Goal: Information Seeking & Learning: Learn about a topic

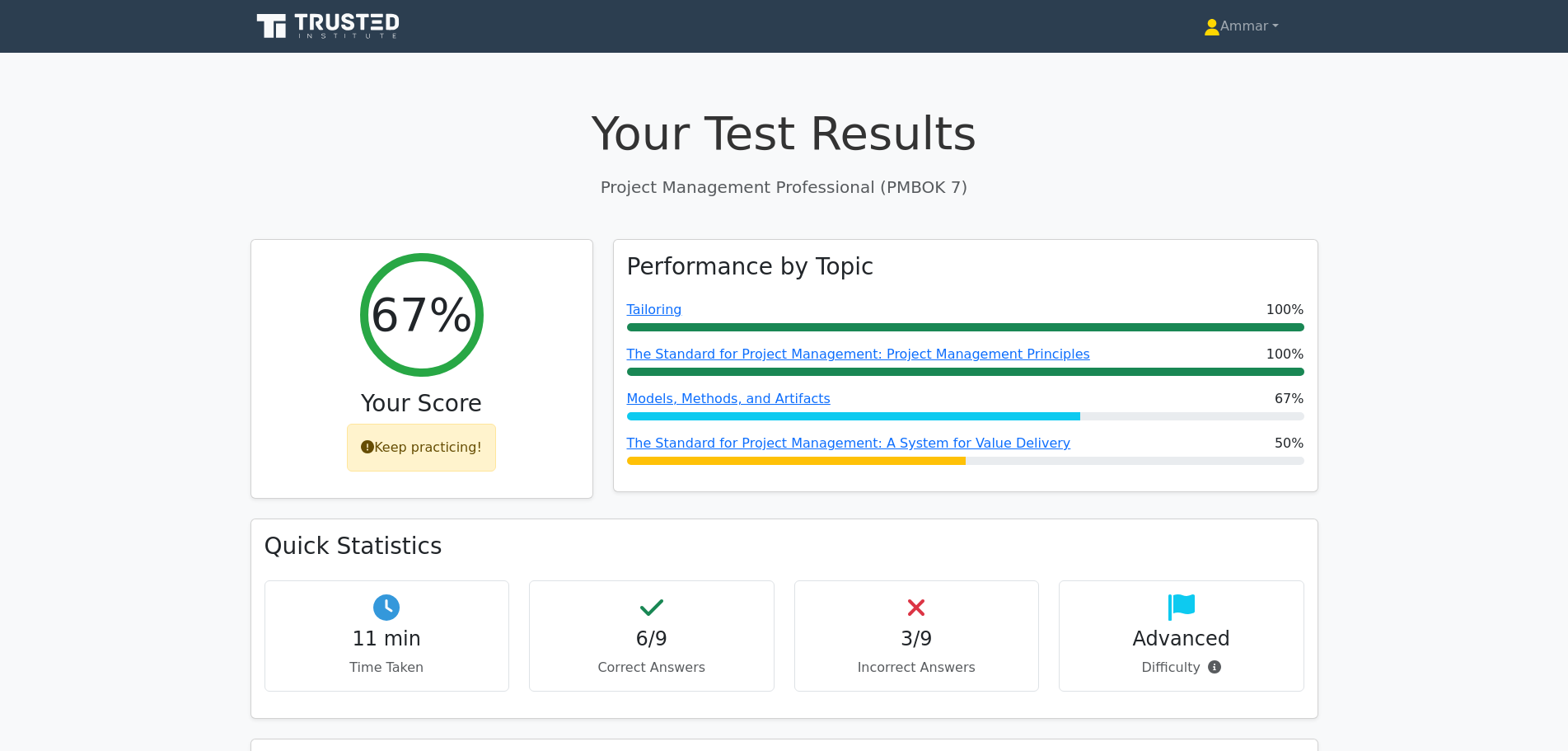
click at [300, 39] on icon at bounding box center [329, 26] width 158 height 31
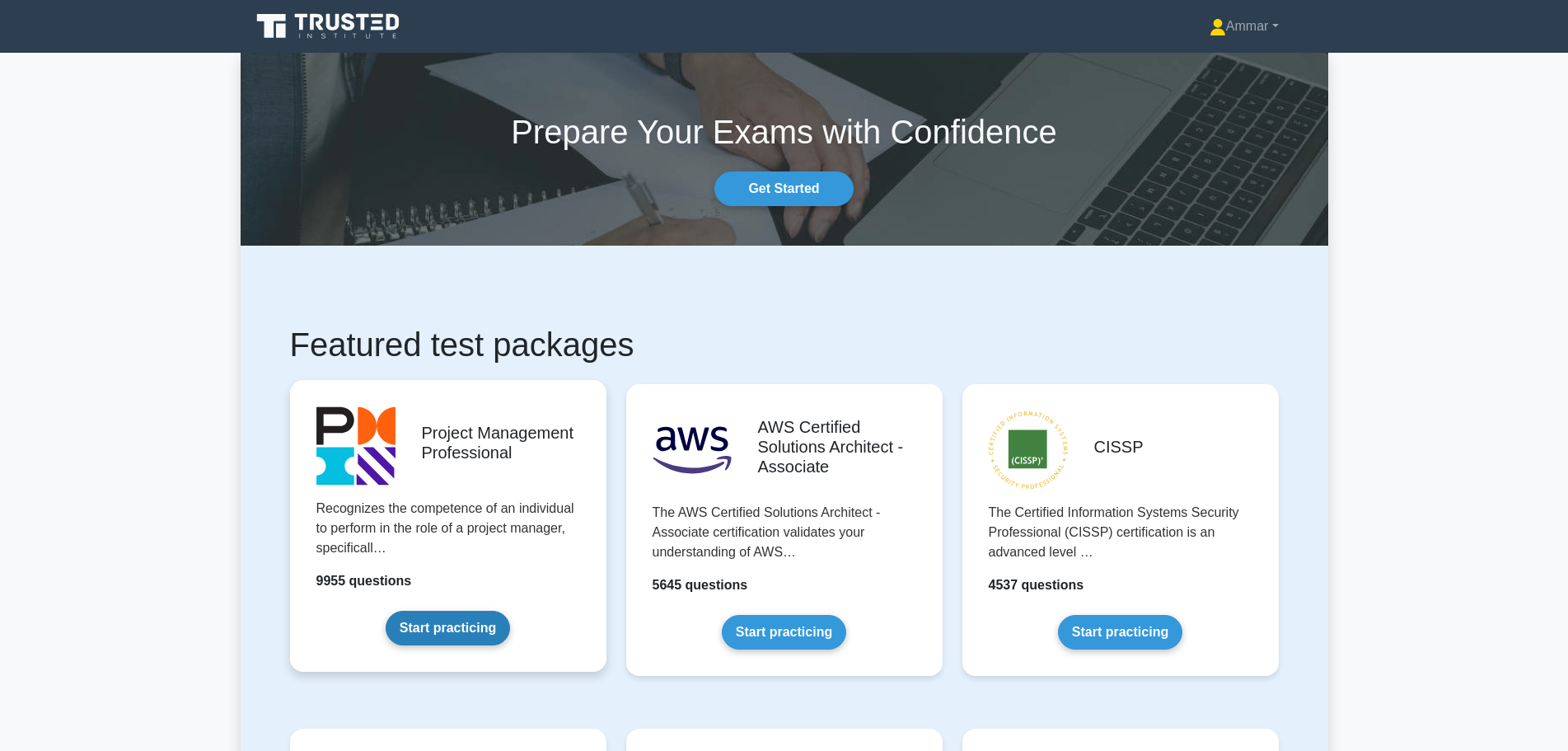
click at [505, 610] on link "Start practicing" at bounding box center [447, 627] width 124 height 34
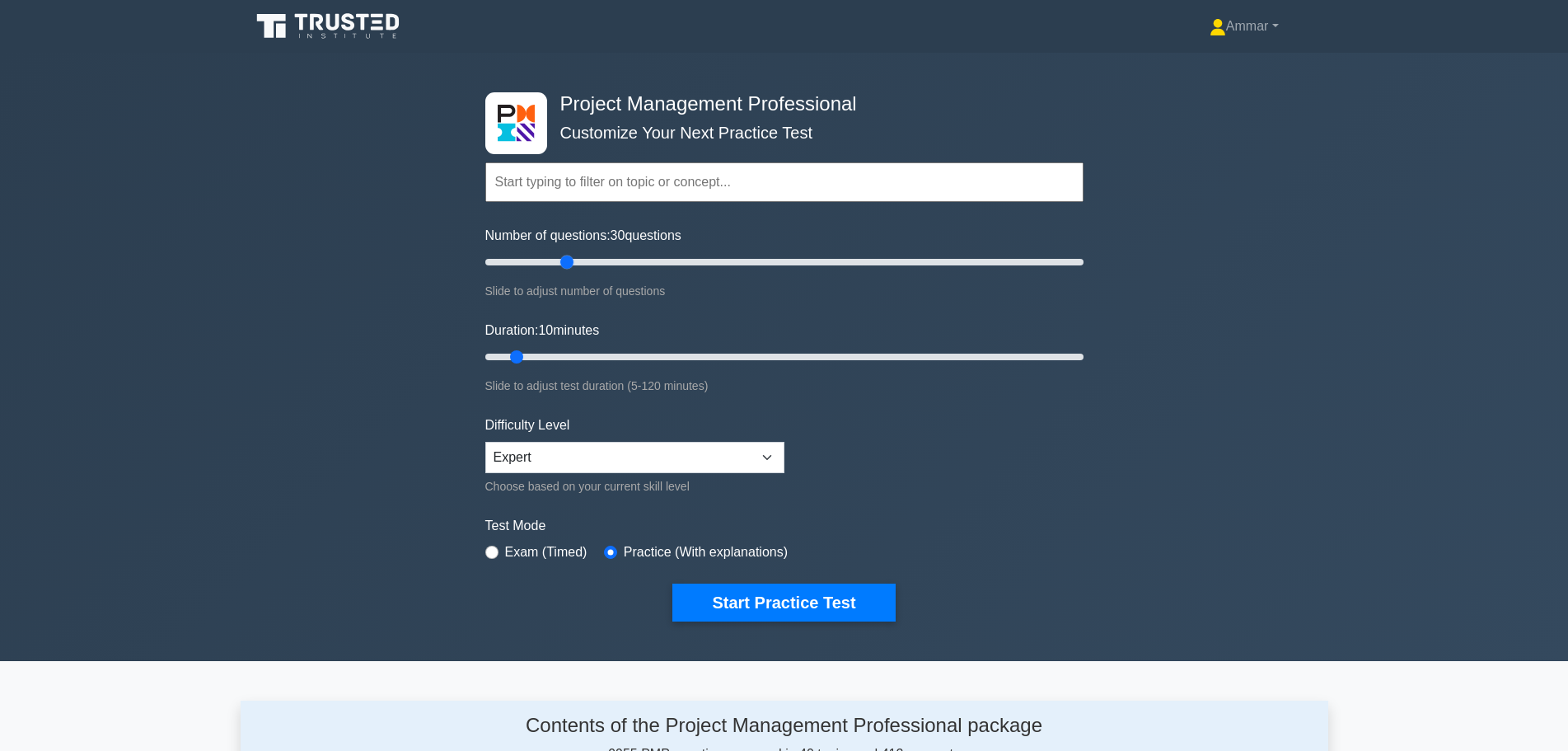
drag, startPoint x: 510, startPoint y: 269, endPoint x: 561, endPoint y: 261, distance: 51.6
type input "30"
click at [561, 261] on input "Number of questions: 30 questions" at bounding box center [784, 262] width 598 height 20
drag, startPoint x: 529, startPoint y: 355, endPoint x: 628, endPoint y: 344, distance: 99.6
type input "30"
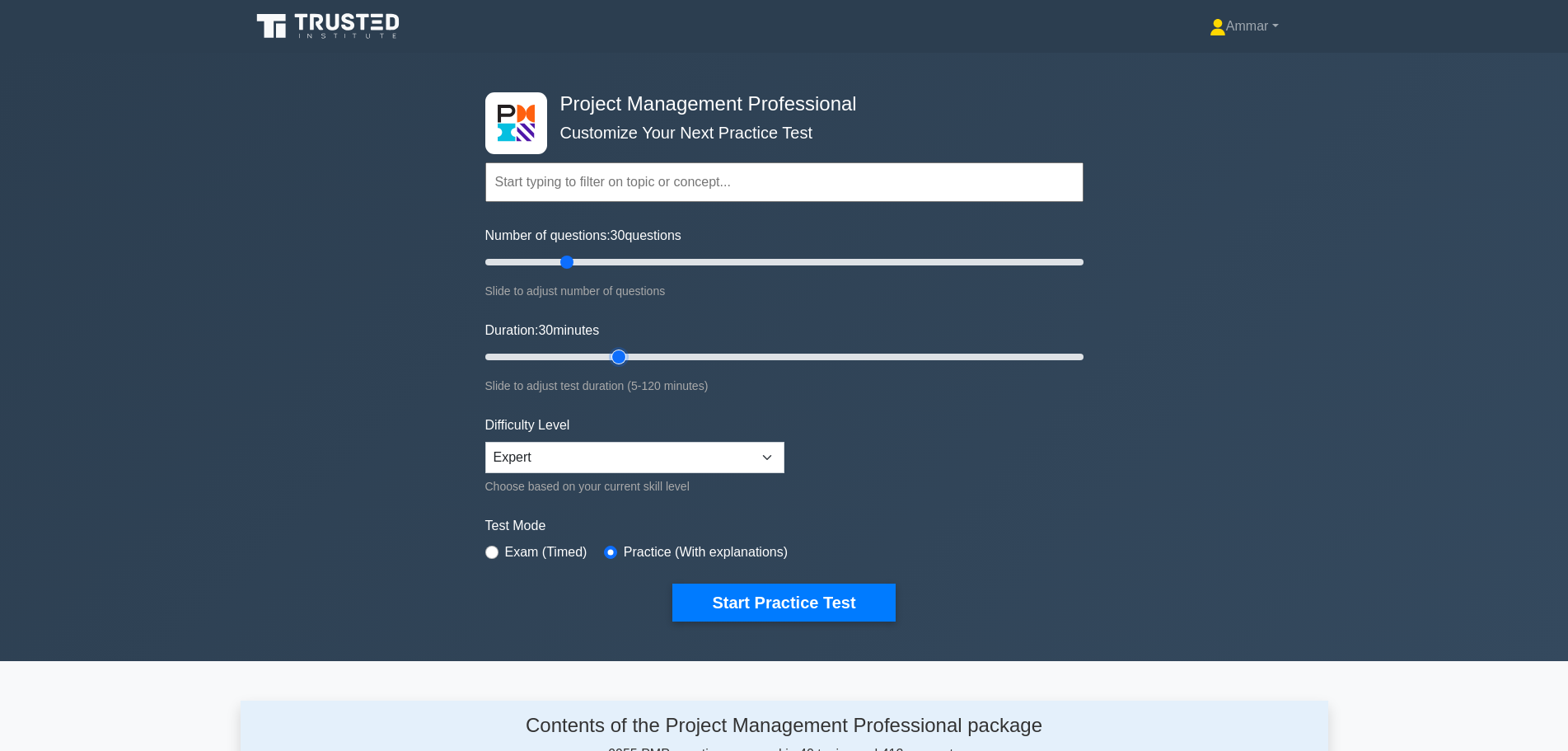
click at [628, 347] on input "Duration: 30 minutes" at bounding box center [784, 357] width 598 height 20
click at [719, 439] on div "Difficulty Level Beginner Intermediate Expert Choose based on your current skil…" at bounding box center [634, 456] width 299 height 81
click at [719, 445] on select "Beginner Intermediate Expert" at bounding box center [634, 458] width 299 height 31
click at [720, 445] on select "Beginner Intermediate Expert" at bounding box center [634, 458] width 299 height 31
click at [530, 552] on label "Exam (Timed)" at bounding box center [546, 552] width 82 height 20
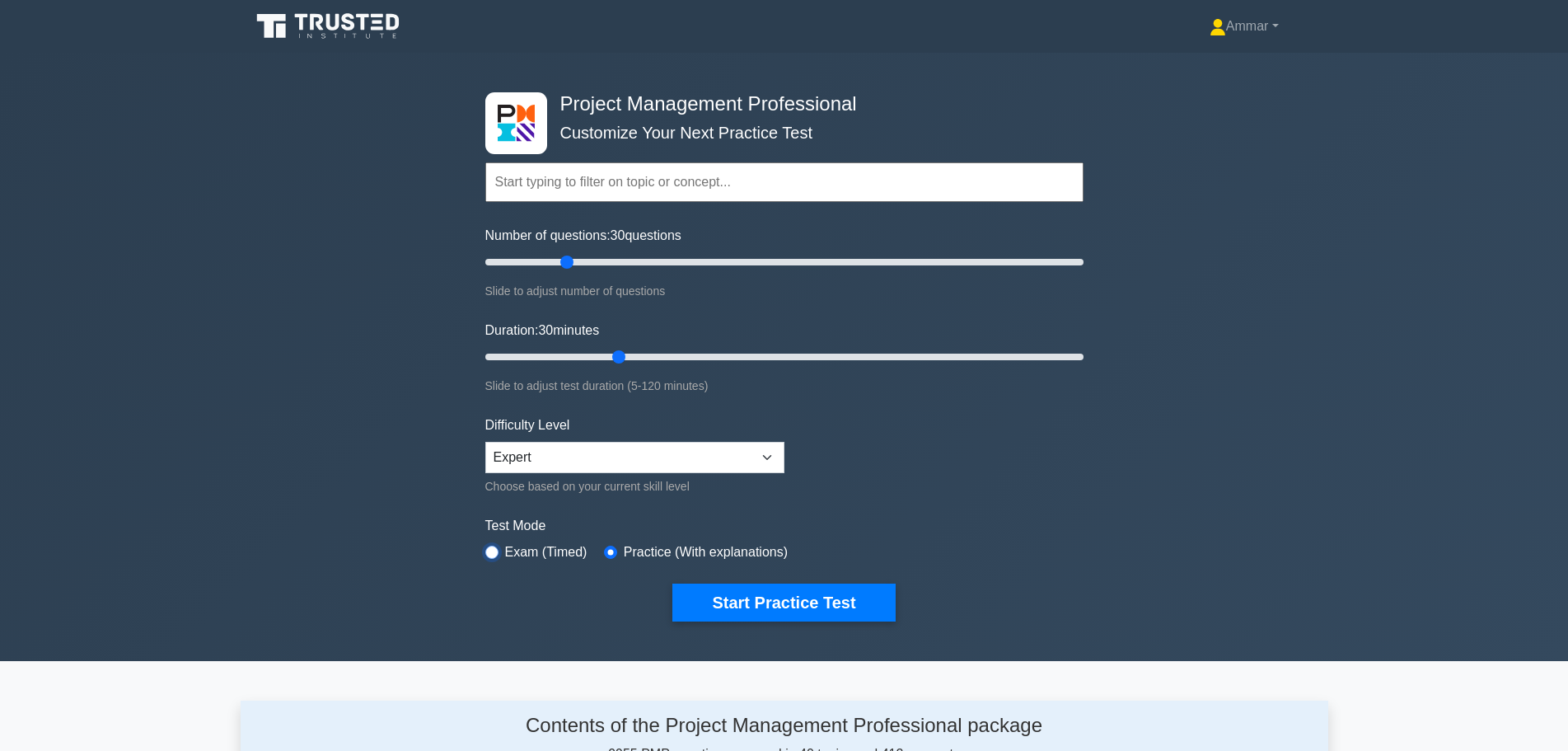
click at [491, 552] on input "radio" at bounding box center [491, 552] width 13 height 13
radio input "true"
click at [610, 549] on input "radio" at bounding box center [610, 552] width 13 height 13
radio input "true"
click at [708, 599] on button "Start Practice Test" at bounding box center [784, 602] width 223 height 38
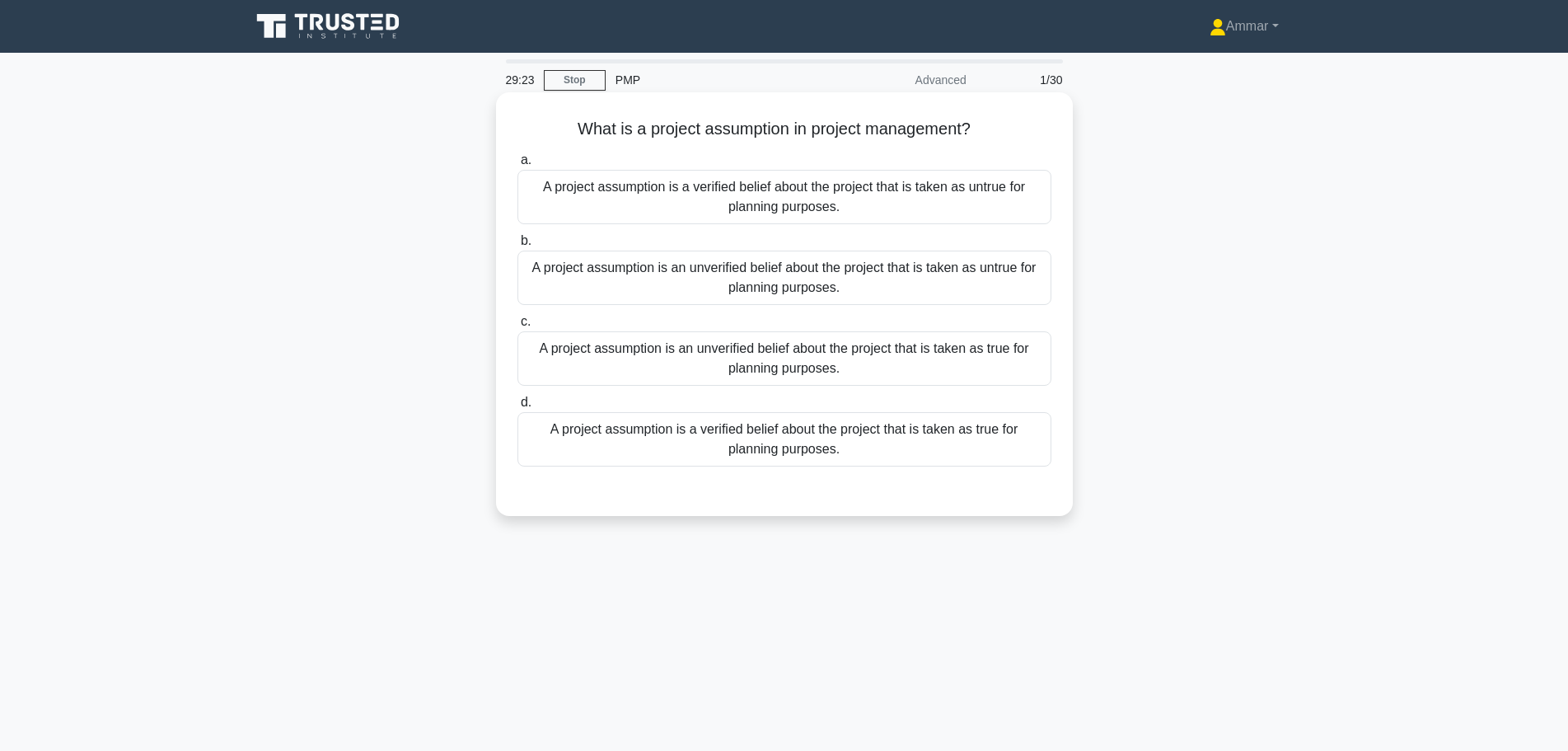
click at [696, 199] on div "A project assumption is a verified belief about the project that is taken as un…" at bounding box center [784, 198] width 534 height 55
click at [517, 165] on input "a. A project assumption is a verified belief about the project that is taken as…" at bounding box center [517, 159] width 0 height 11
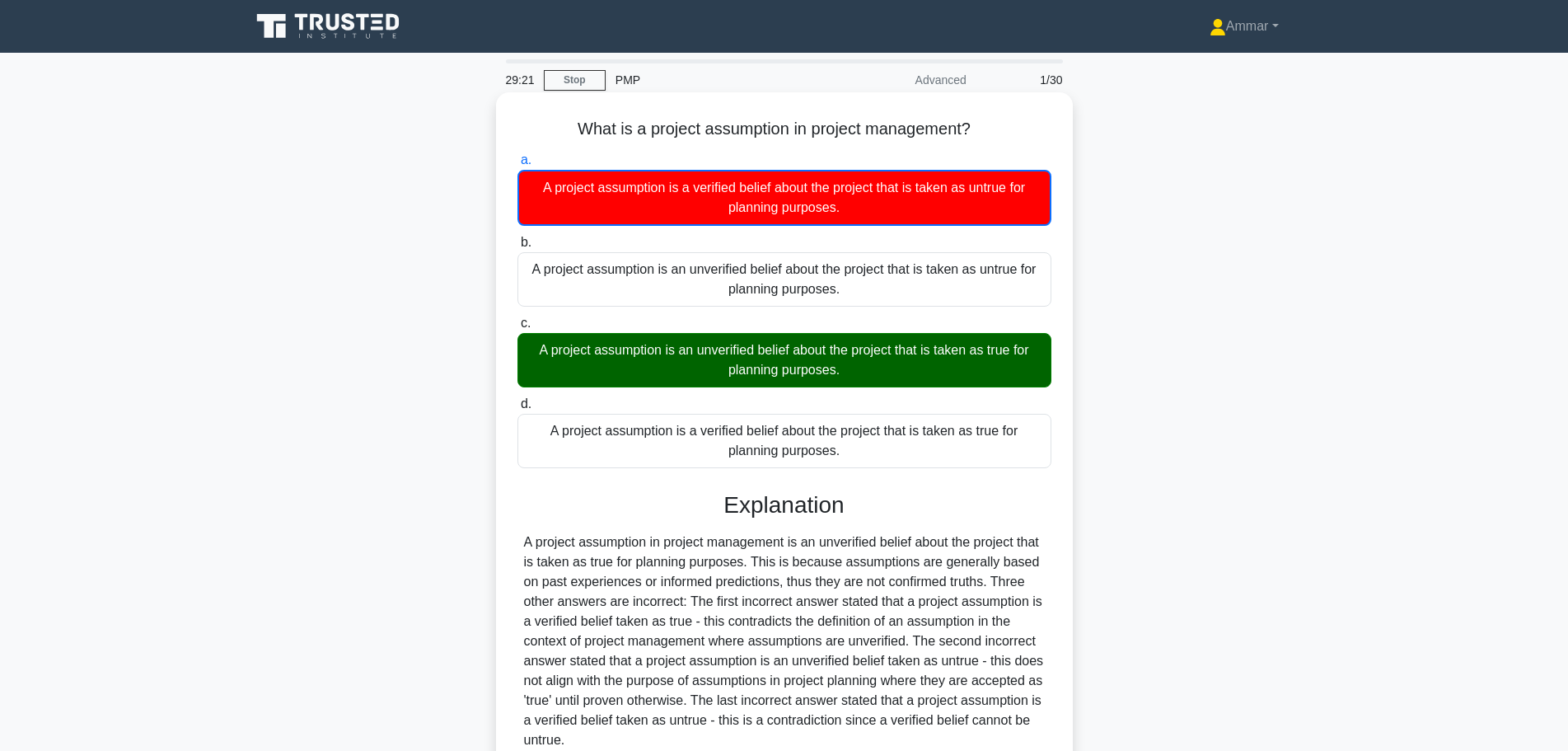
click at [615, 375] on div "A project assumption is an unverified belief about the project that is taken as…" at bounding box center [784, 360] width 534 height 55
click at [517, 329] on input "c. A project assumption is an unverified belief about the project that is taken…" at bounding box center [517, 323] width 0 height 11
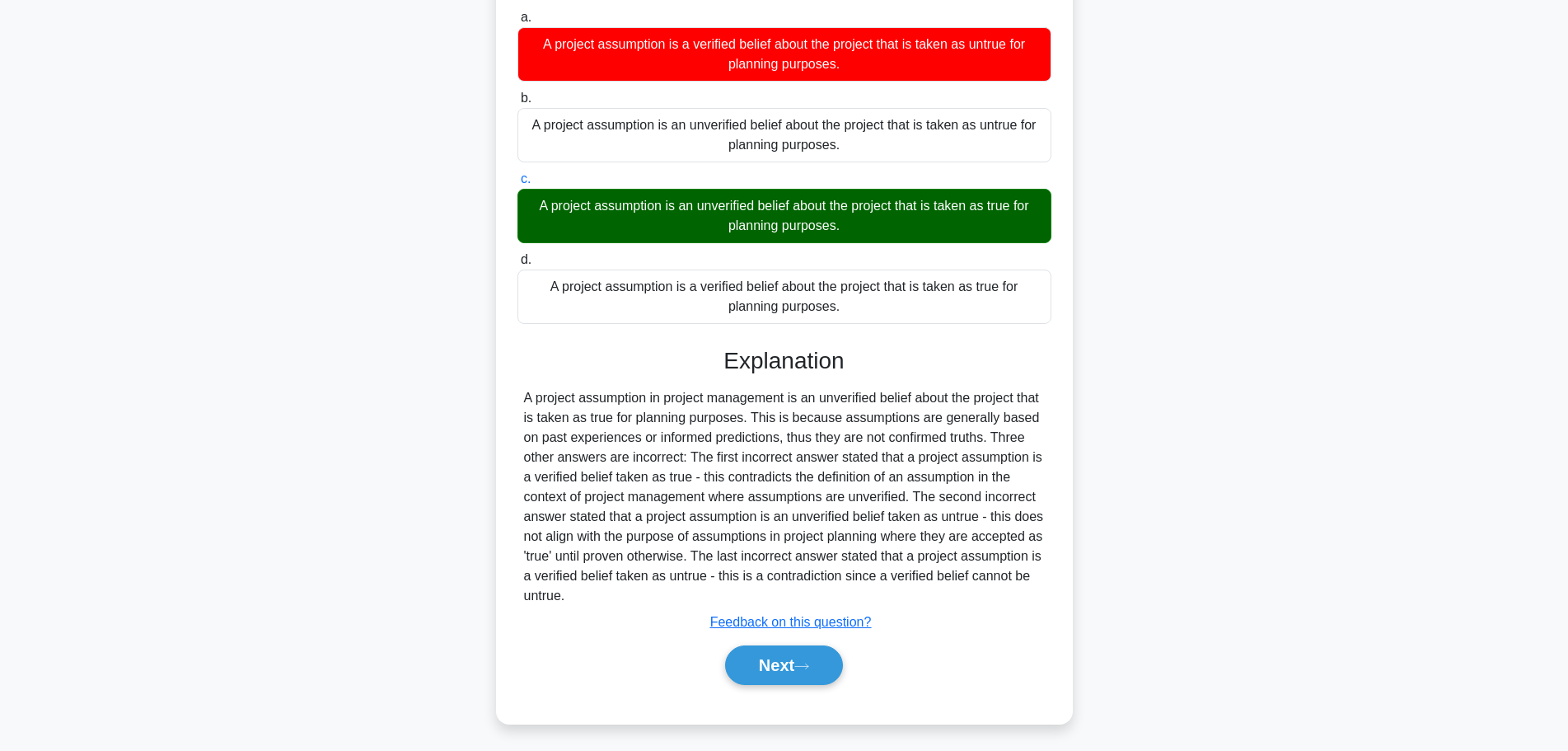
scroll to position [148, 0]
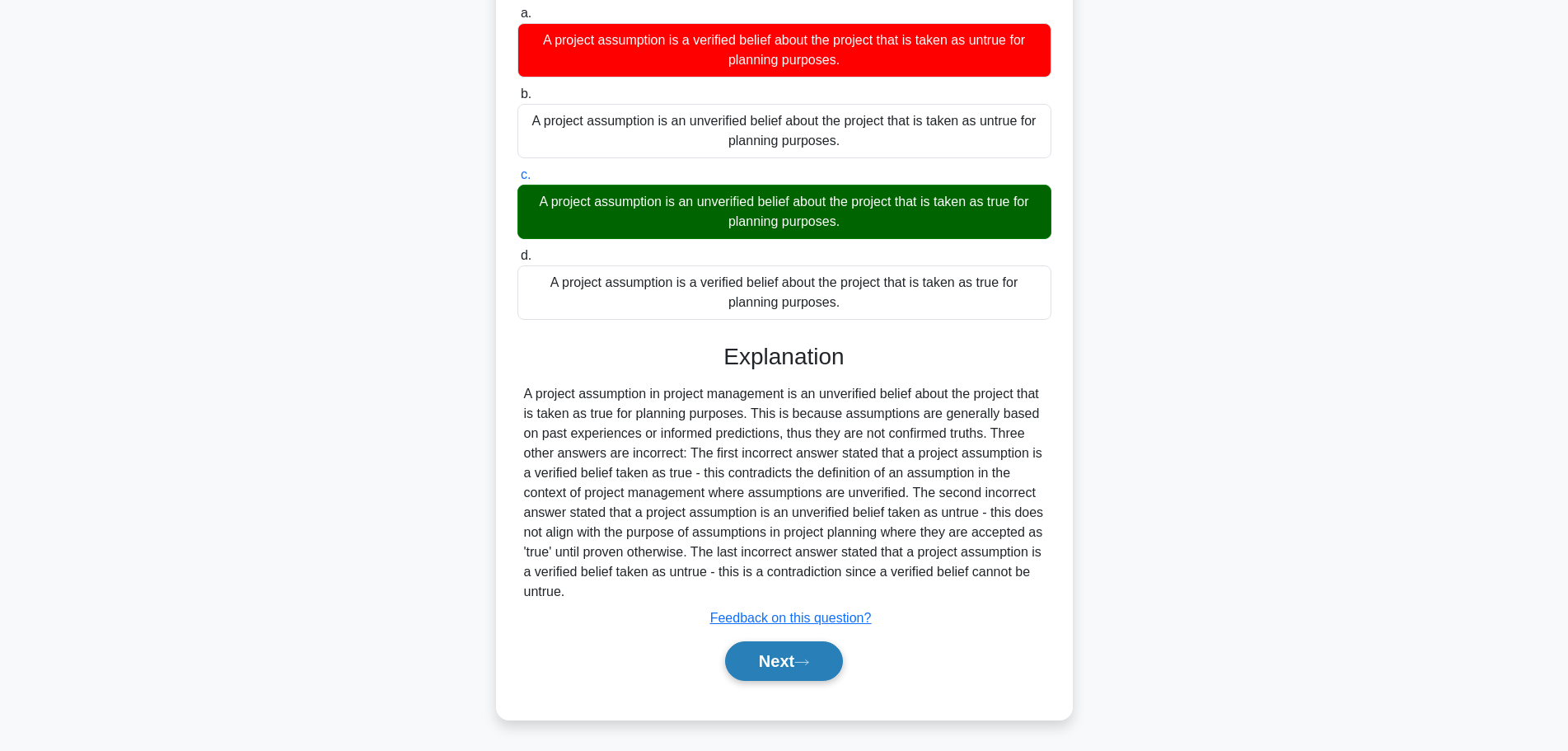
click at [829, 651] on button "Next" at bounding box center [784, 661] width 118 height 39
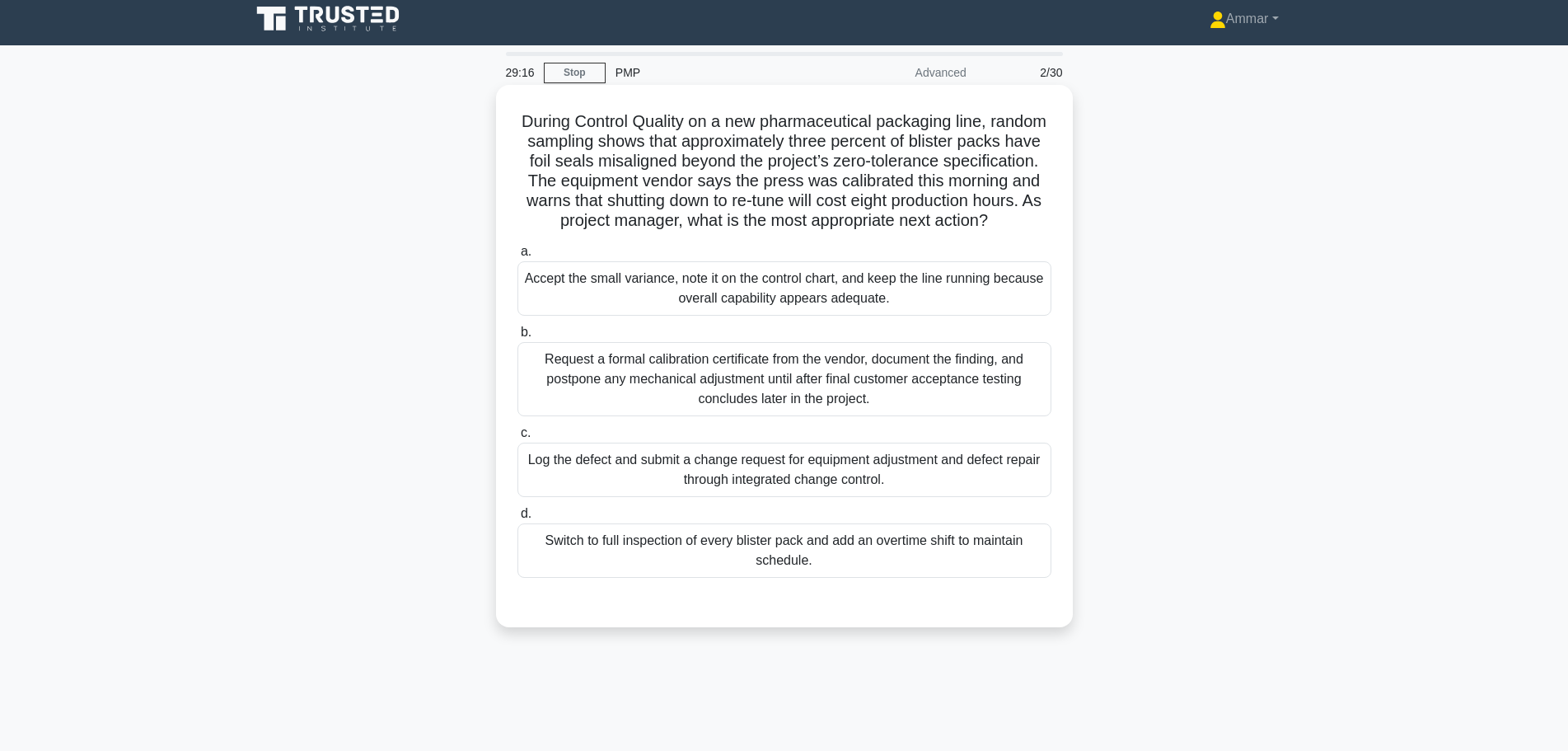
scroll to position [0, 0]
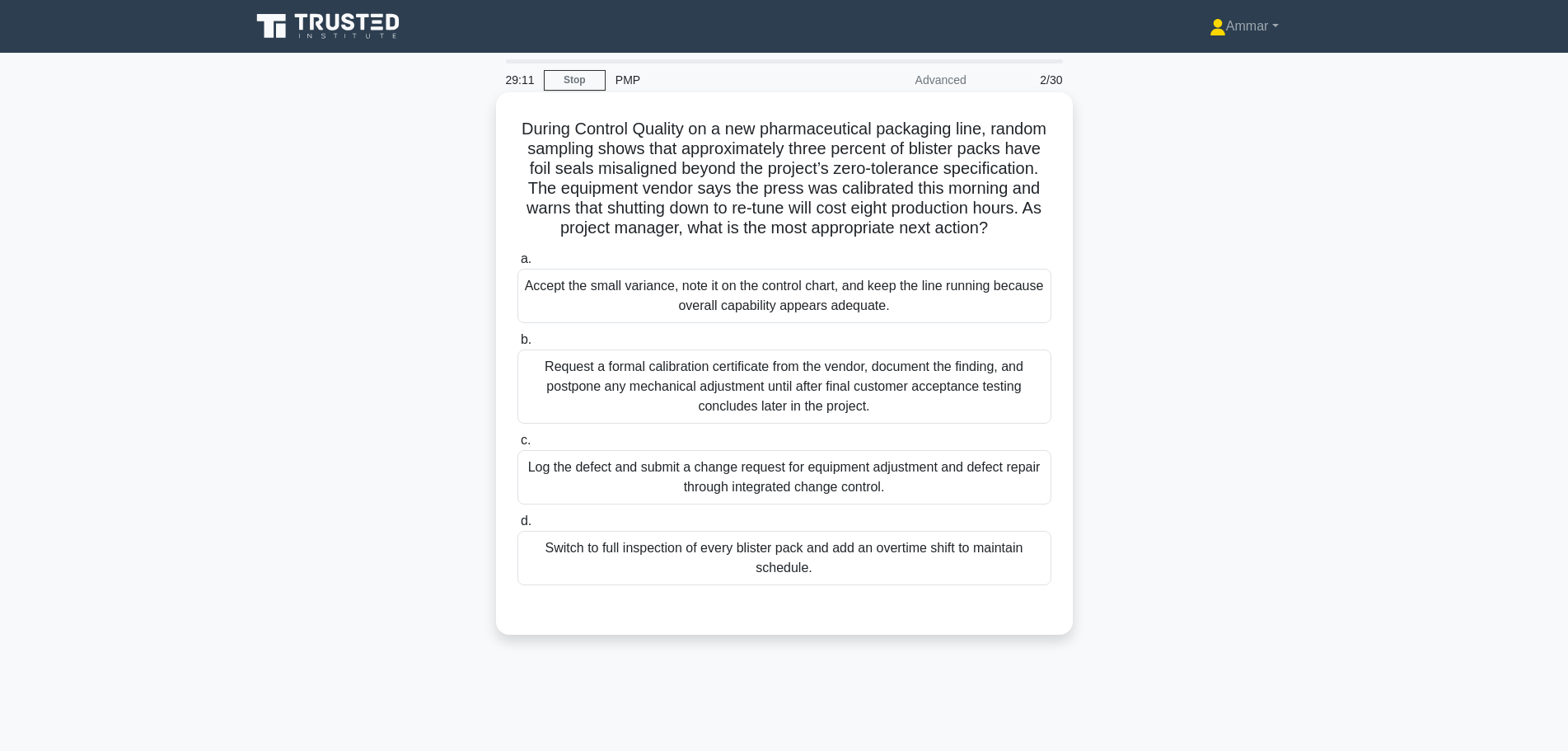
click at [857, 129] on h5 "During Control Quality on a new pharmaceutical packaging line, random sampling …" at bounding box center [784, 178] width 537 height 120
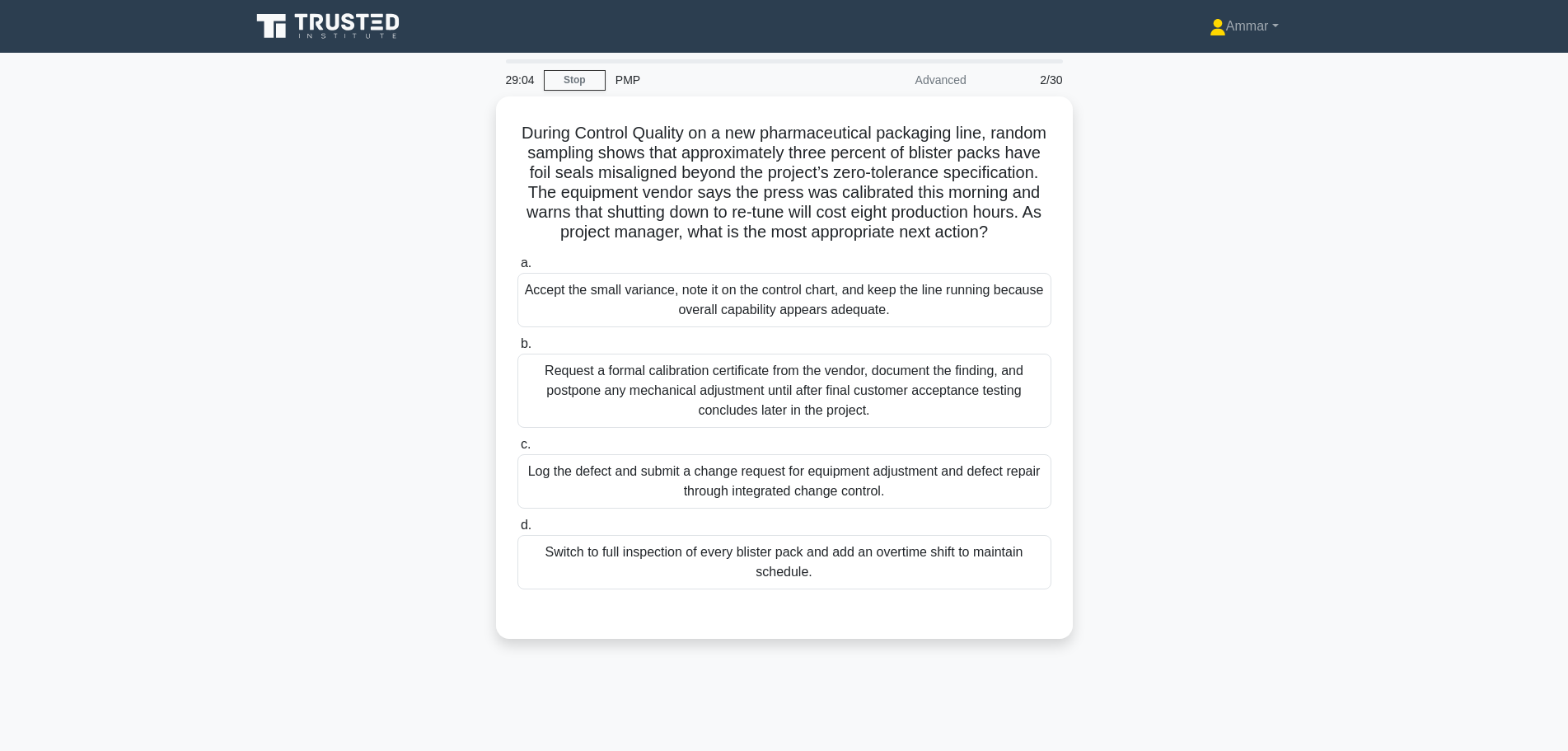
click at [1180, 175] on div "During Control Quality on a new pharmaceutical packaging line, random sampling …" at bounding box center [784, 377] width 1087 height 562
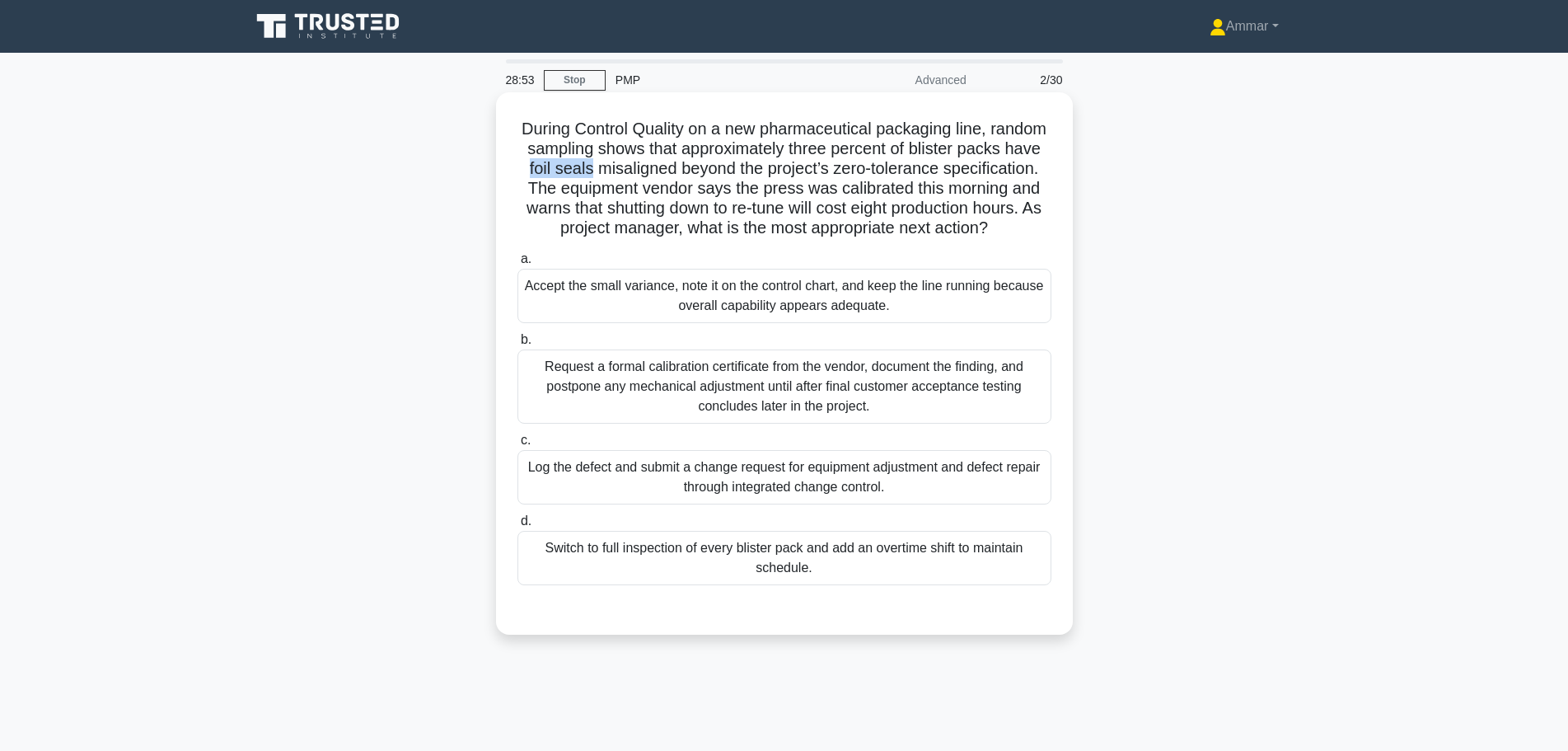
drag, startPoint x: 615, startPoint y: 170, endPoint x: 678, endPoint y: 171, distance: 63.0
click at [678, 171] on h5 "During Control Quality on a new pharmaceutical packaging line, random sampling …" at bounding box center [784, 178] width 537 height 120
click at [856, 156] on h5 "During Control Quality on a new pharmaceutical packaging line, random sampling …" at bounding box center [784, 178] width 537 height 120
click at [821, 585] on div "Switch to full inspection of every blister pack and add an overtime shift to ma…" at bounding box center [784, 558] width 534 height 55
click at [517, 526] on input "d. Switch to full inspection of every blister pack and add an overtime shift to…" at bounding box center [517, 521] width 0 height 11
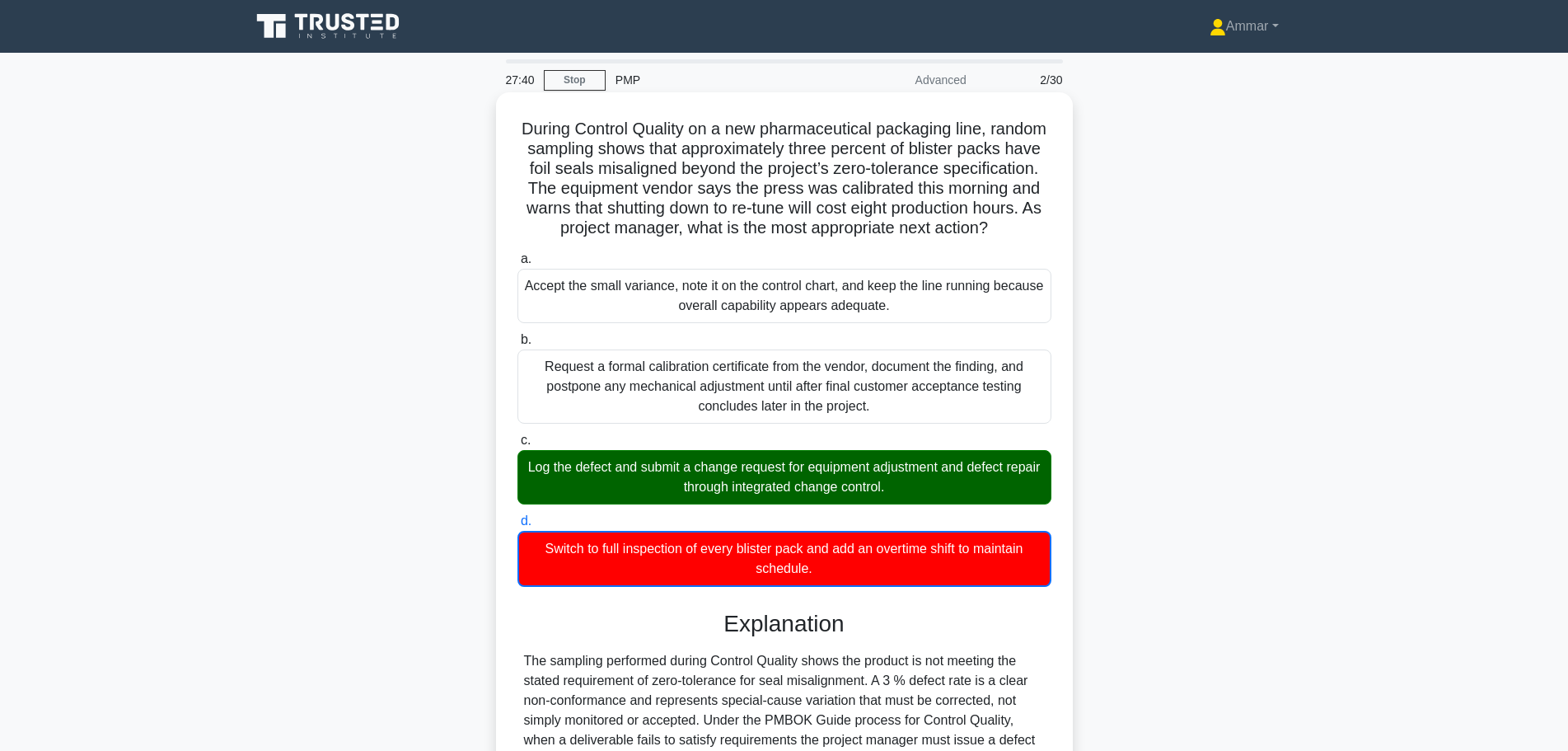
drag, startPoint x: 550, startPoint y: 488, endPoint x: 894, endPoint y: 497, distance: 344.1
click at [894, 497] on div "Log the defect and submit a change request for equipment adjustment and defect …" at bounding box center [784, 477] width 534 height 55
click at [895, 497] on div "Log the defect and submit a change request for equipment adjustment and defect …" at bounding box center [784, 477] width 534 height 55
click at [517, 446] on input "c. Log the defect and submit a change request for equipment adjustment and defe…" at bounding box center [517, 440] width 0 height 11
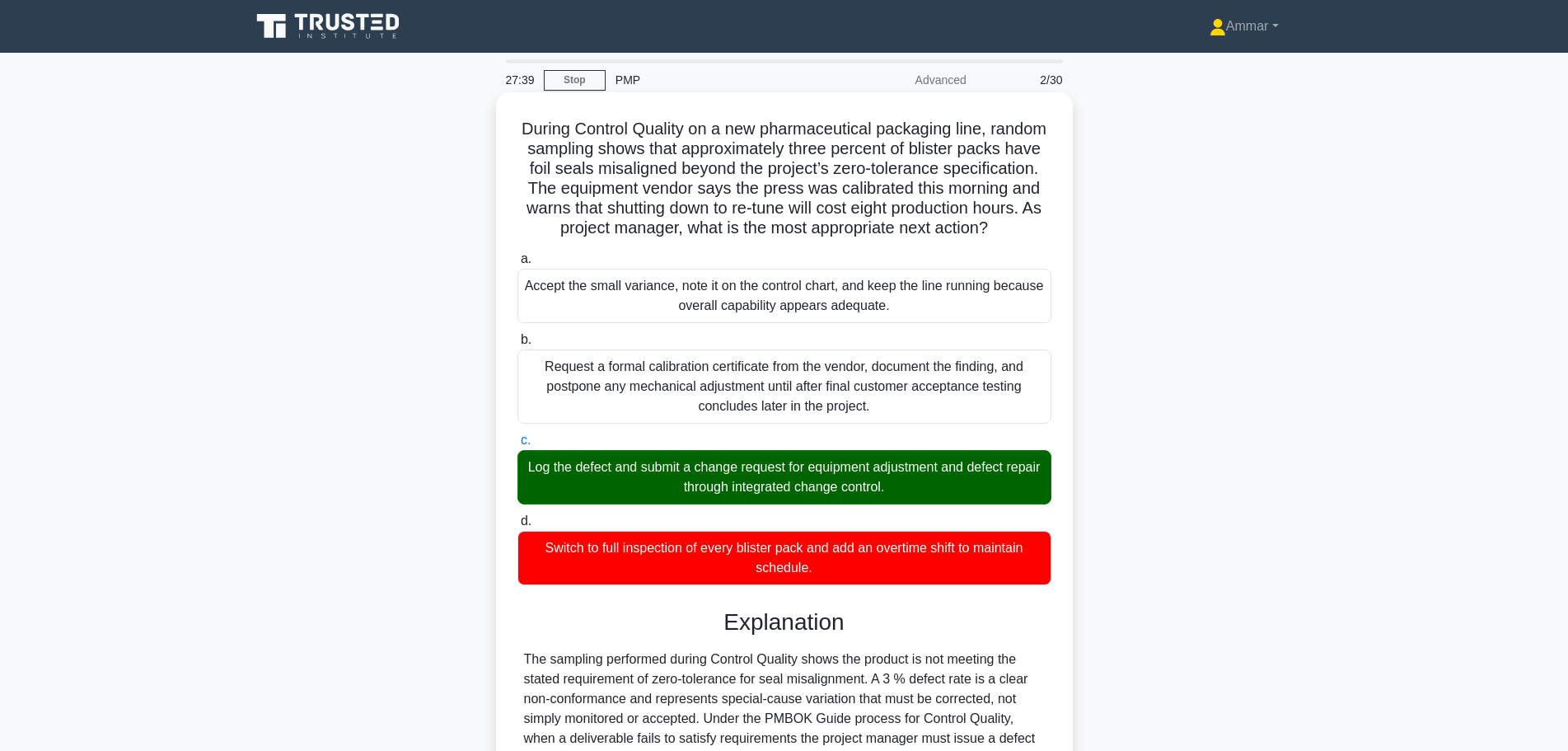
click at [833, 497] on div "Log the defect and submit a change request for equipment adjustment and defect …" at bounding box center [784, 477] width 534 height 55
click at [517, 446] on input "c. Log the defect and submit a change request for equipment adjustment and defe…" at bounding box center [517, 440] width 0 height 11
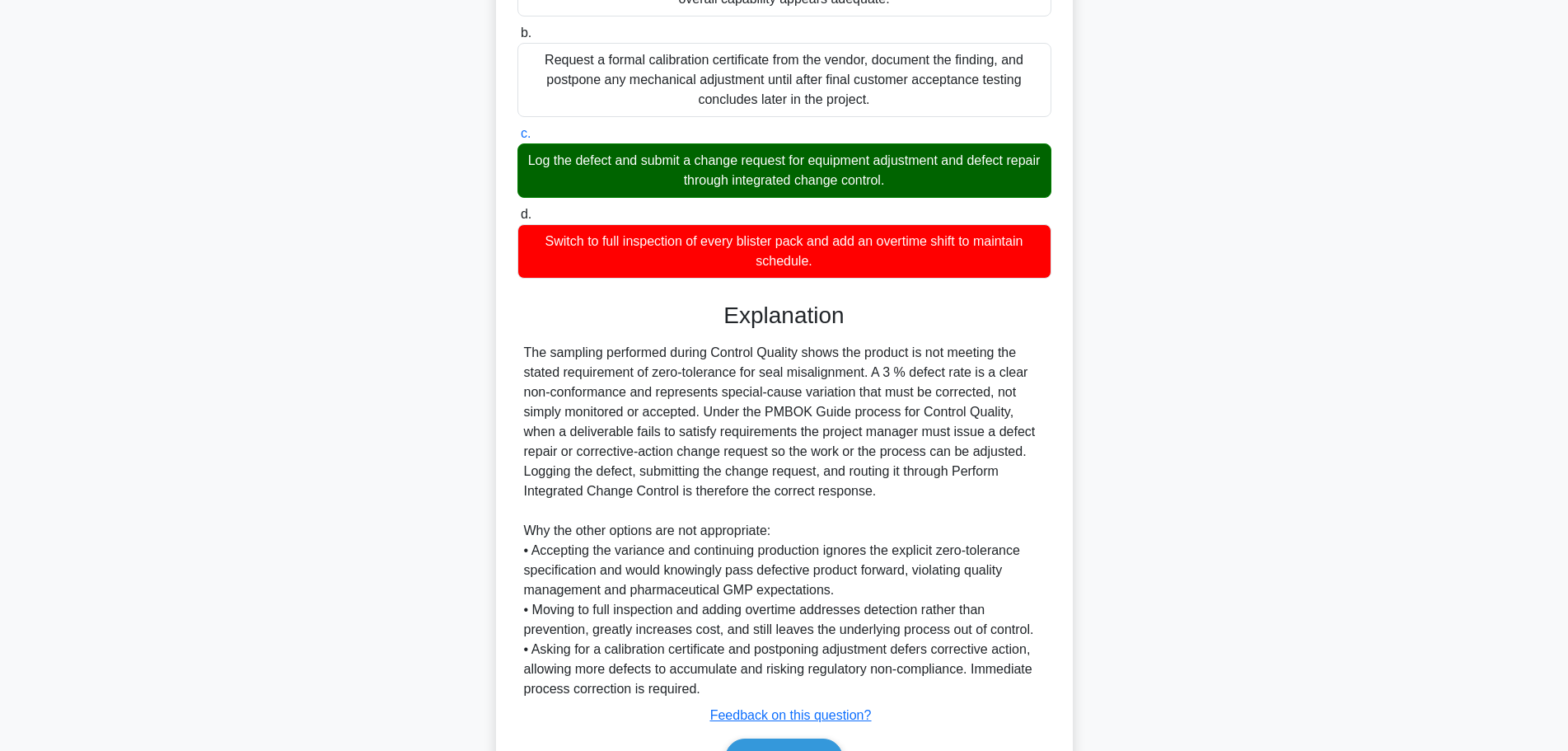
scroll to position [412, 0]
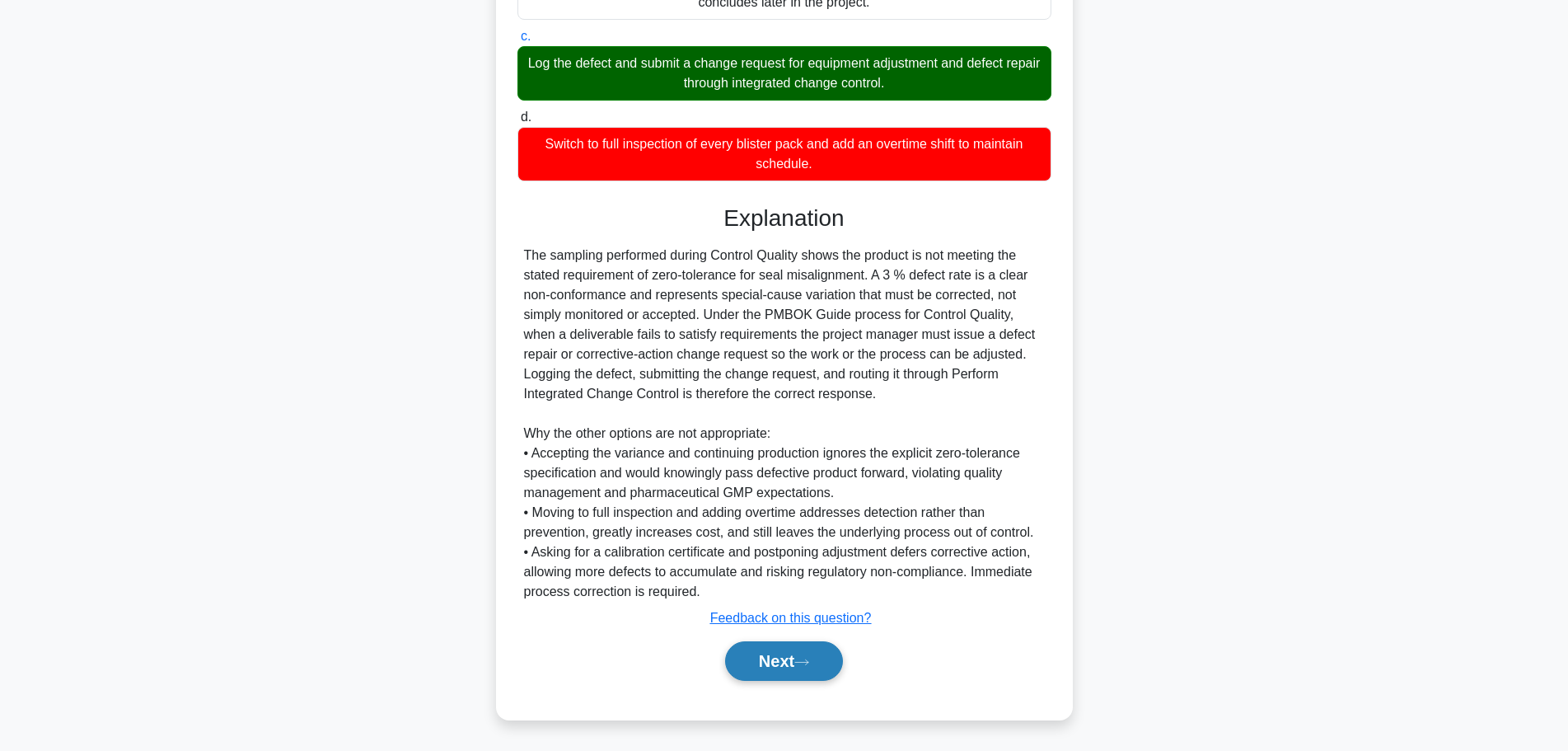
click at [826, 681] on button "Next" at bounding box center [784, 661] width 118 height 39
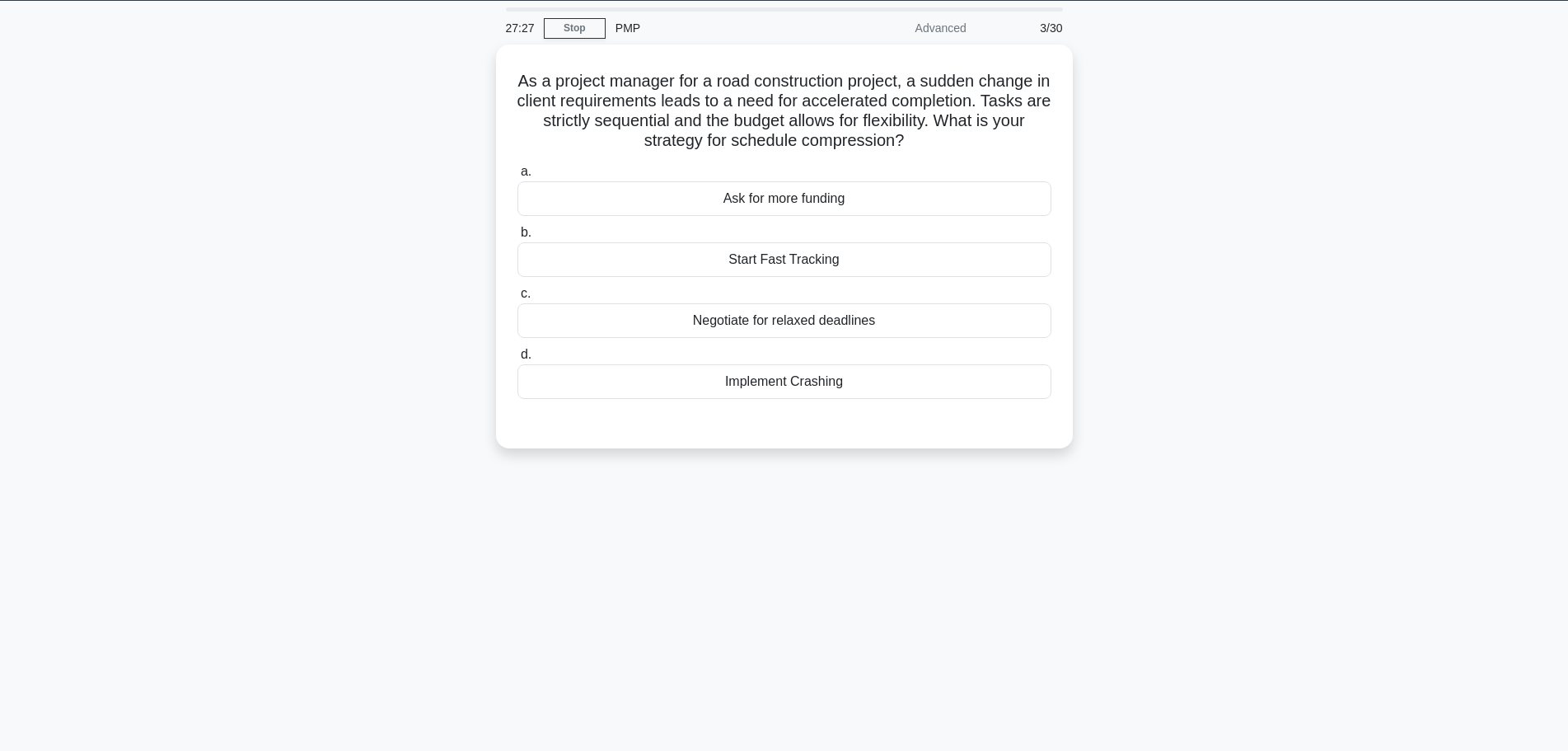
scroll to position [0, 0]
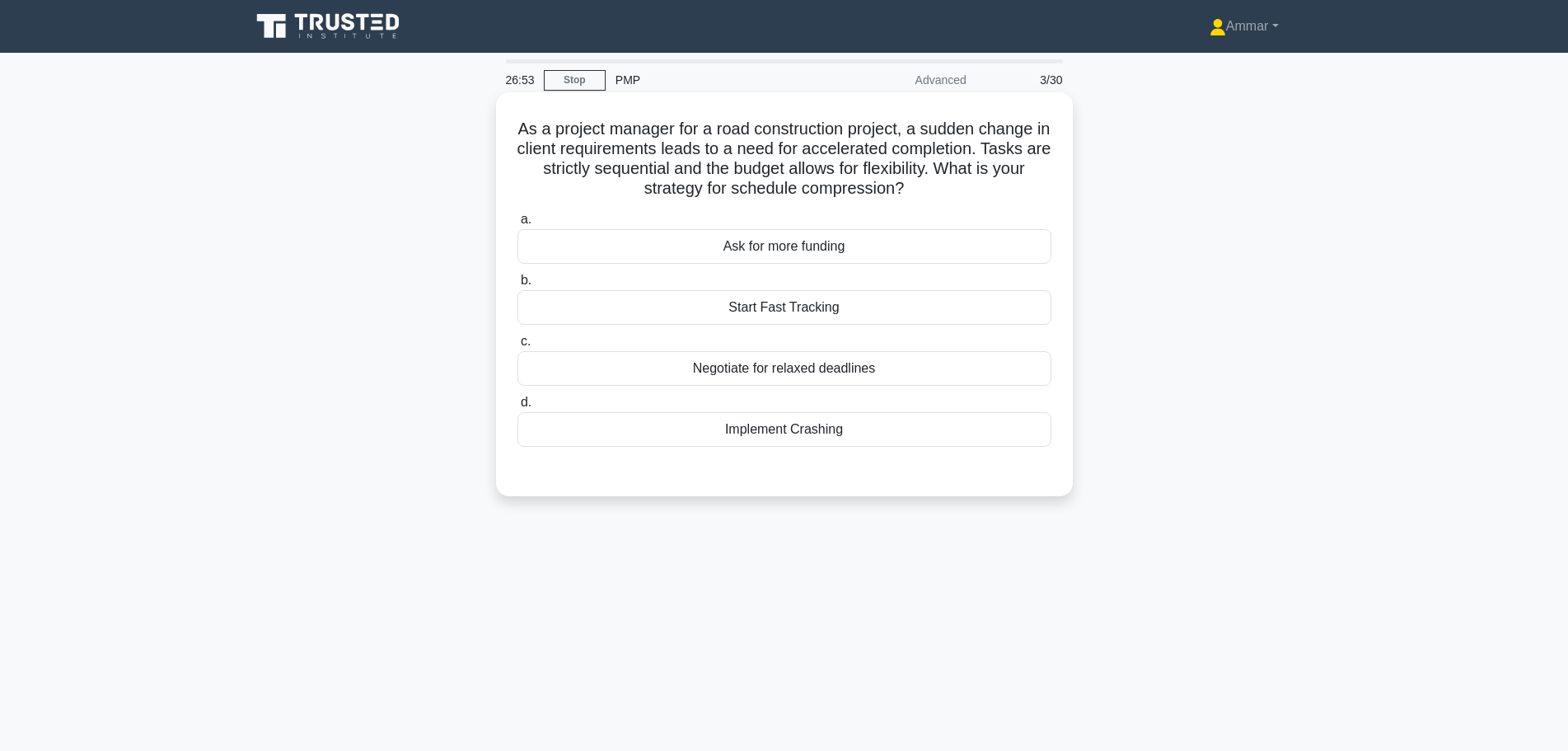
click at [814, 428] on div "Implement Crashing" at bounding box center [784, 428] width 534 height 34
click at [517, 408] on input "d. Implement Crashing" at bounding box center [517, 402] width 0 height 11
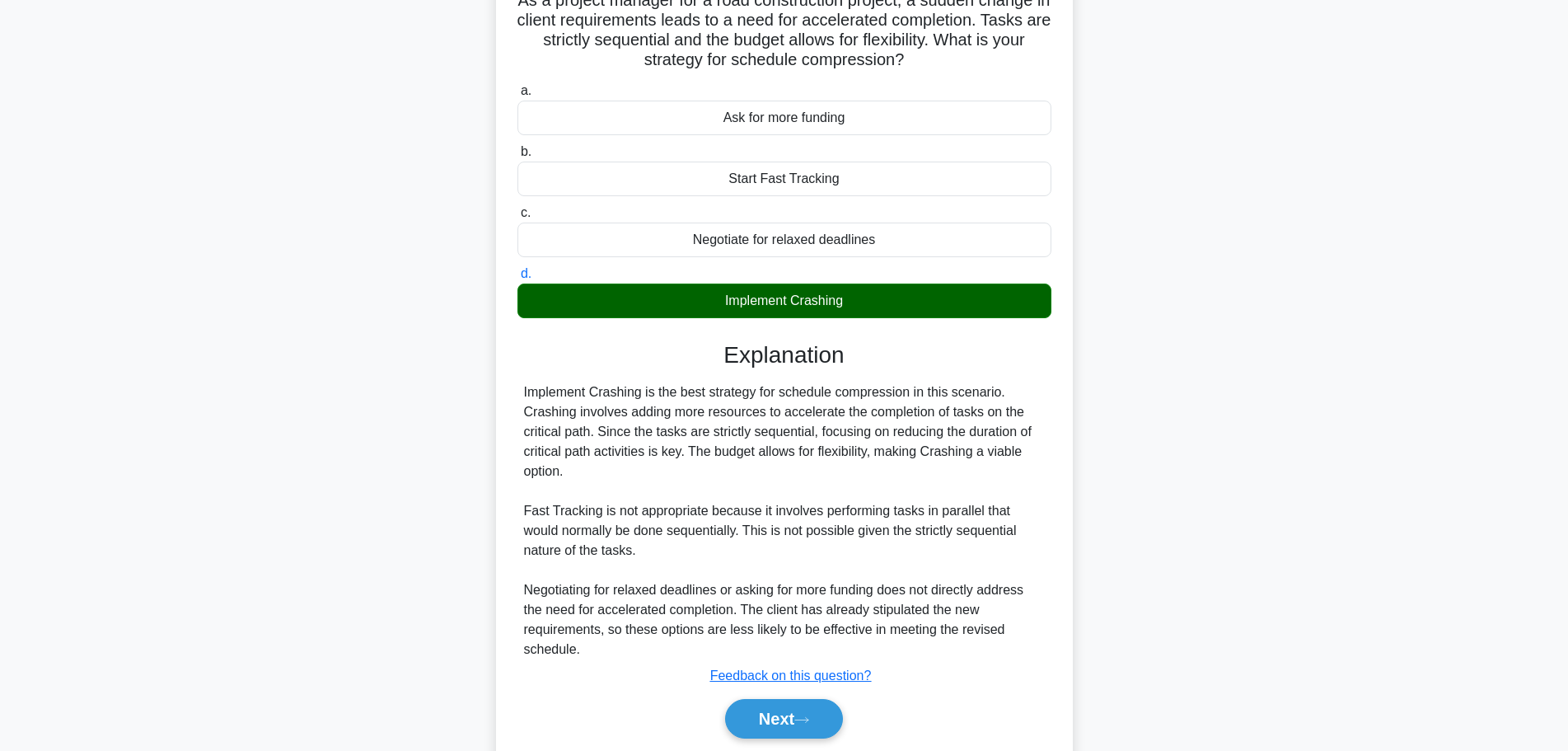
scroll to position [187, 0]
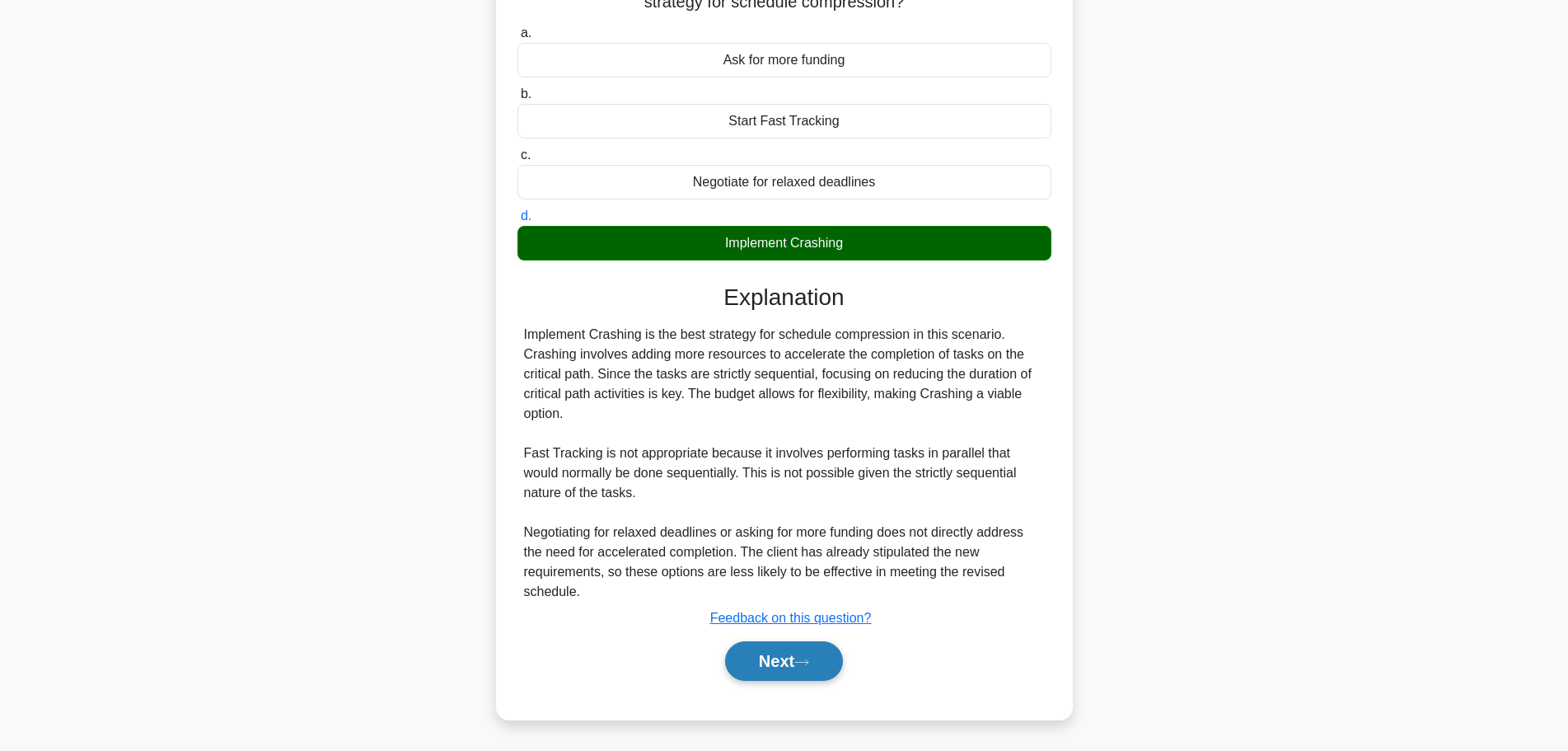
click at [810, 670] on button "Next" at bounding box center [784, 661] width 118 height 39
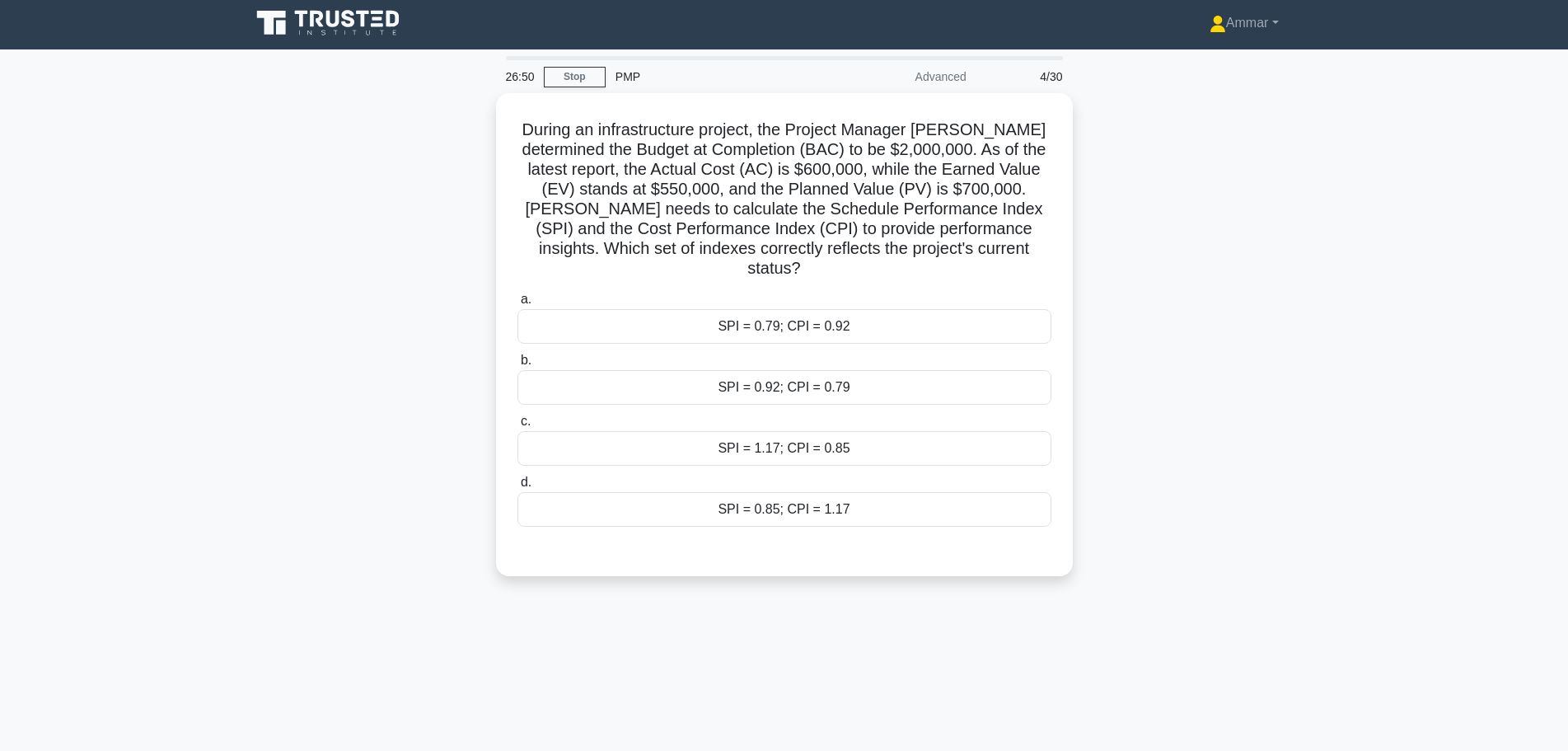
scroll to position [0, 0]
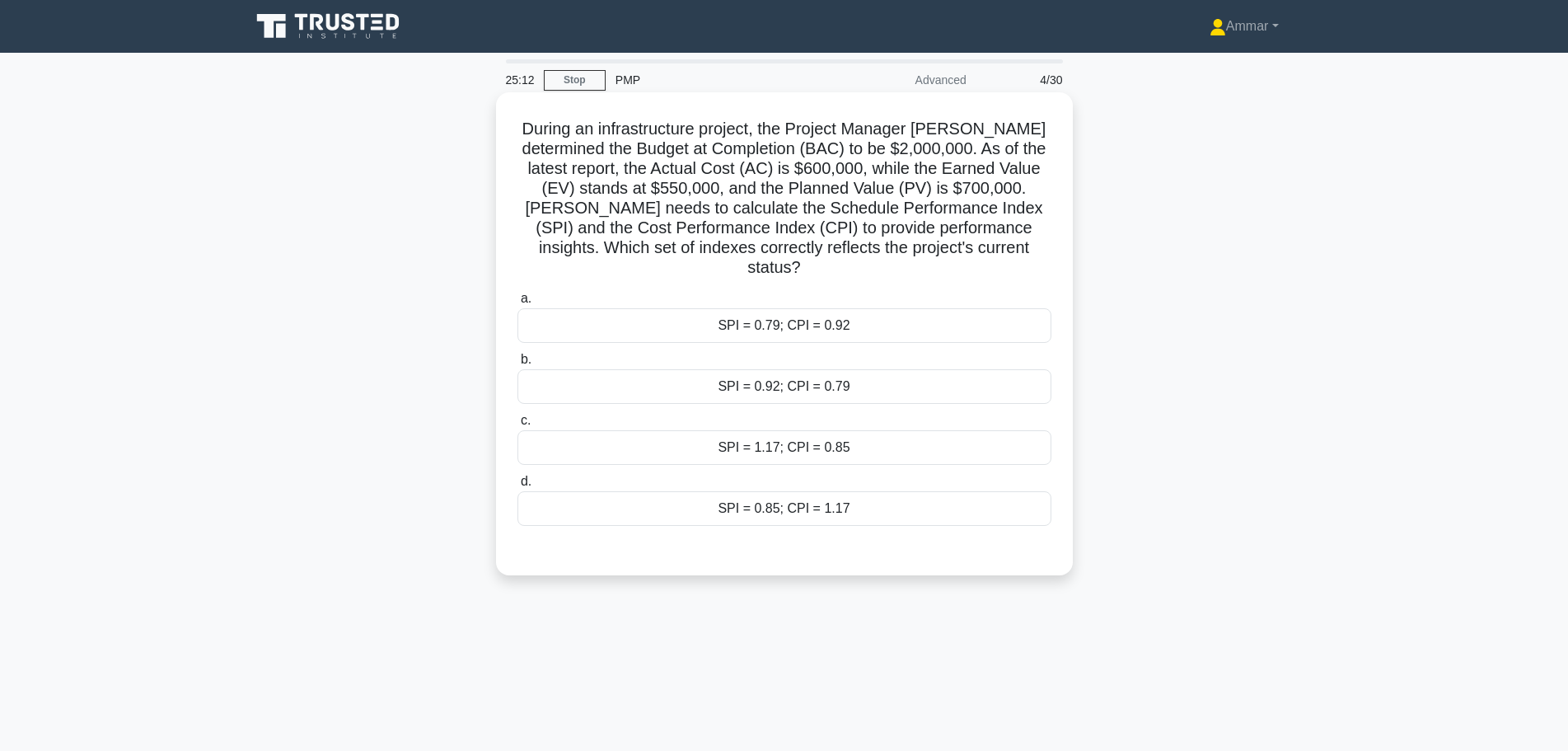
click at [683, 308] on div "SPI = 0.79; CPI = 0.92" at bounding box center [784, 325] width 534 height 34
click at [517, 304] on input "a. SPI = 0.79; CPI = 0.92" at bounding box center [517, 298] width 0 height 11
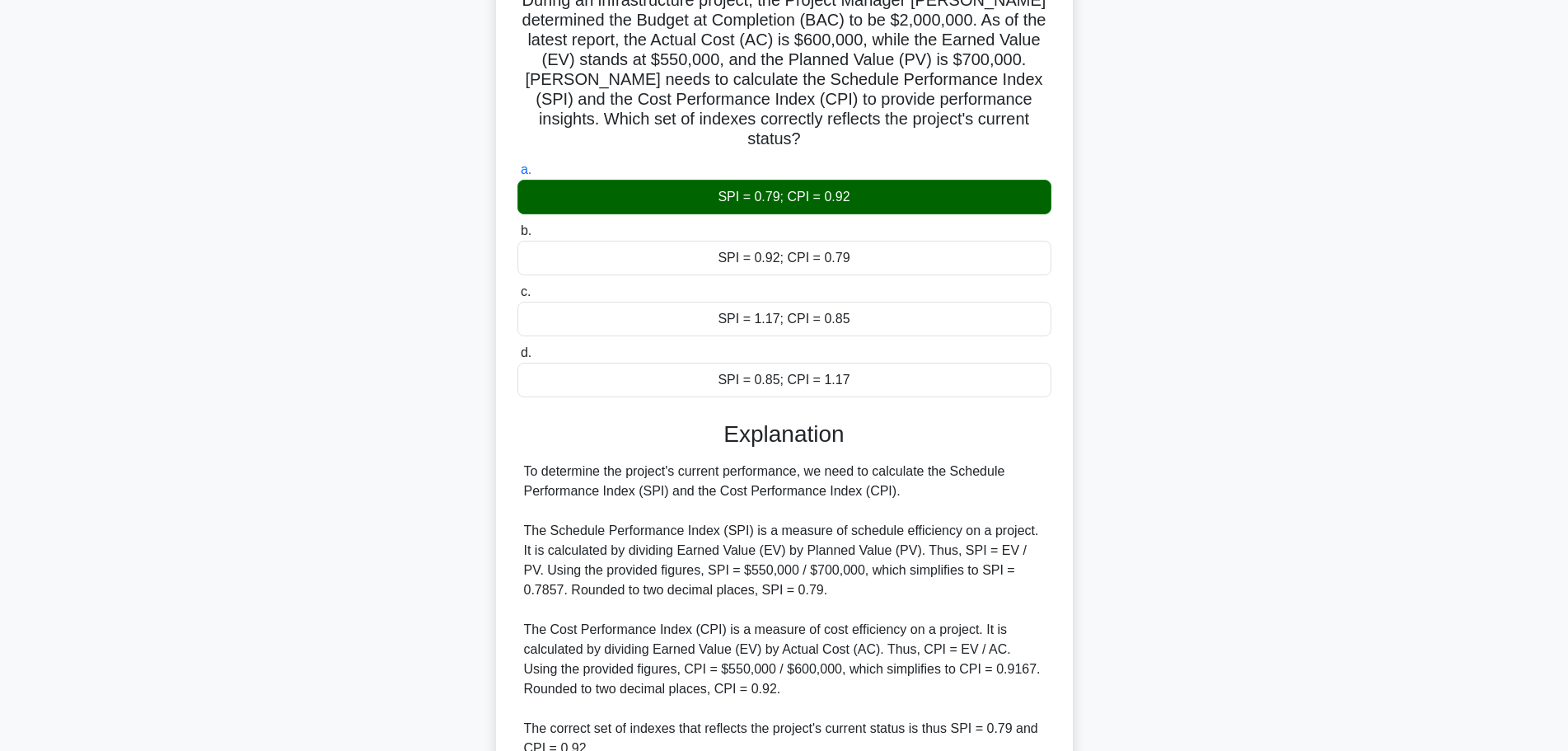
scroll to position [326, 0]
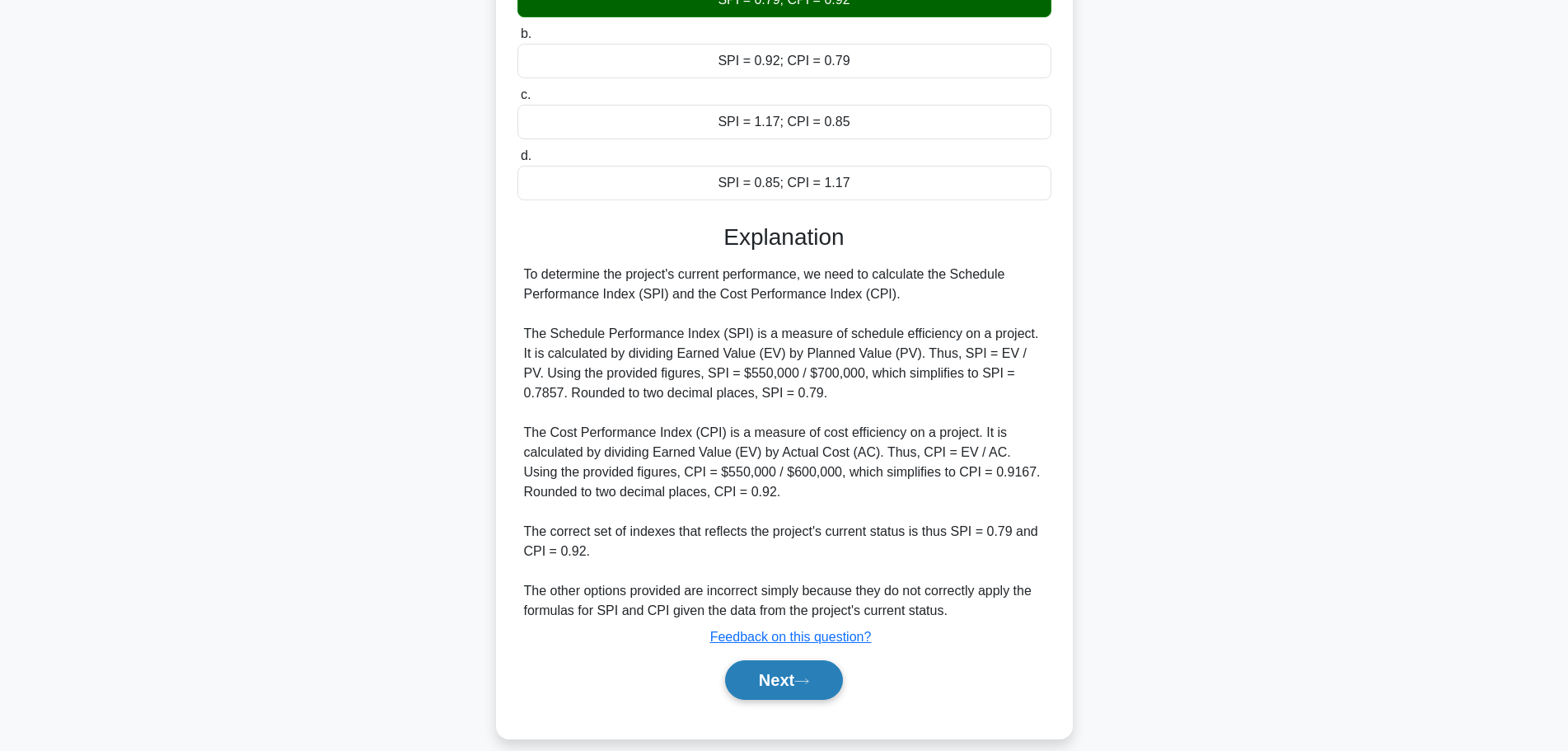
click at [782, 667] on button "Next" at bounding box center [784, 680] width 118 height 39
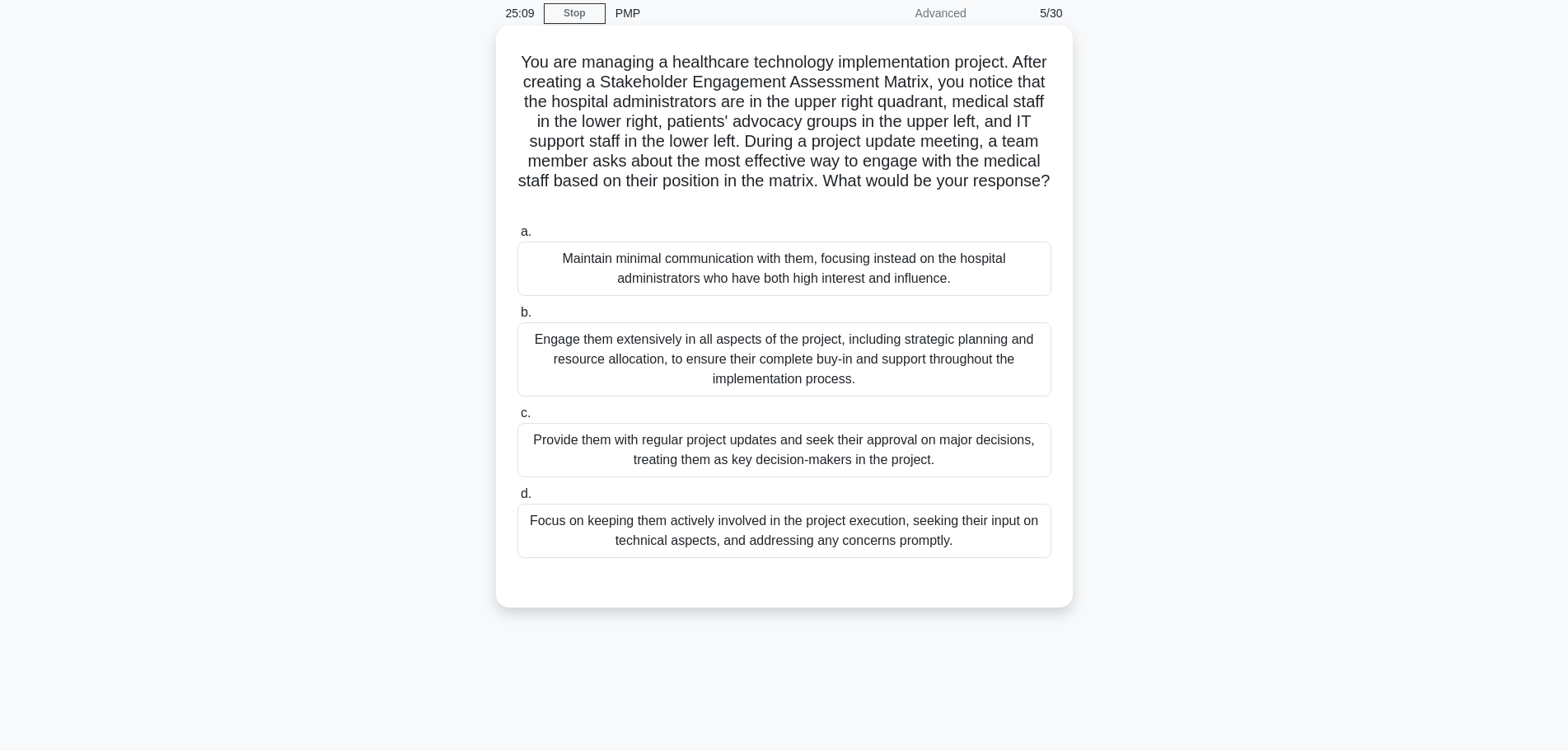
scroll to position [57, 0]
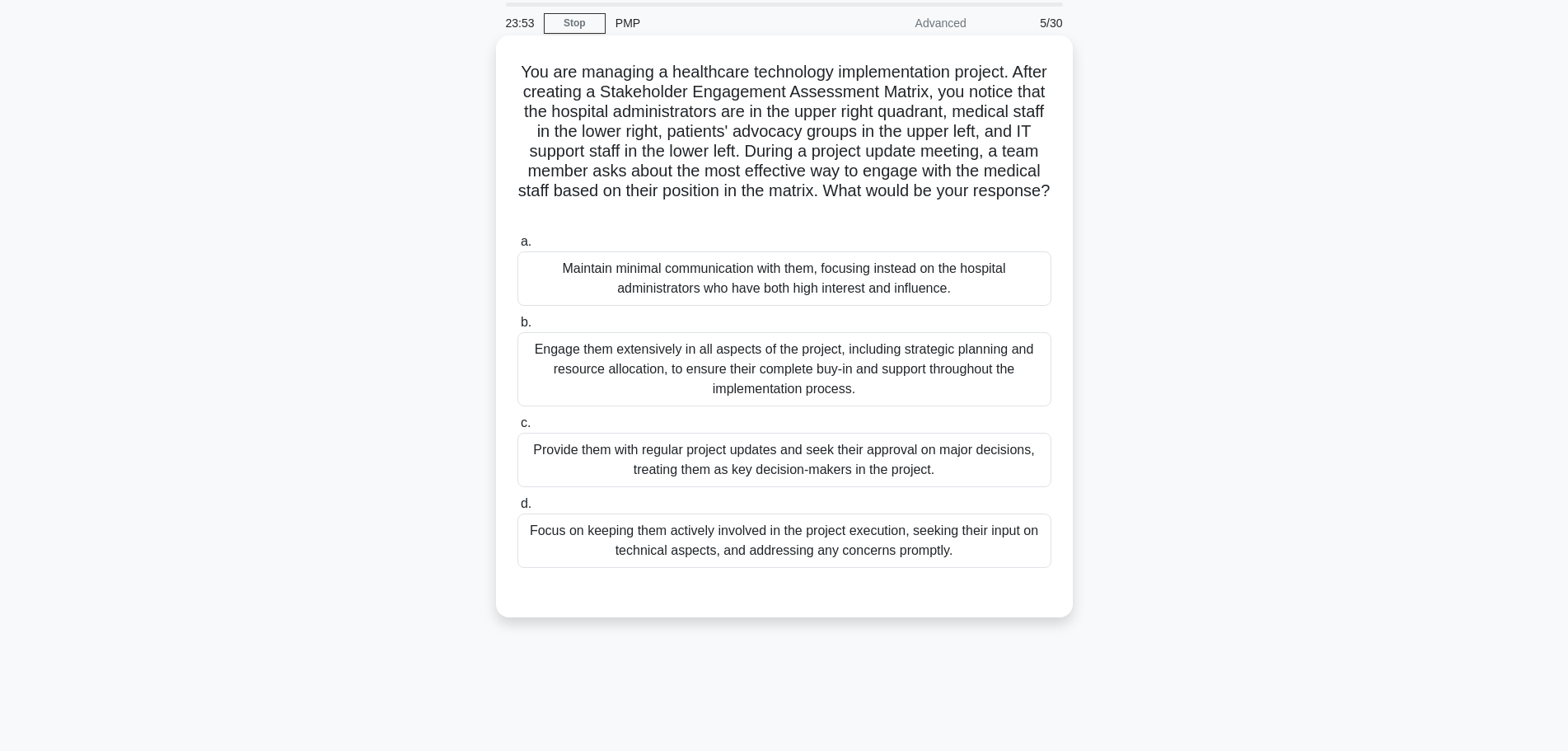
click at [970, 558] on div "Focus on keeping them actively involved in the project execution, seeking their…" at bounding box center [784, 541] width 534 height 55
click at [517, 509] on input "d. Focus on keeping them actively involved in the project execution, seeking th…" at bounding box center [517, 504] width 0 height 11
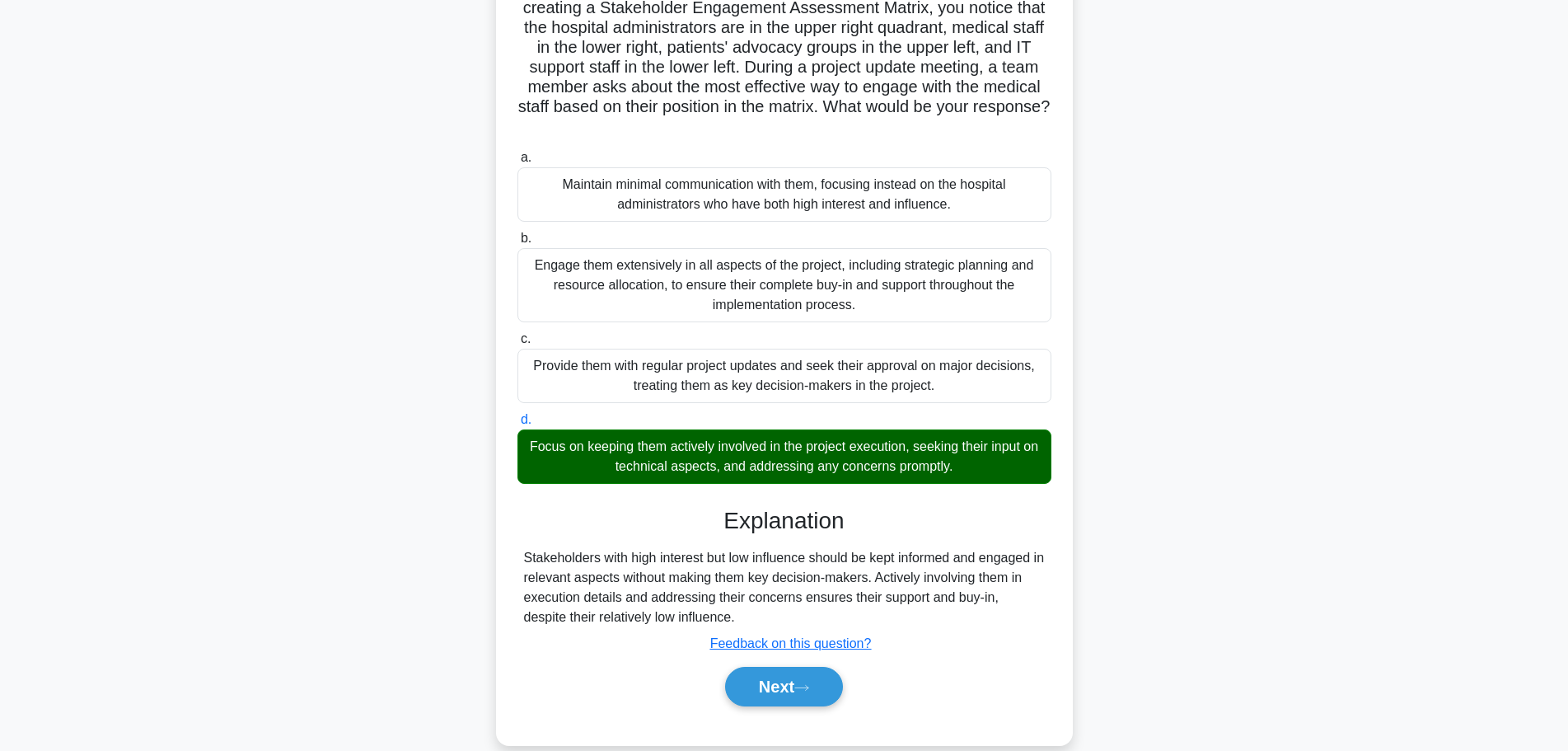
scroll to position [167, 0]
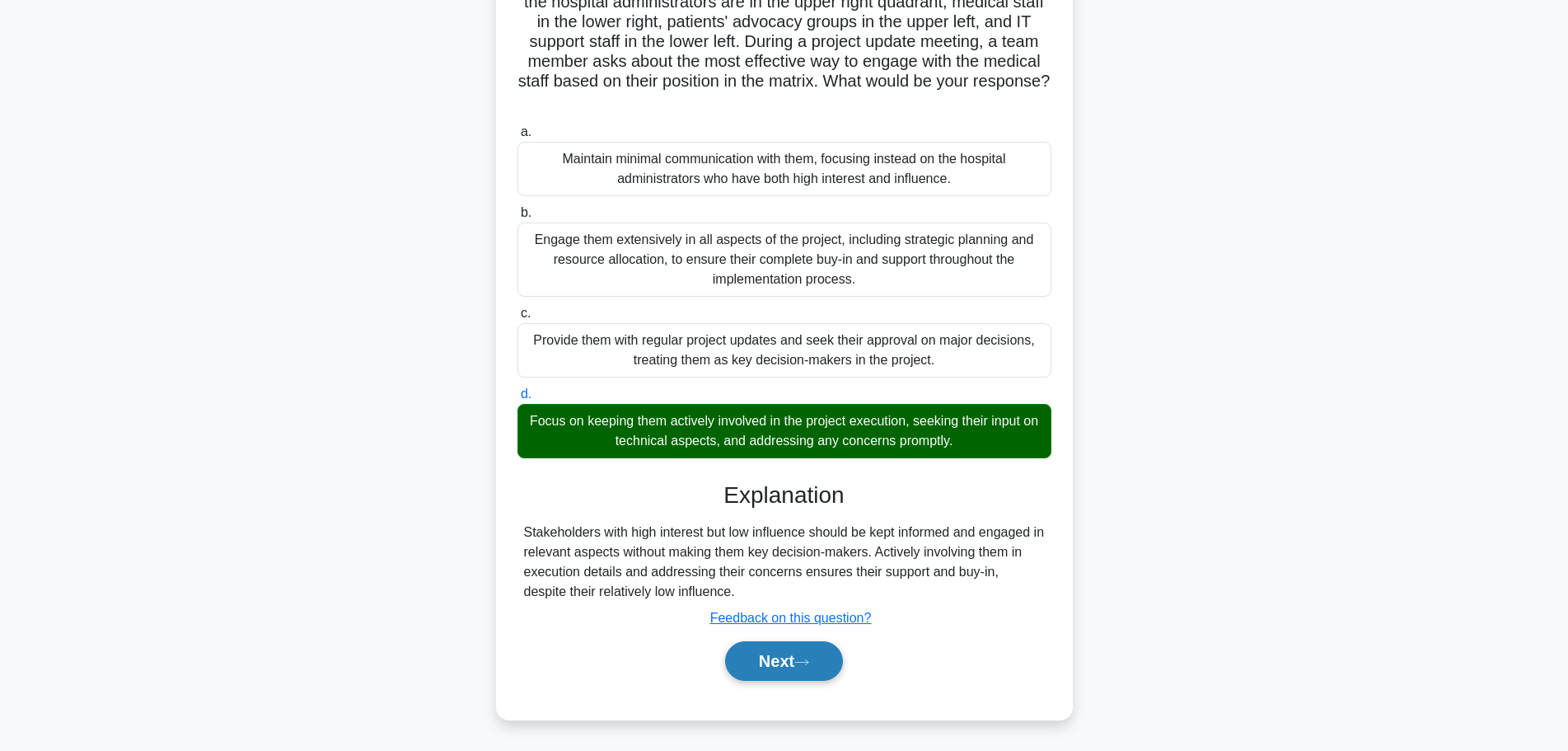
drag, startPoint x: 831, startPoint y: 674, endPoint x: 844, endPoint y: 674, distance: 13.0
click at [832, 674] on button "Next" at bounding box center [784, 661] width 118 height 39
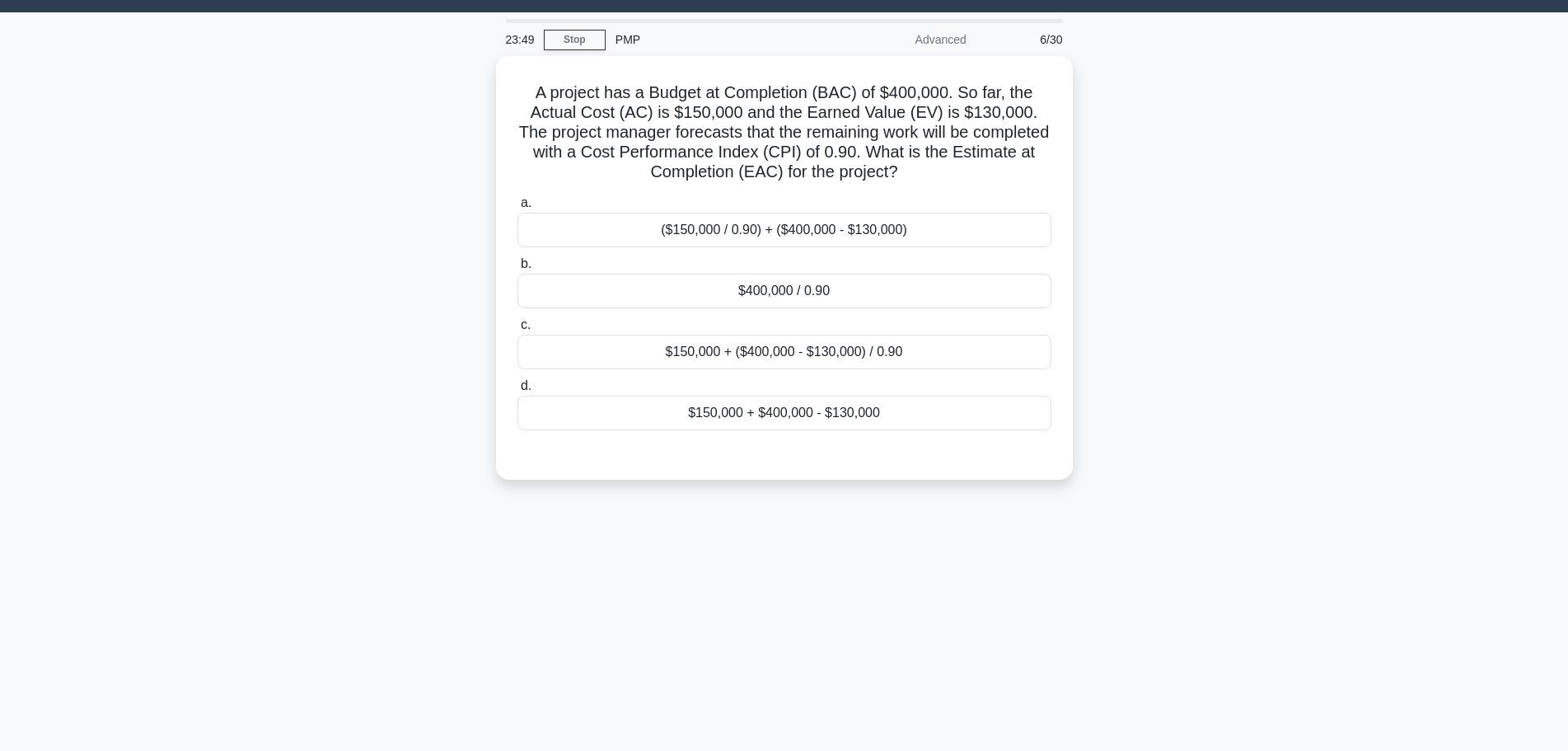
scroll to position [0, 0]
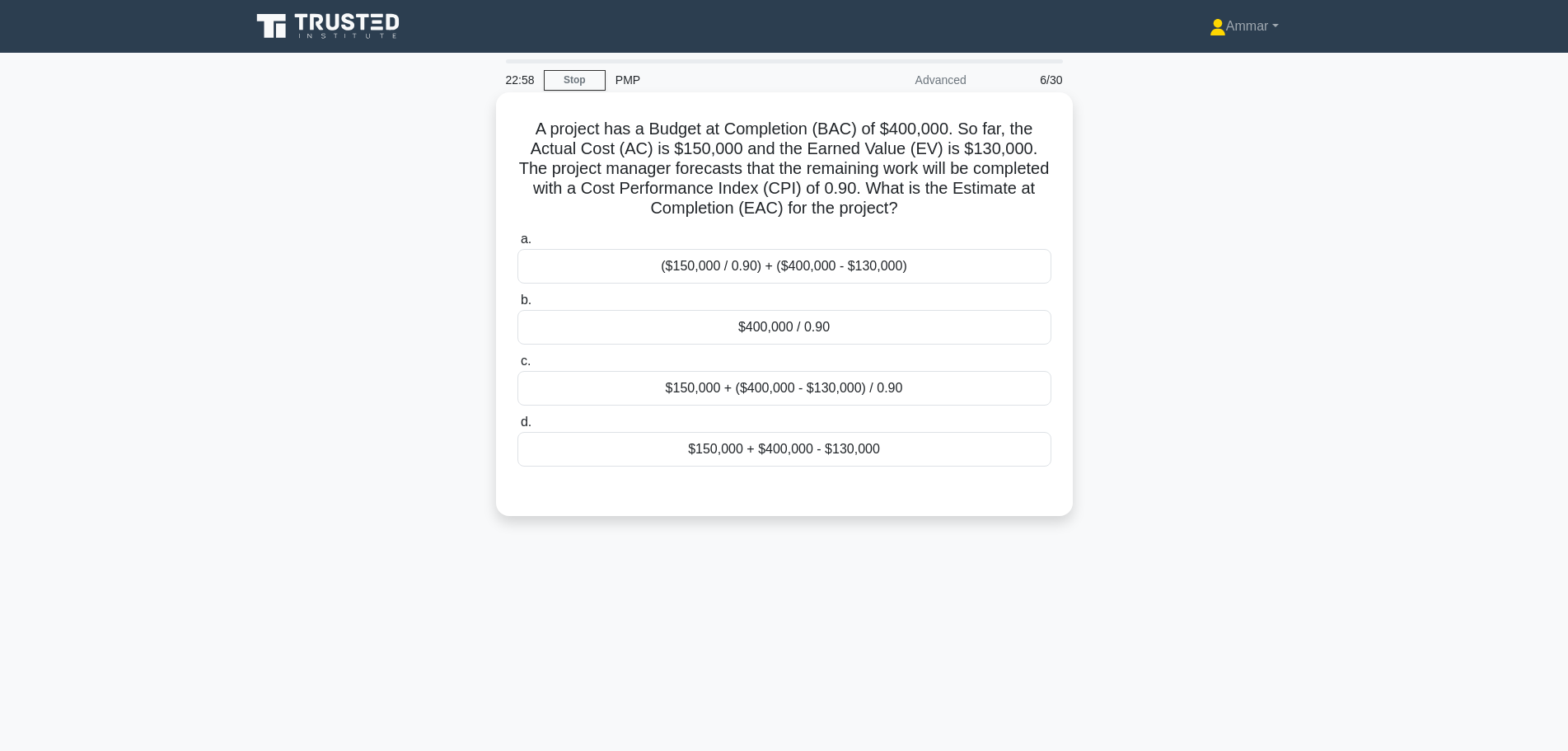
click at [850, 334] on div "$400,000 / 0.90" at bounding box center [784, 327] width 534 height 34
click at [517, 306] on input "b. $400,000 / 0.90" at bounding box center [517, 300] width 0 height 11
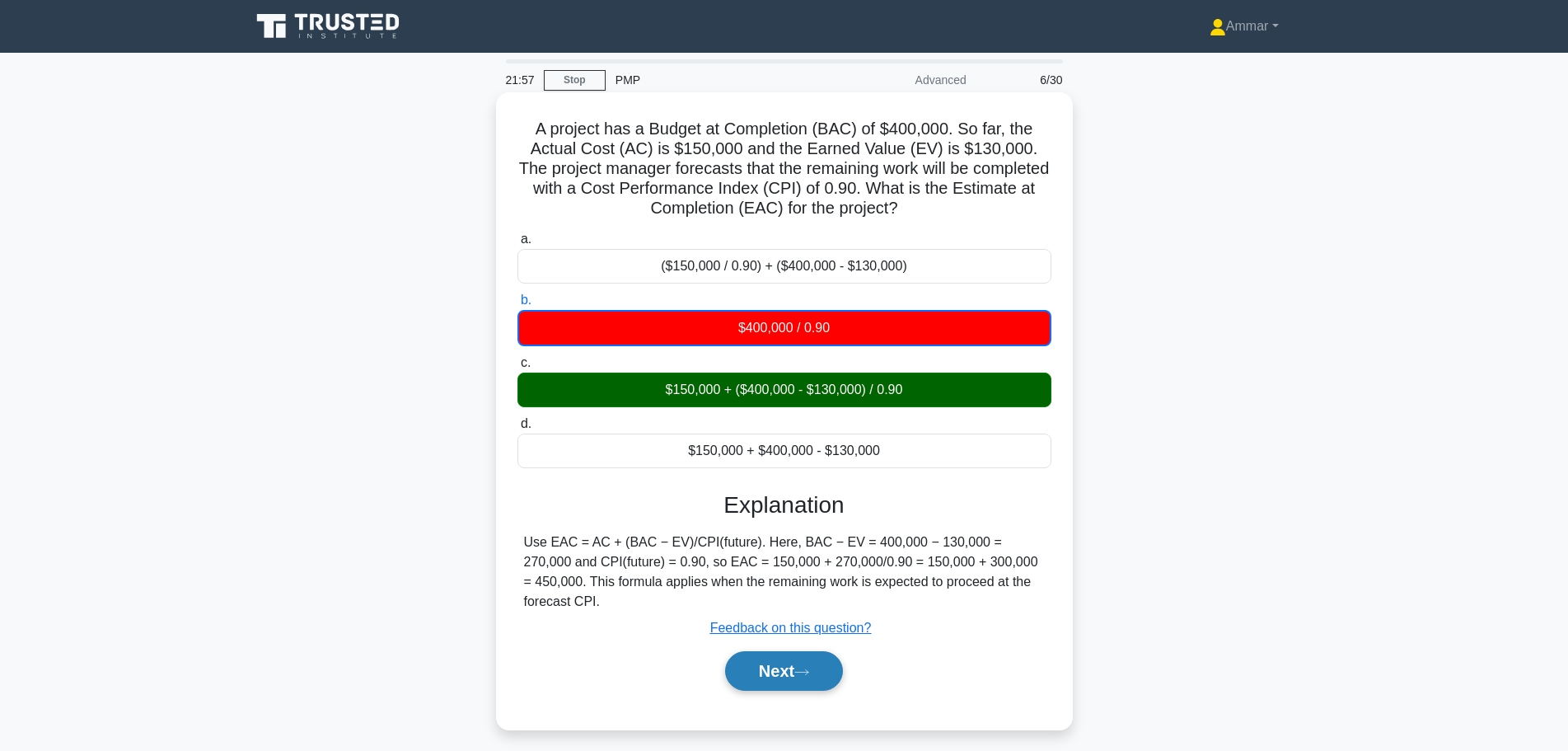
click at [767, 651] on button "Next" at bounding box center [784, 671] width 118 height 39
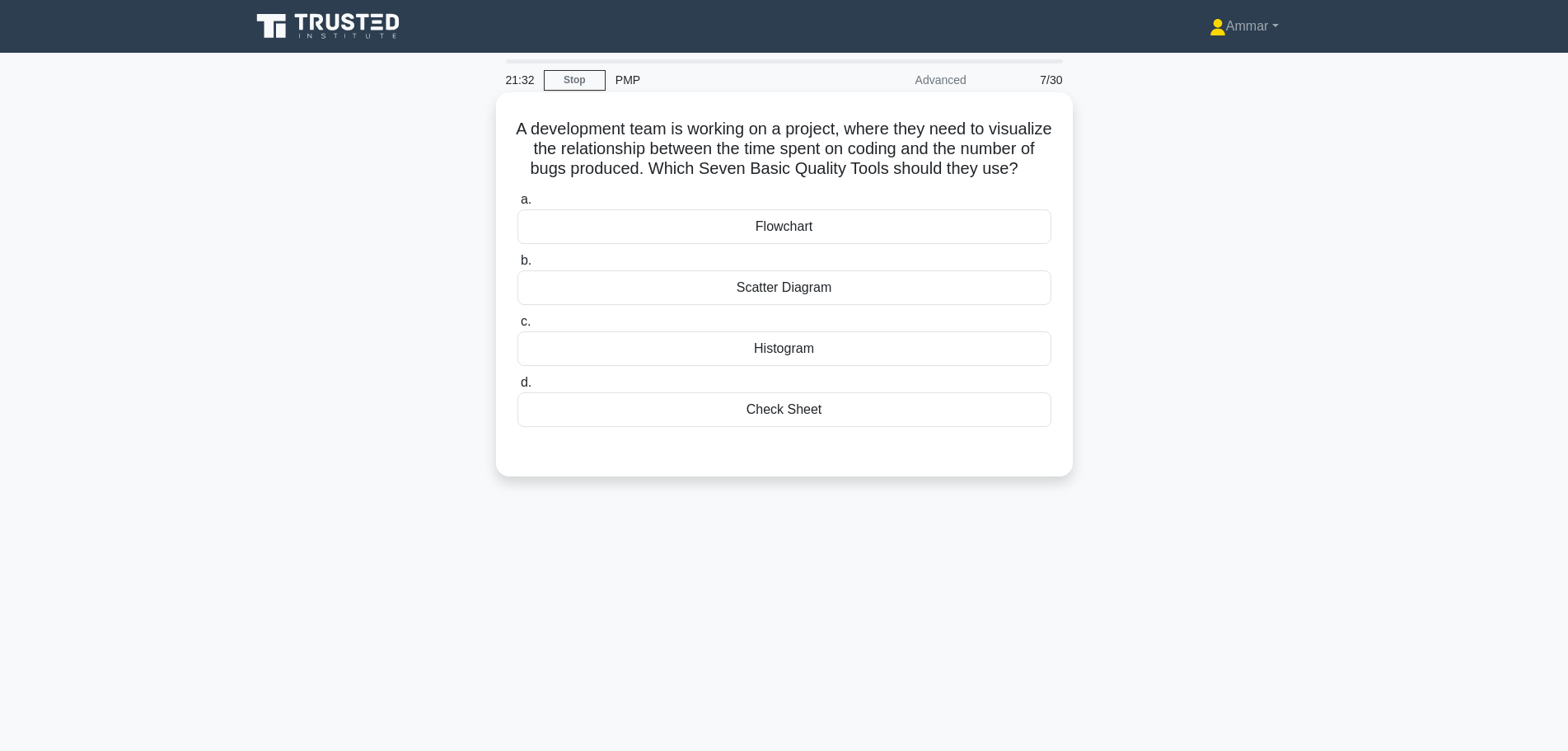
click at [835, 366] on div "Histogram" at bounding box center [784, 348] width 534 height 34
click at [517, 328] on input "c. Histogram" at bounding box center [517, 322] width 0 height 11
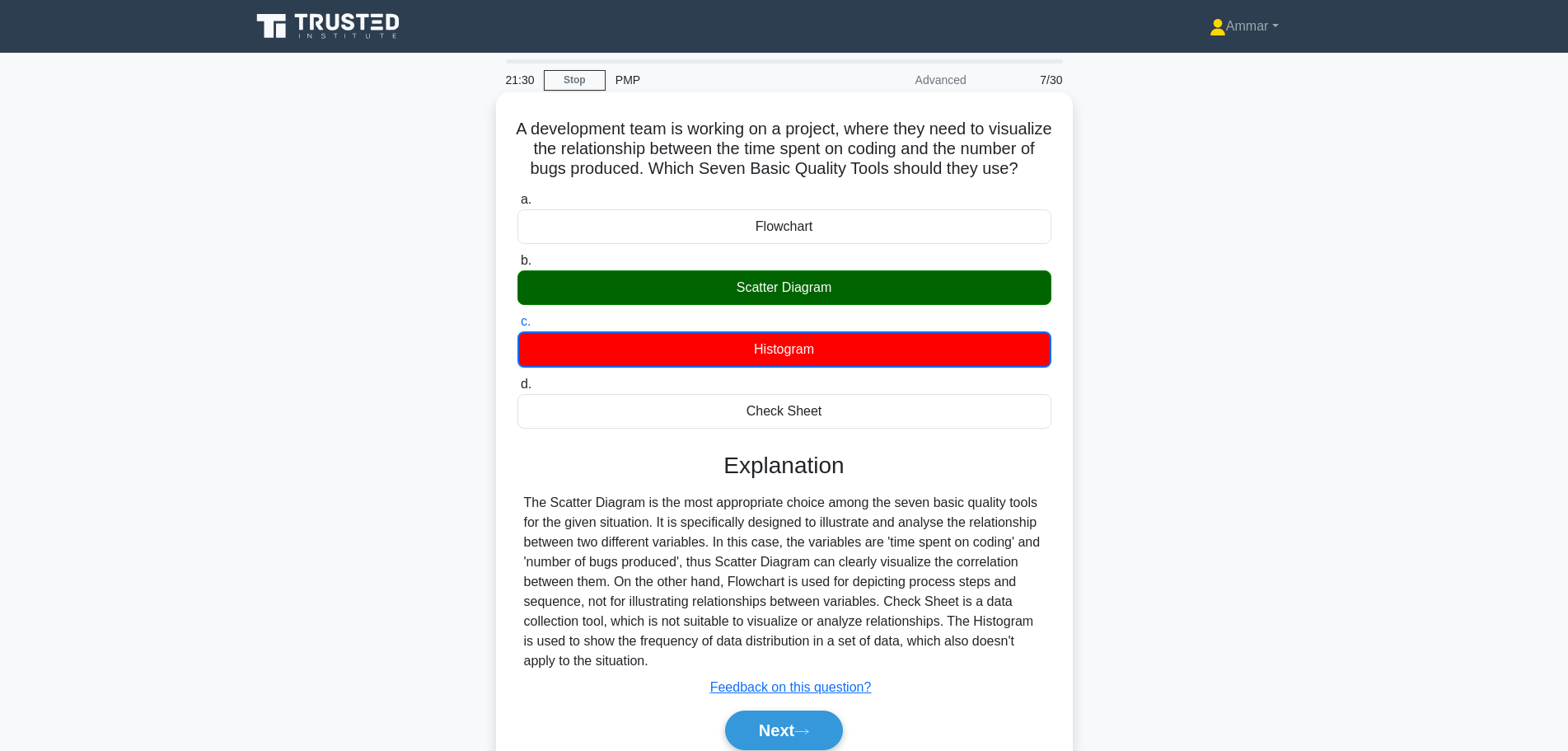
click at [862, 305] on div "Scatter Diagram" at bounding box center [784, 287] width 534 height 34
click at [517, 266] on input "b. Scatter Diagram" at bounding box center [517, 260] width 0 height 11
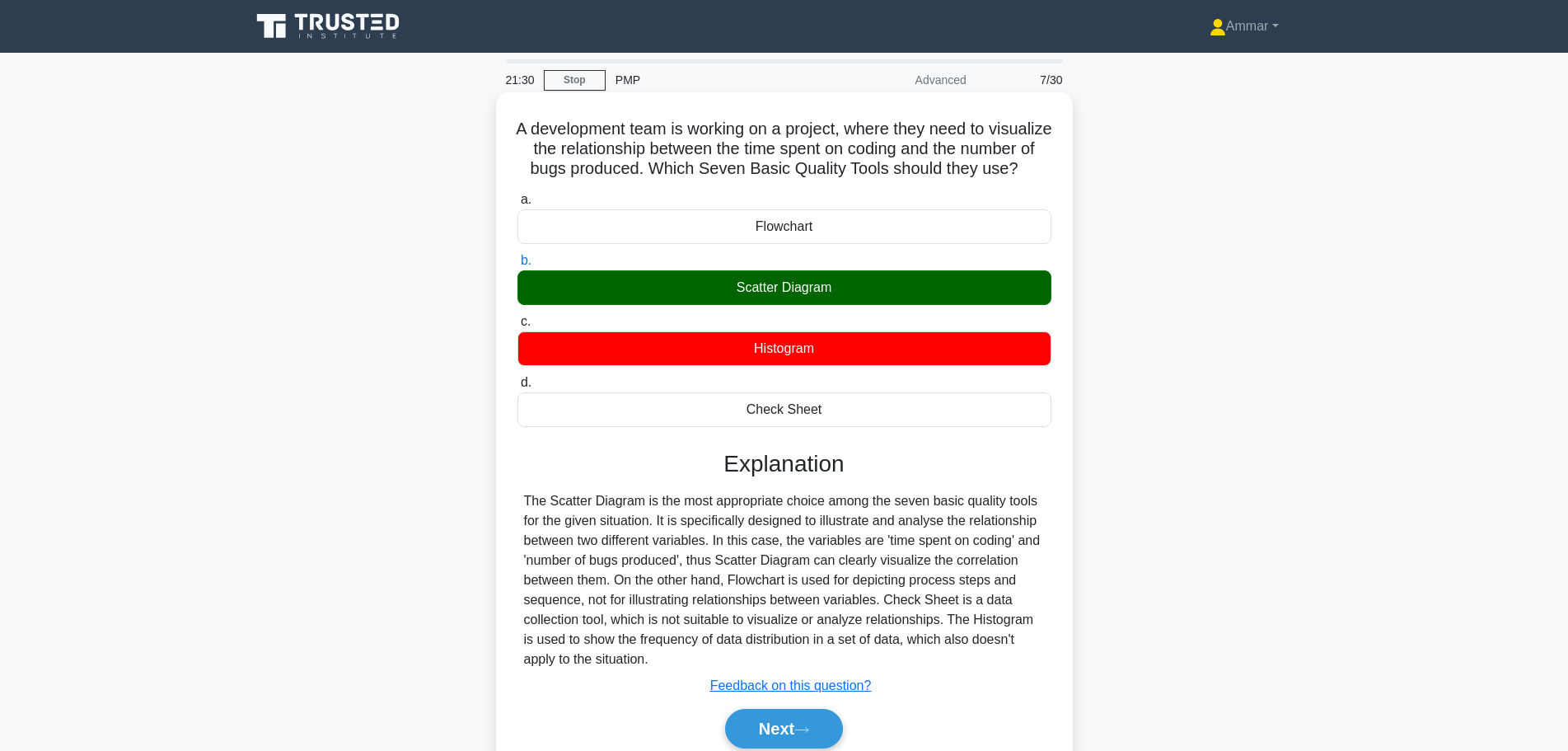
click at [862, 305] on div "Scatter Diagram" at bounding box center [784, 287] width 534 height 34
click at [517, 266] on input "b. Scatter Diagram" at bounding box center [517, 260] width 0 height 11
drag, startPoint x: 862, startPoint y: 314, endPoint x: 866, endPoint y: 323, distance: 9.8
click at [863, 305] on div "Scatter Diagram" at bounding box center [784, 287] width 534 height 34
click at [517, 266] on input "b. Scatter Diagram" at bounding box center [517, 260] width 0 height 11
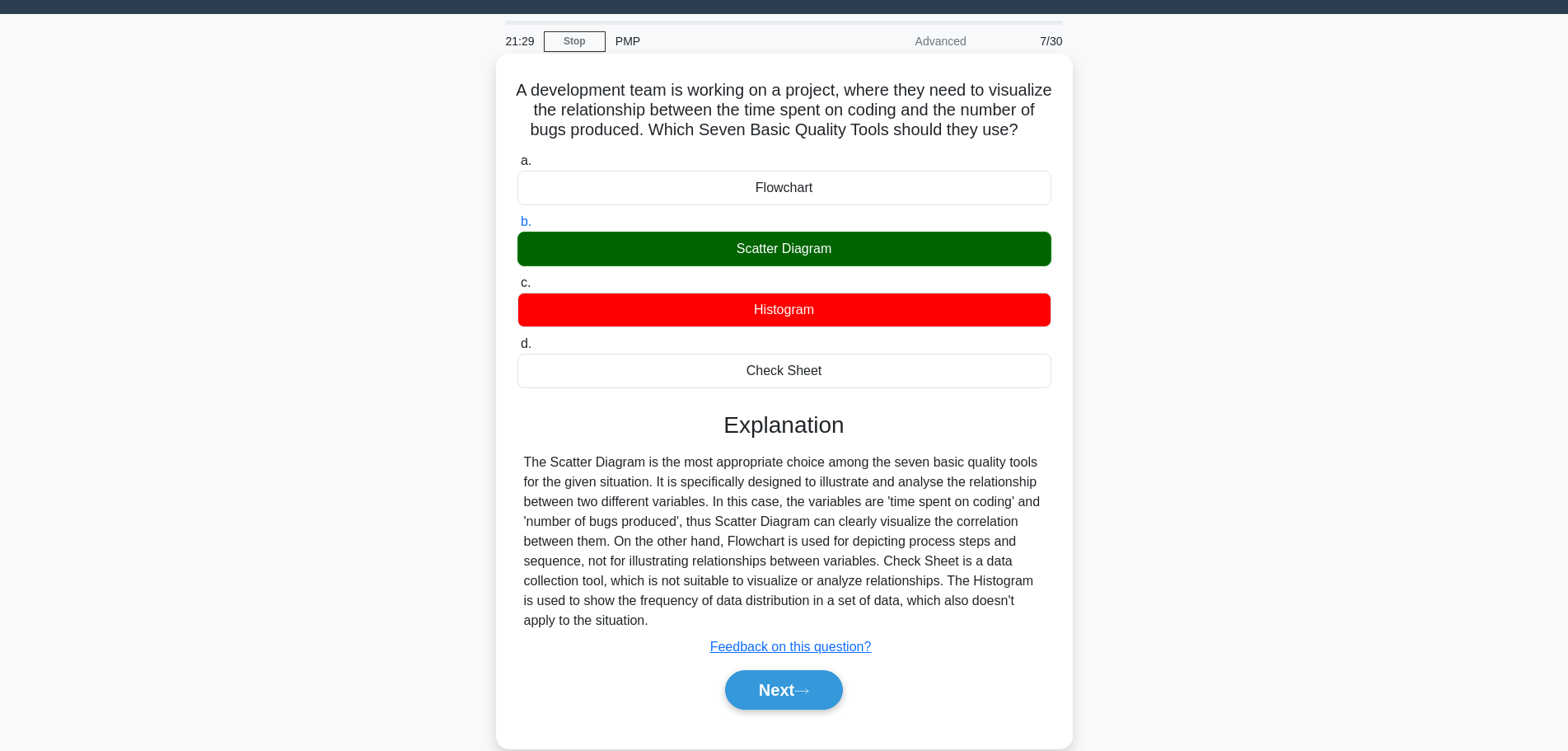
scroll to position [139, 0]
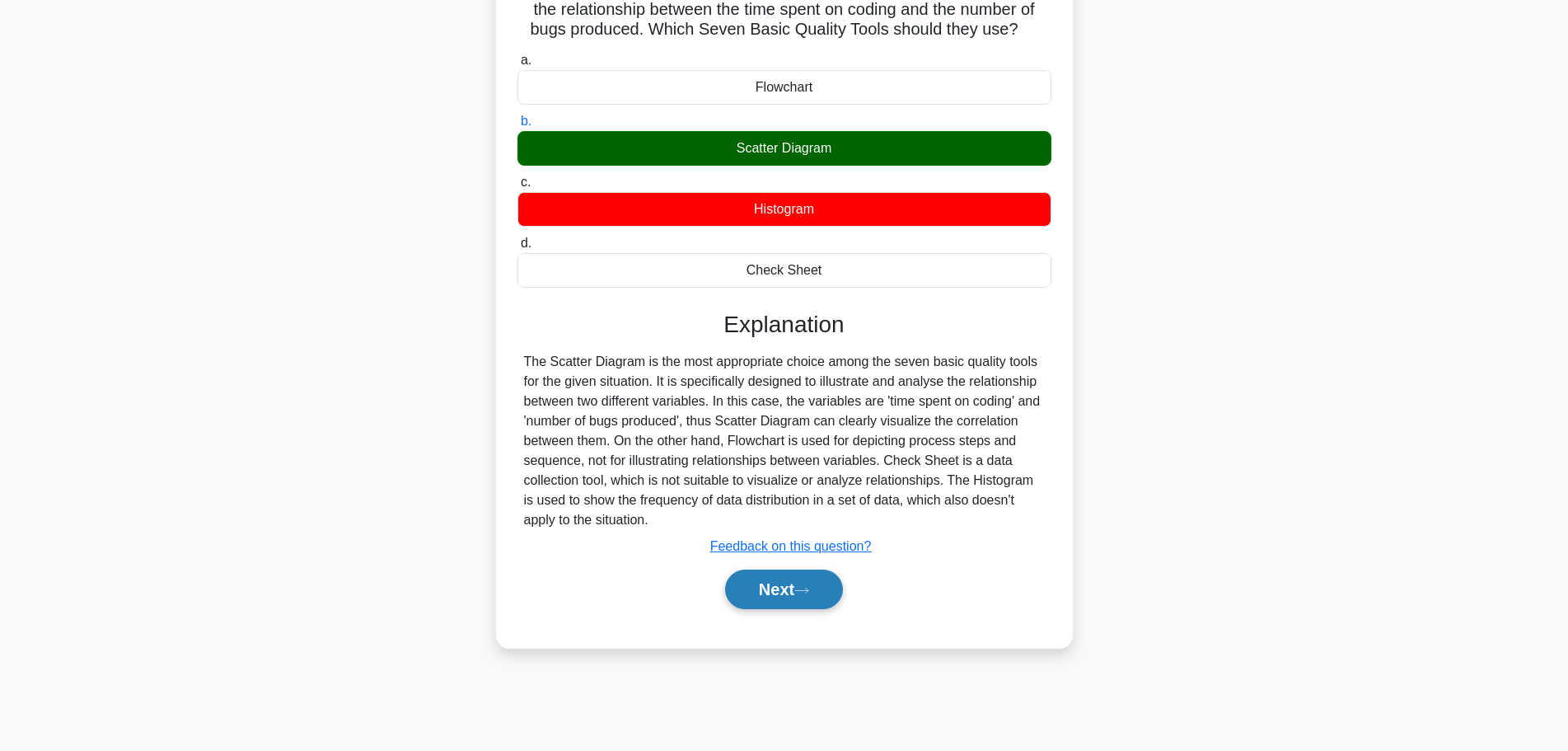
click at [804, 595] on icon at bounding box center [801, 590] width 15 height 9
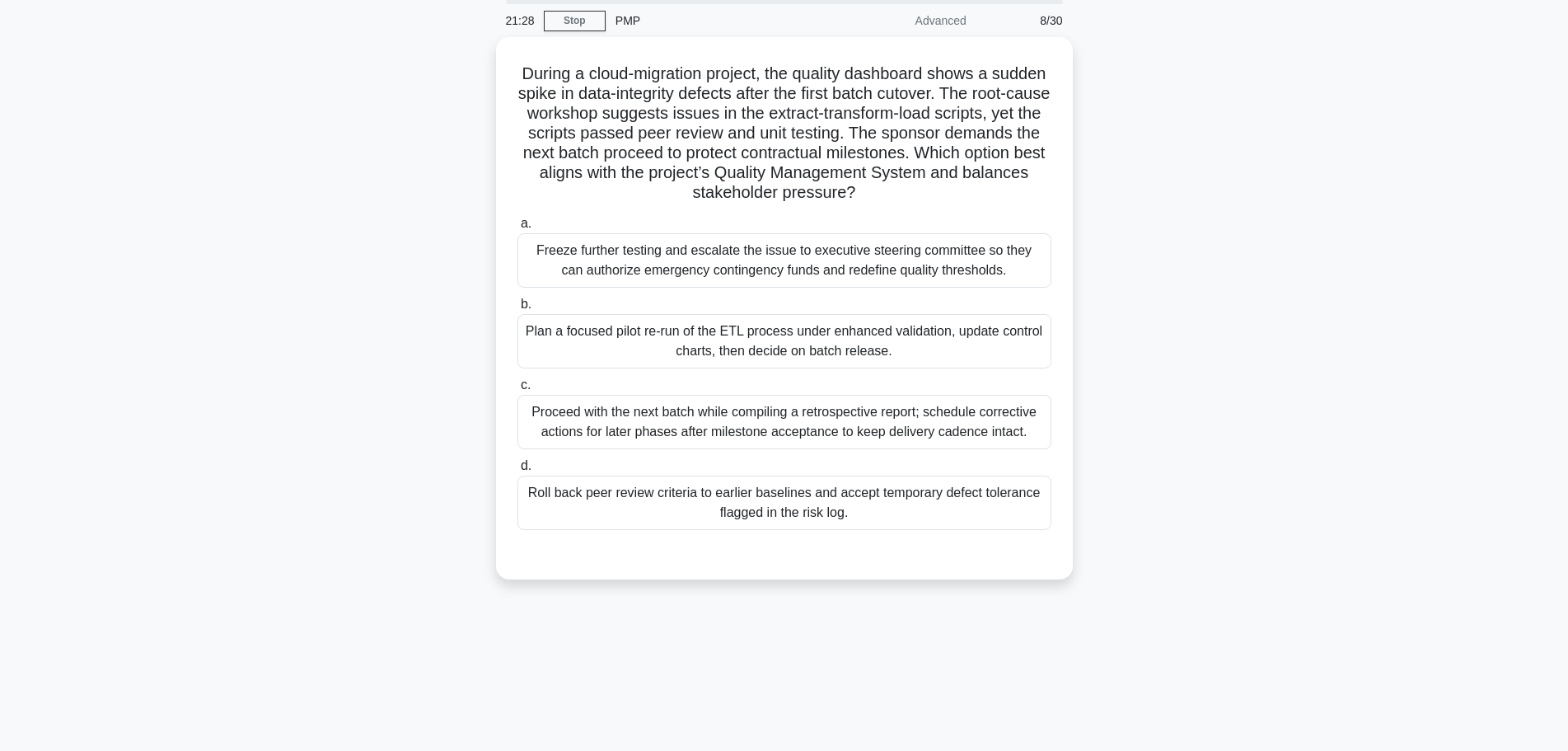
scroll to position [57, 0]
click at [551, 70] on h5 "During a cloud-migration project, the quality dashboard shows a sudden spike in…" at bounding box center [784, 131] width 537 height 140
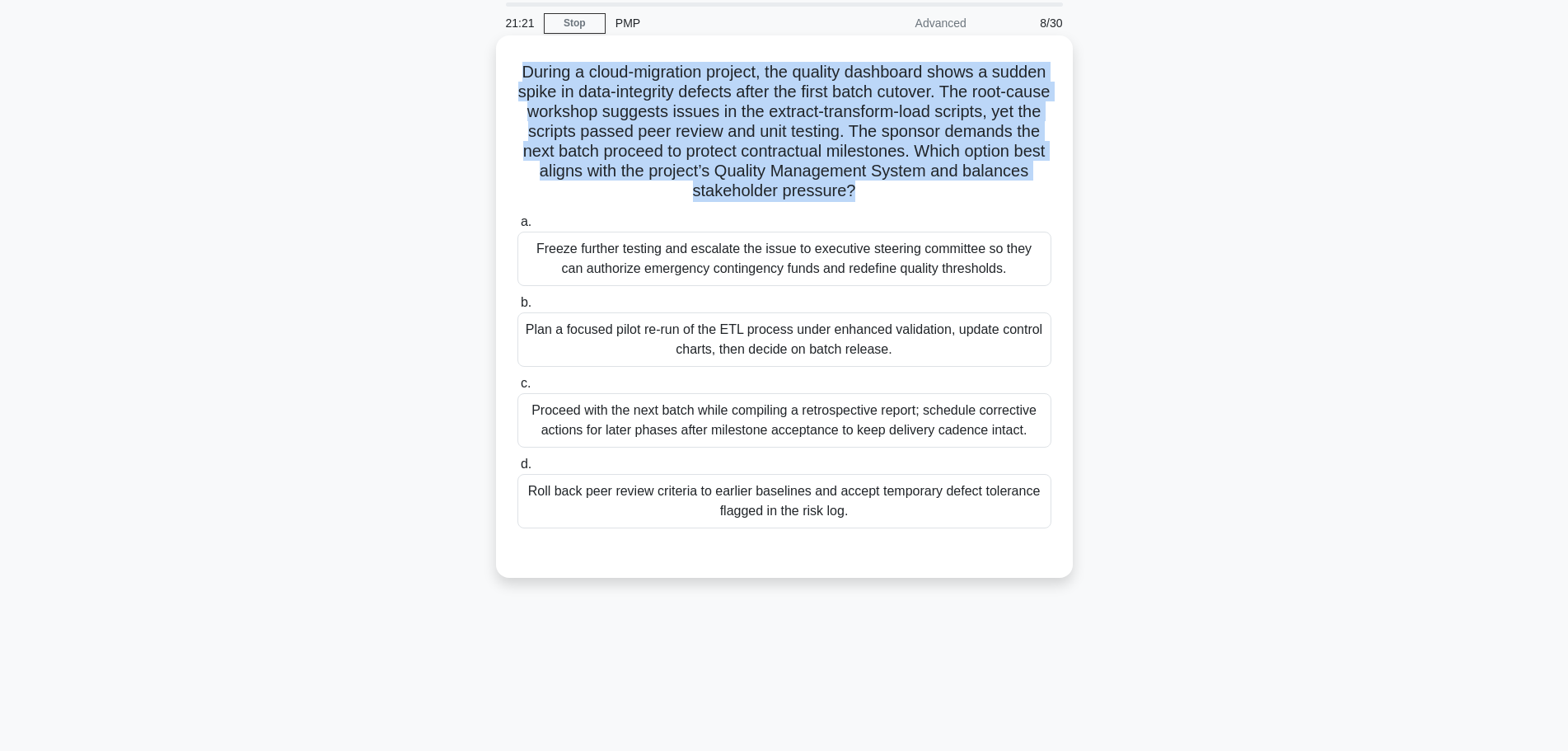
click at [551, 70] on h5 "During a cloud-migration project, the quality dashboard shows a sudden spike in…" at bounding box center [784, 131] width 537 height 140
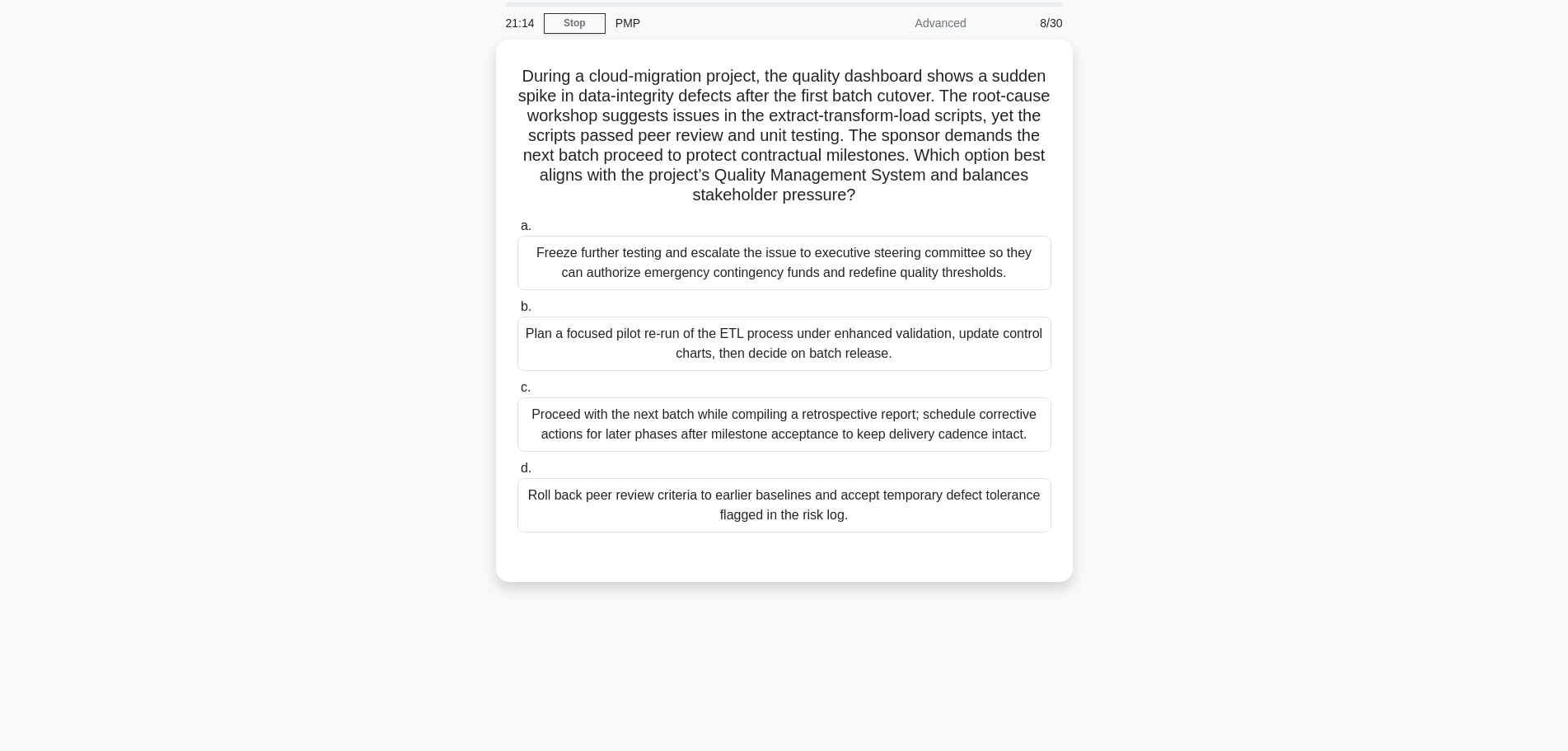
click at [605, 12] on div "PMP" at bounding box center [719, 23] width 227 height 33
click at [601, 17] on link "Stop" at bounding box center [574, 22] width 62 height 21
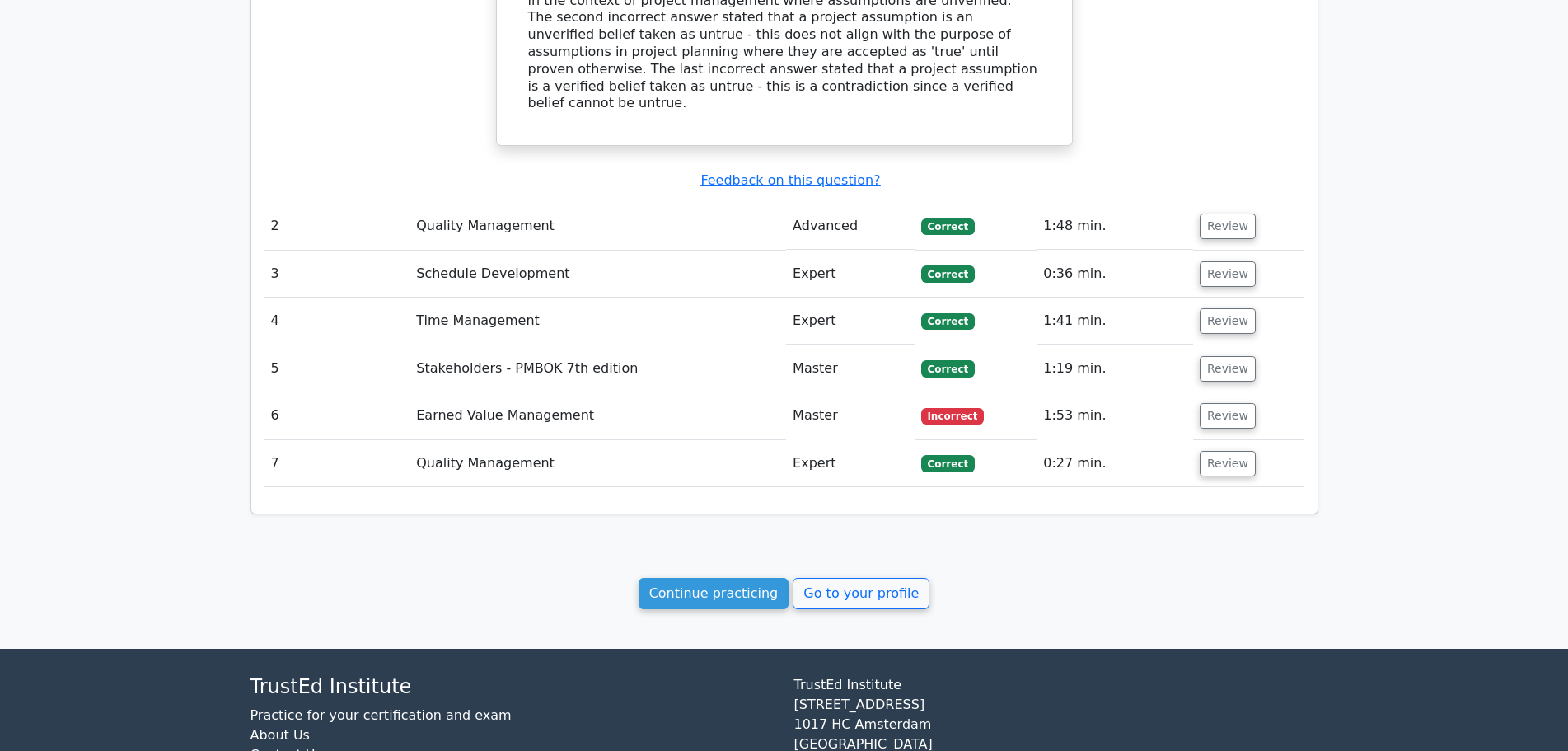
scroll to position [1434, 0]
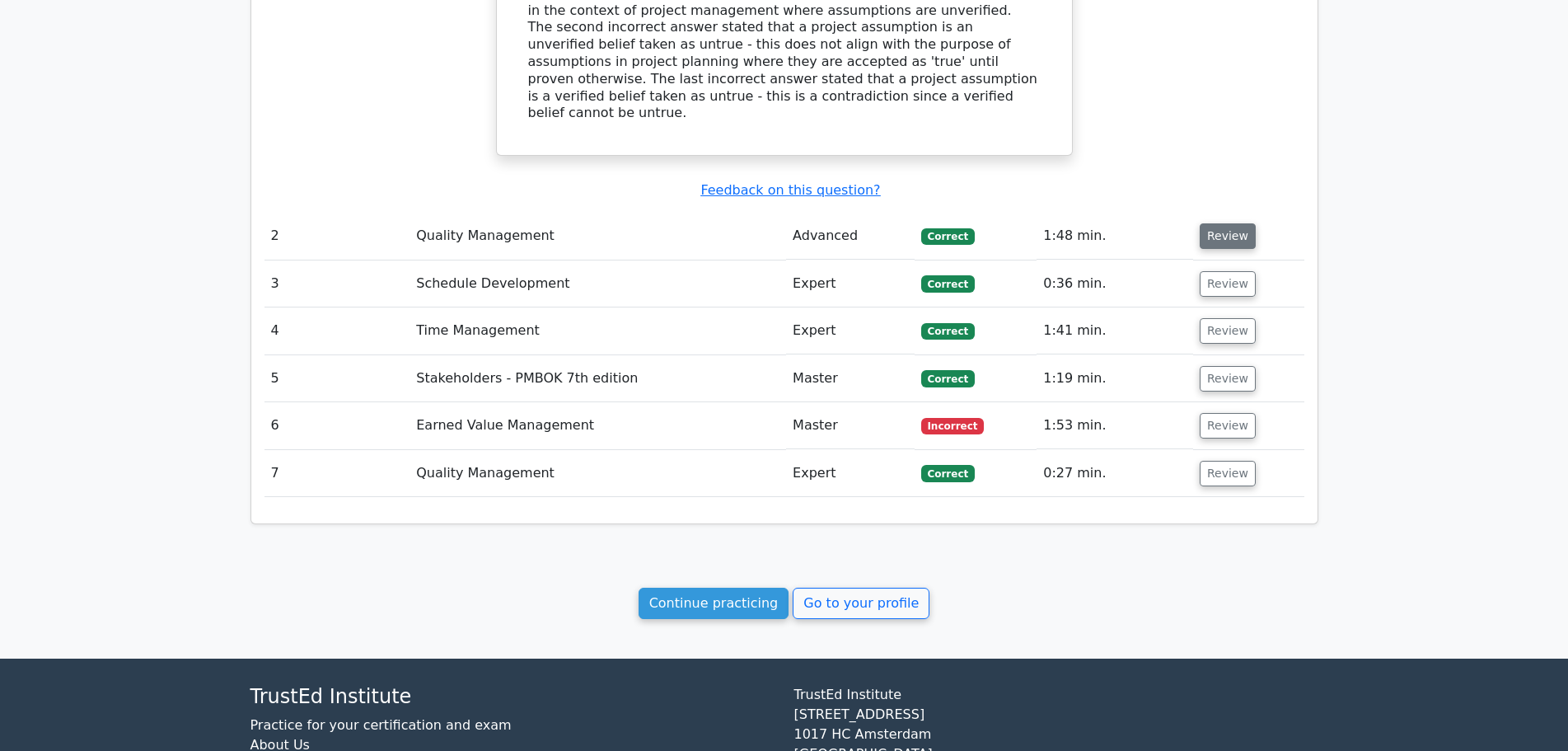
click at [1243, 223] on button "Review" at bounding box center [1227, 236] width 56 height 25
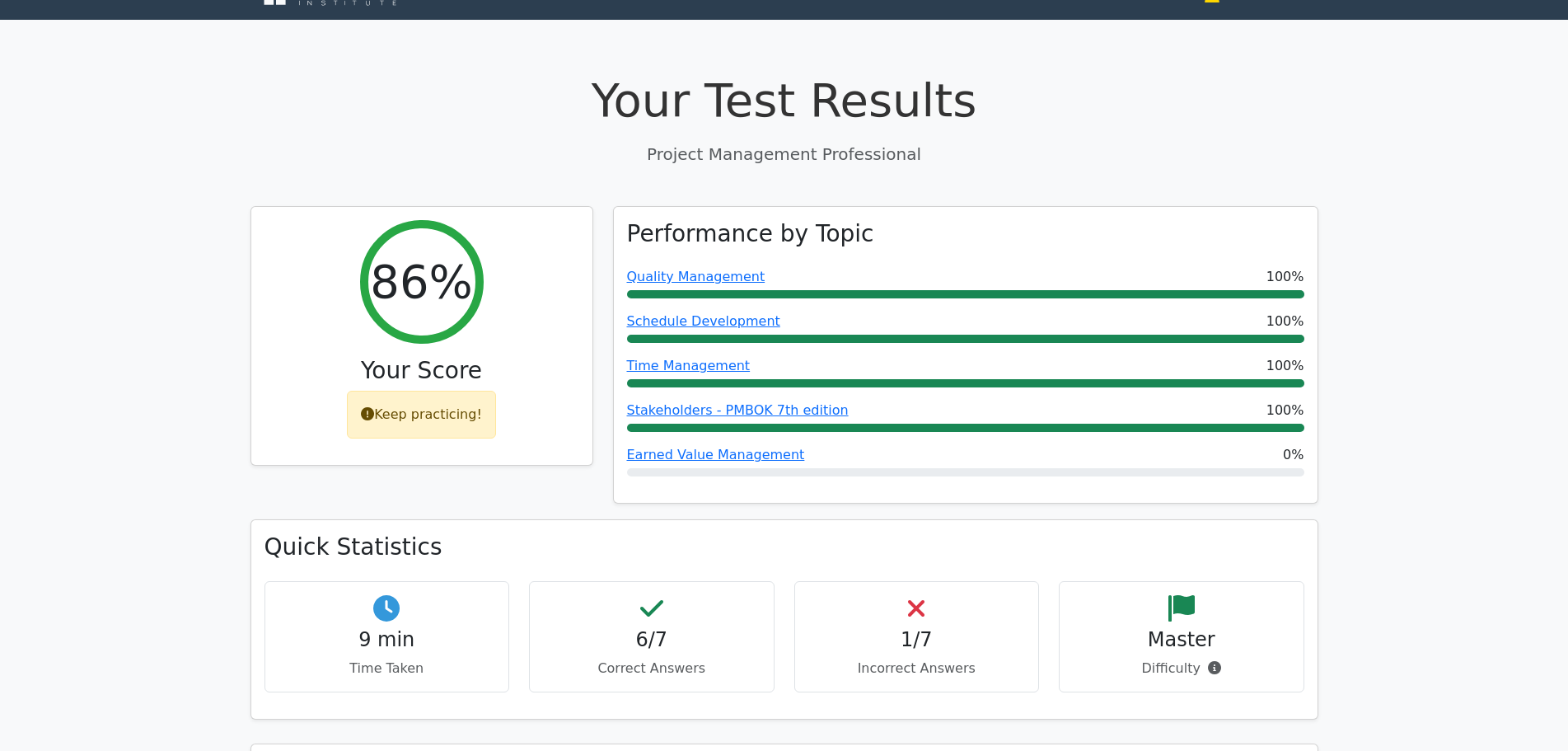
scroll to position [0, 0]
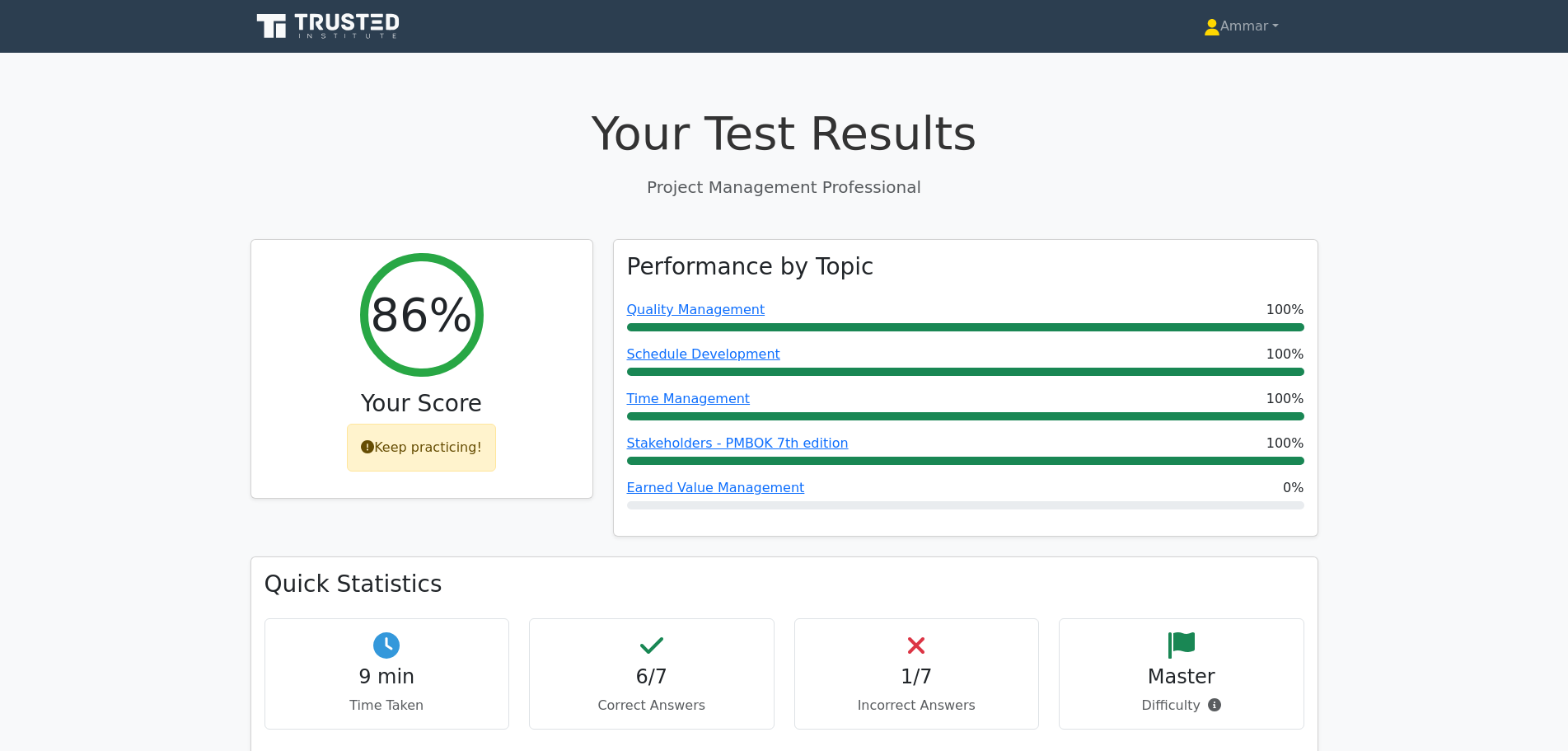
click at [367, 45] on link at bounding box center [329, 26] width 158 height 39
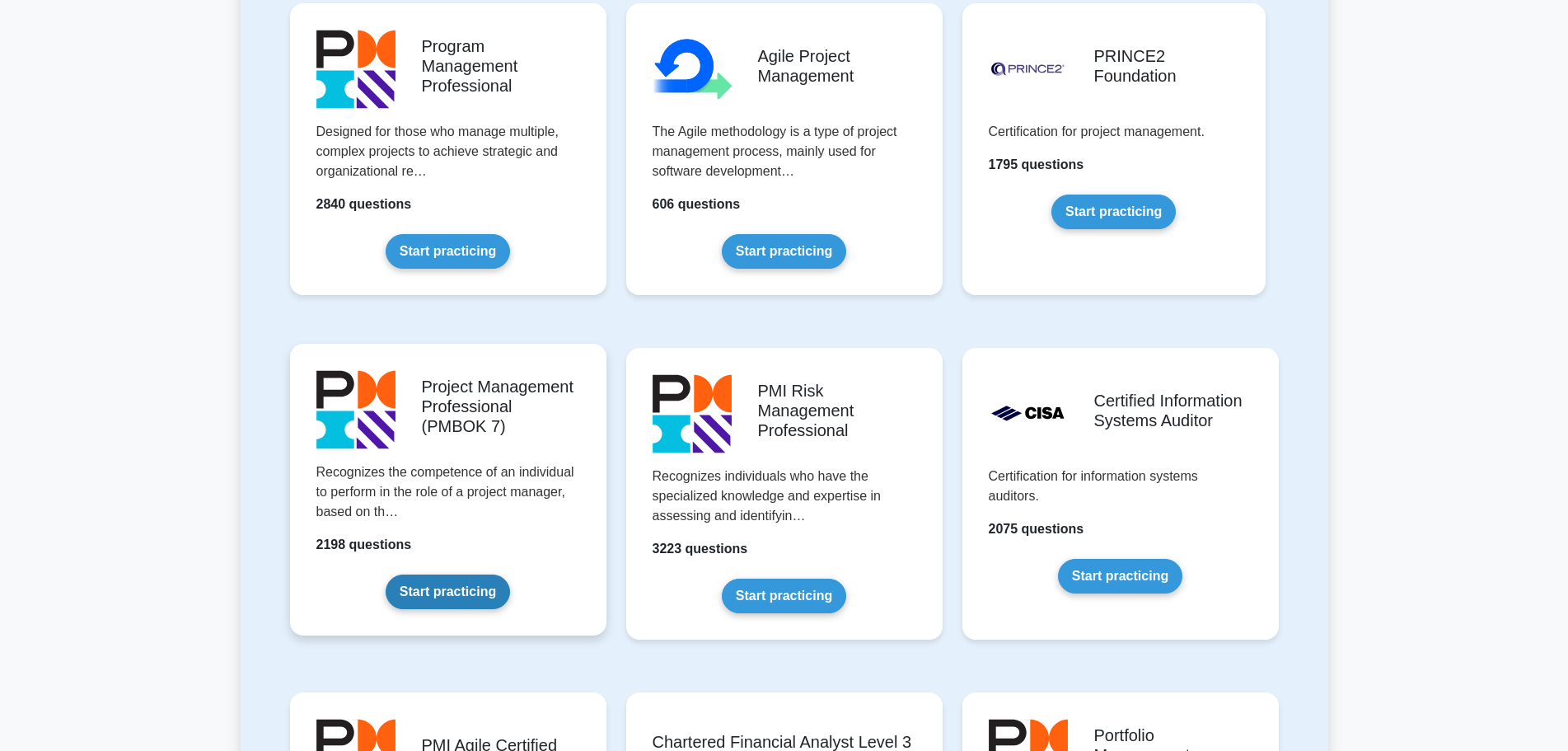
scroll to position [1071, 0]
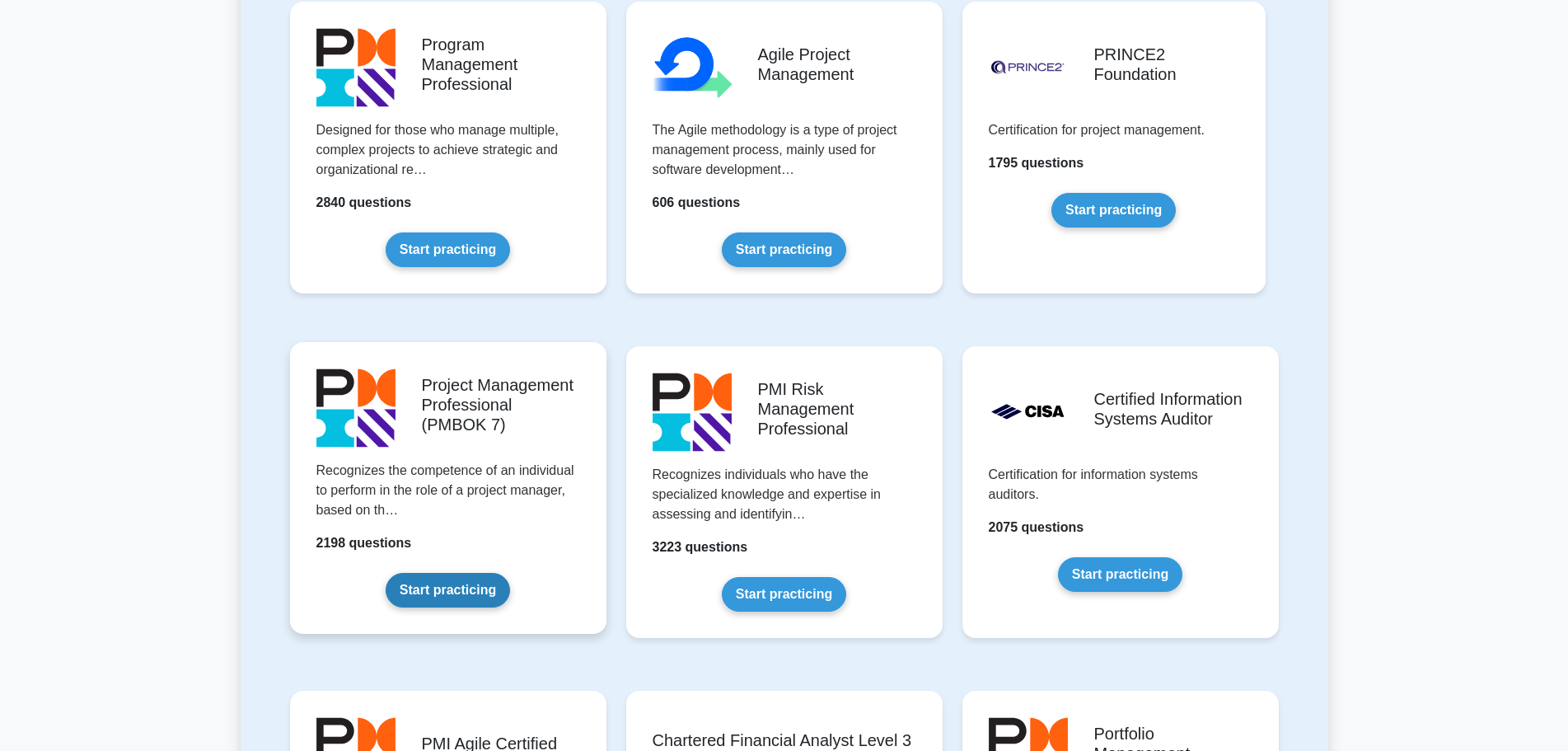
click at [484, 584] on link "Start practicing" at bounding box center [447, 590] width 124 height 34
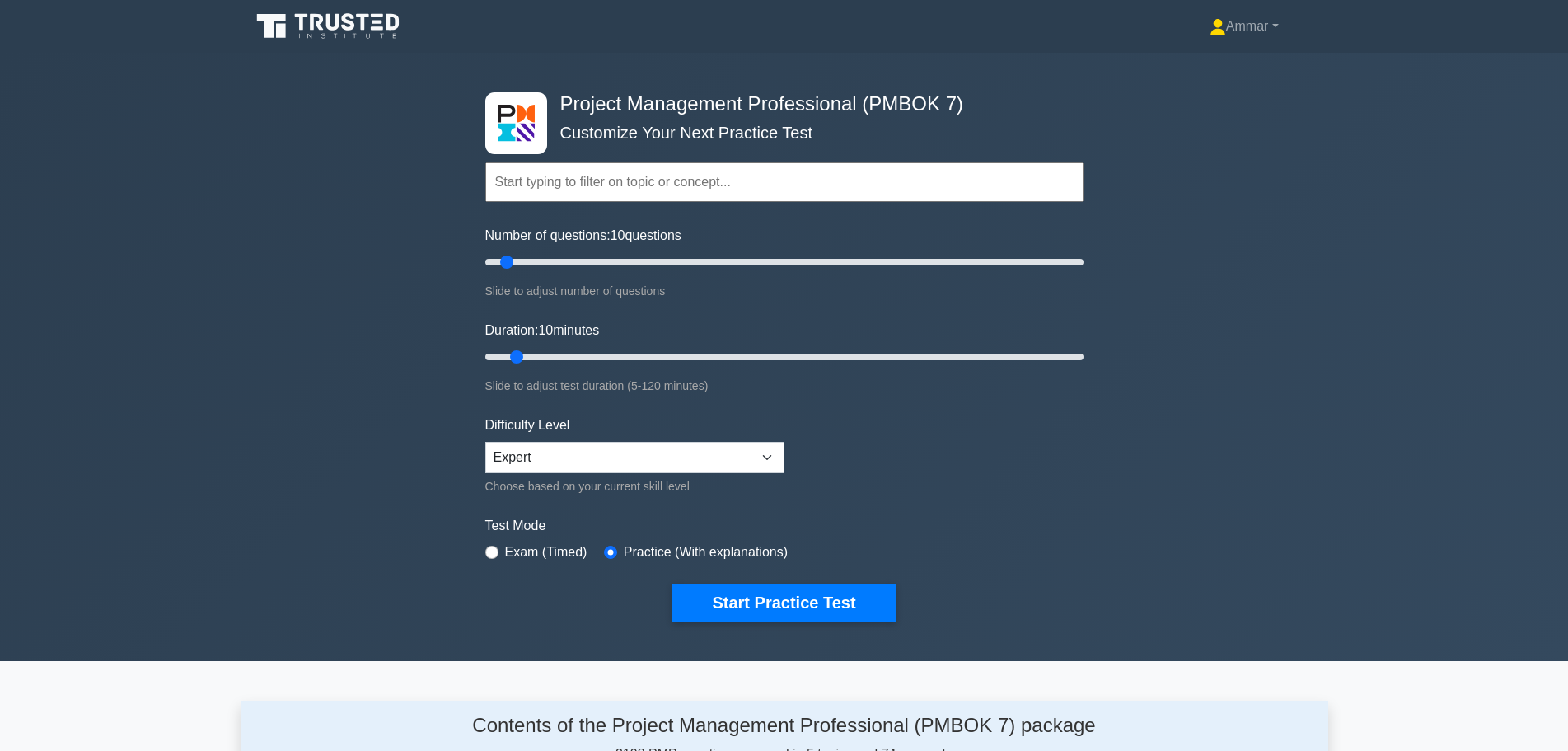
click at [522, 547] on label "Exam (Timed)" at bounding box center [546, 552] width 82 height 20
click at [475, 543] on div "Project Management Professional (PMBOK 7) Customize Your Next Practice Test Top…" at bounding box center [784, 357] width 618 height 608
click at [479, 546] on div "Project Management Professional (PMBOK 7) Customize Your Next Practice Test Top…" at bounding box center [784, 357] width 618 height 608
click at [495, 553] on input "radio" at bounding box center [491, 552] width 13 height 13
radio input "true"
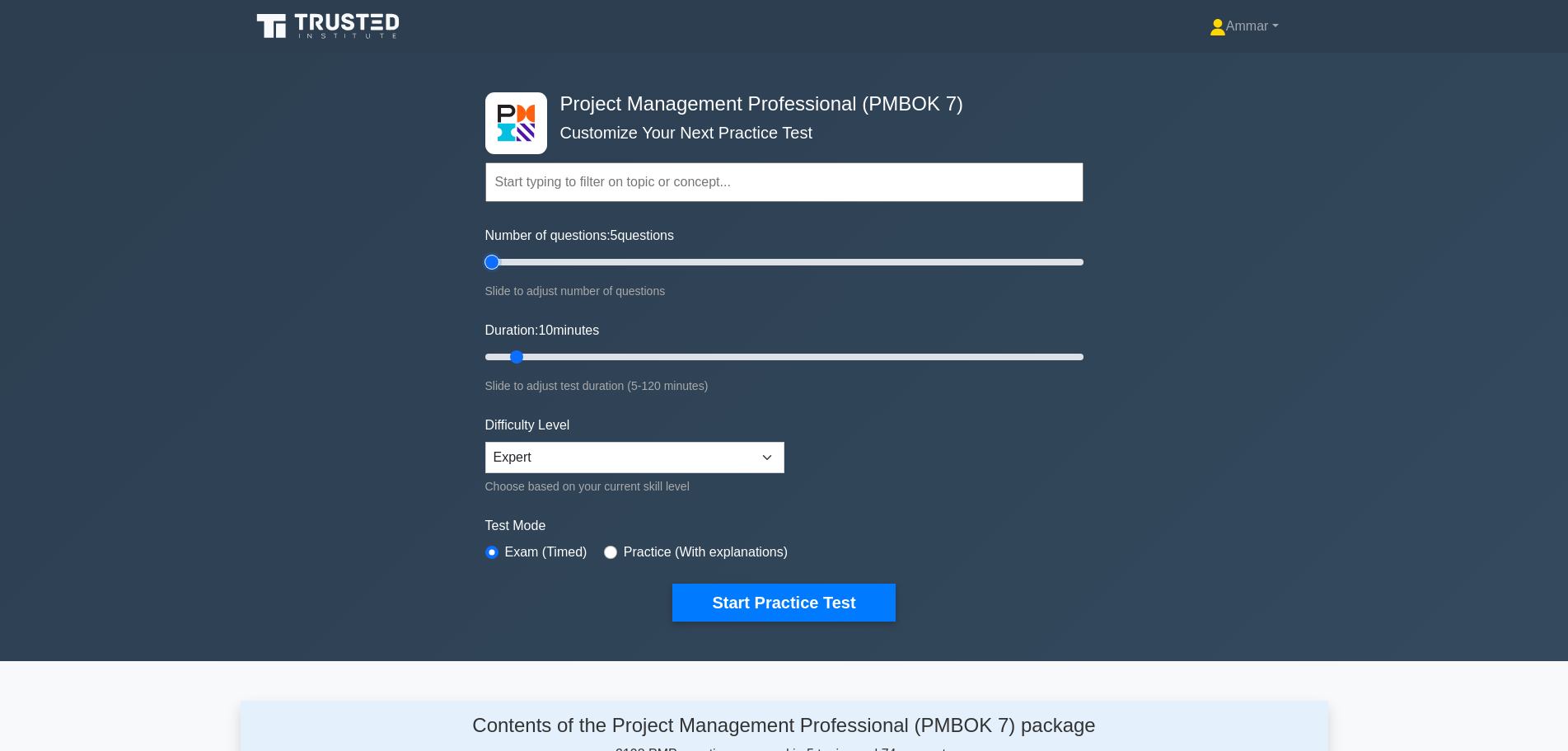
drag, startPoint x: 501, startPoint y: 264, endPoint x: 440, endPoint y: 282, distance: 63.6
type input "5"
click at [485, 272] on input "Number of questions: 5 questions" at bounding box center [784, 262] width 598 height 20
click at [767, 588] on button "Start Practice Test" at bounding box center [784, 602] width 223 height 38
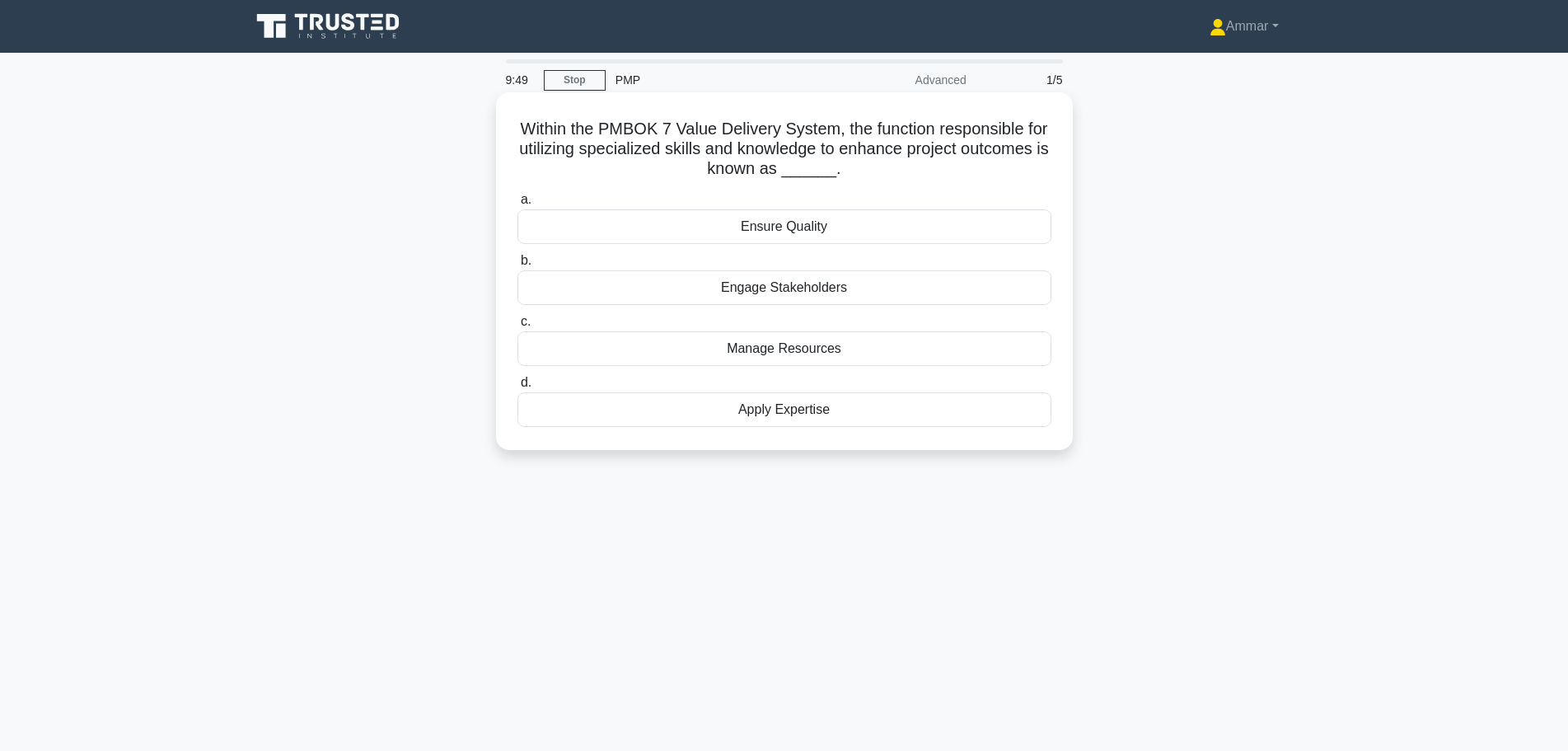
click at [704, 161] on h5 "Within the PMBOK 7 Value Delivery System, the function responsible for utilizin…" at bounding box center [784, 149] width 537 height 61
click at [706, 161] on h5 "Within the PMBOK 7 Value Delivery System, the function responsible for utilizin…" at bounding box center [784, 149] width 537 height 61
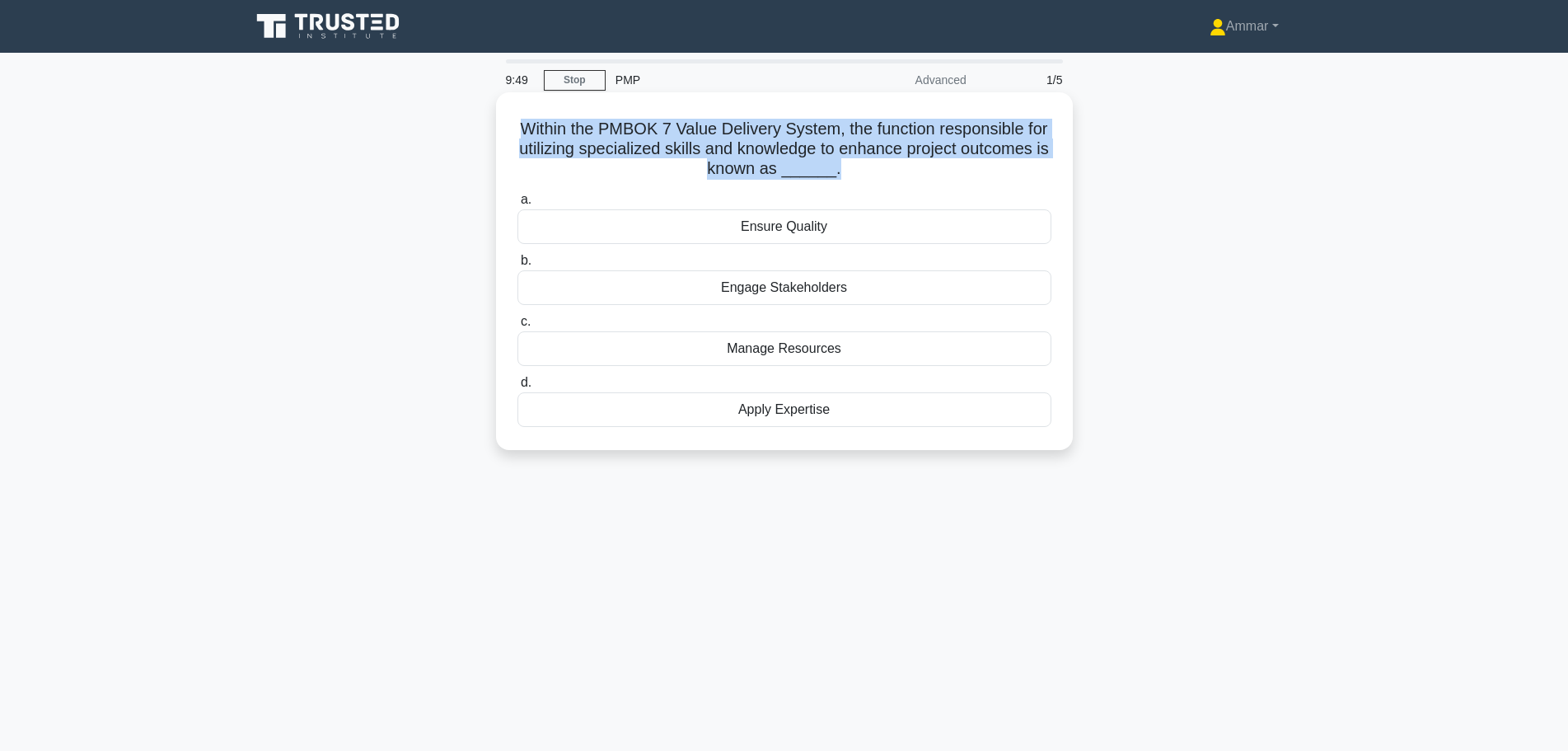
click at [707, 161] on h5 "Within the PMBOK 7 Value Delivery System, the function responsible for utilizin…" at bounding box center [784, 149] width 537 height 61
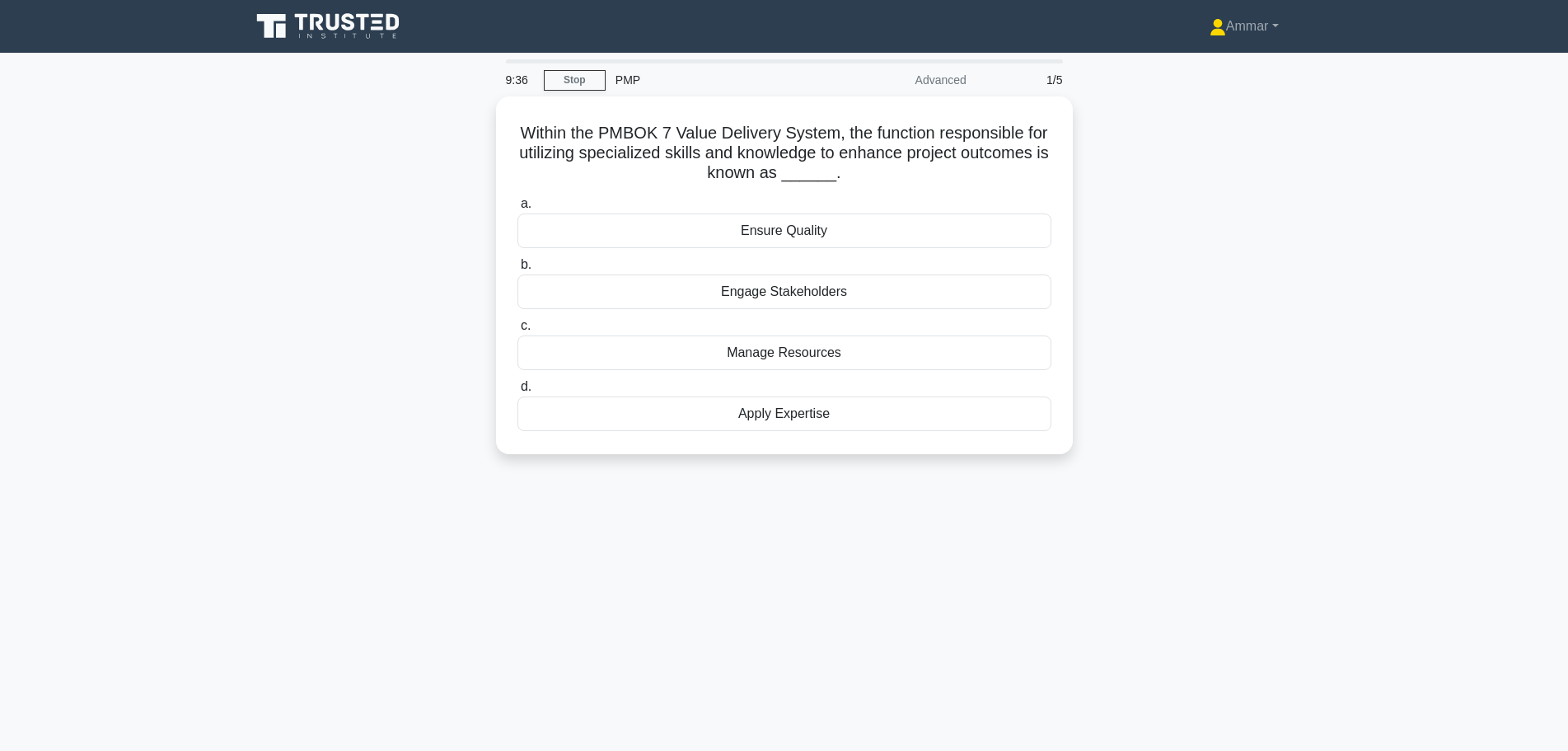
click at [1241, 269] on div "Within the PMBOK 7 Value Delivery System, the function responsible for utilizin…" at bounding box center [784, 286] width 1087 height 377
click at [818, 419] on div "Apply Expertise" at bounding box center [784, 409] width 534 height 34
click at [517, 388] on input "d. Apply Expertise" at bounding box center [517, 382] width 0 height 11
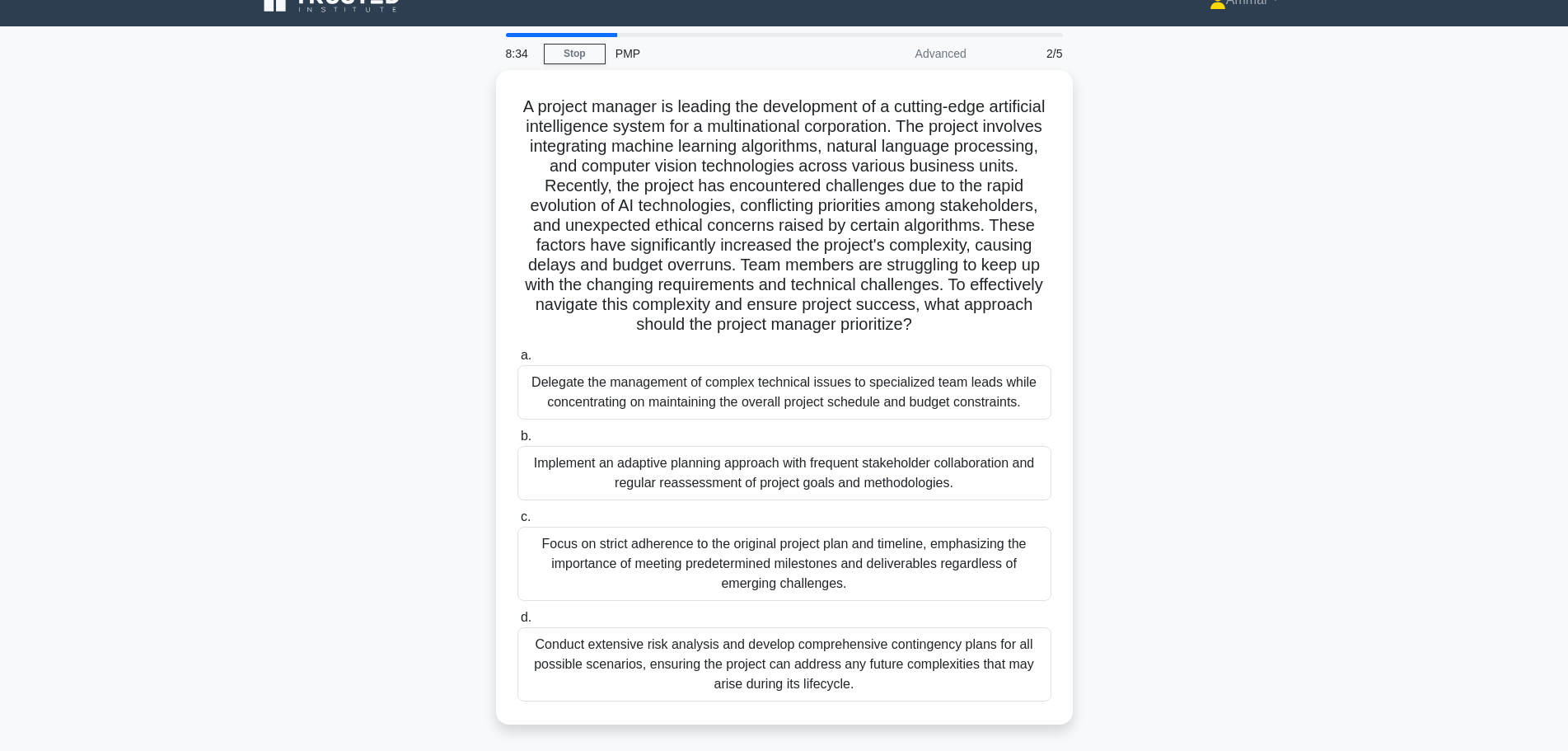
scroll to position [82, 0]
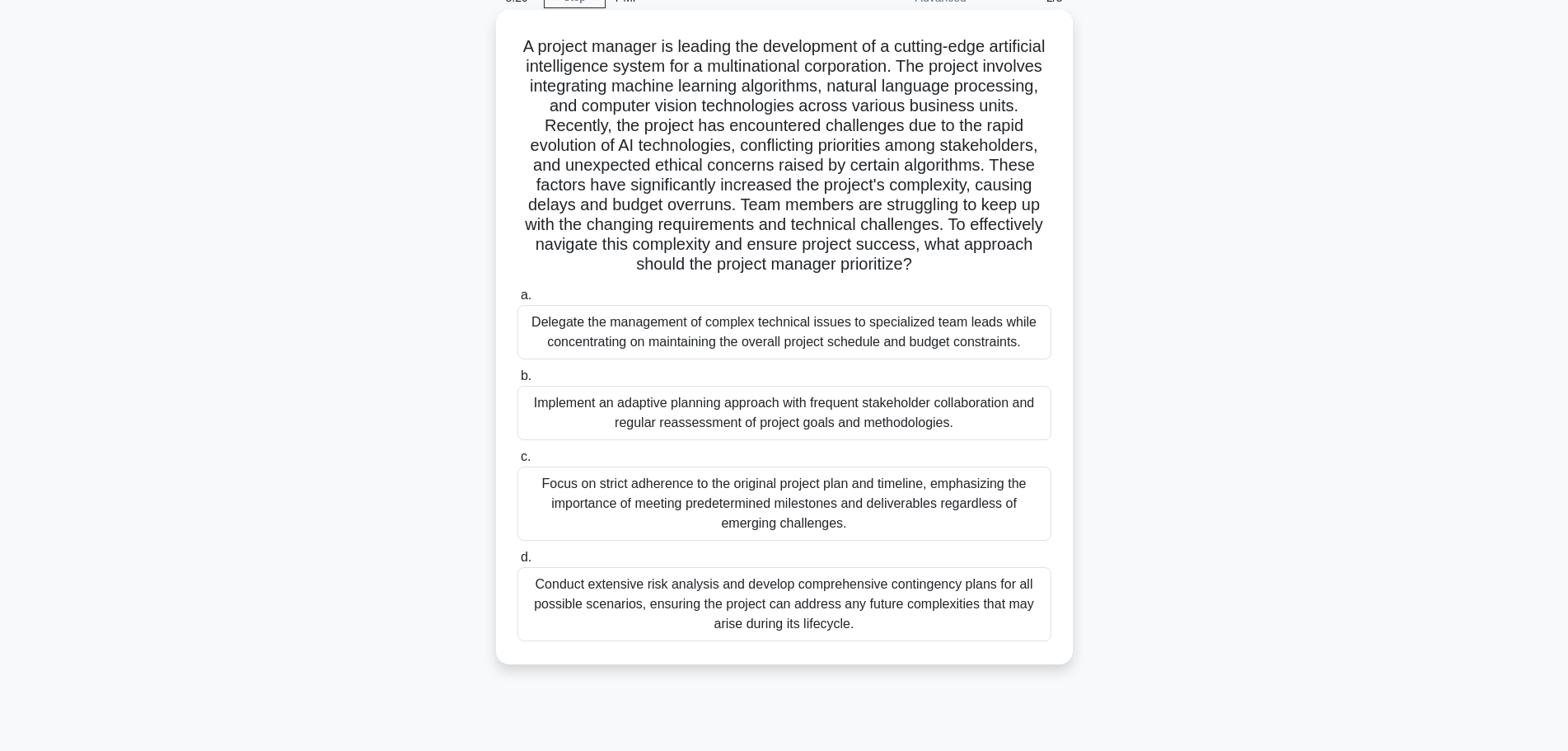
drag, startPoint x: 495, startPoint y: 313, endPoint x: 1029, endPoint y: 664, distance: 639.0
click at [1029, 664] on div "A project manager is leading the development of a cutting-edge artificial intel…" at bounding box center [784, 336] width 577 height 654
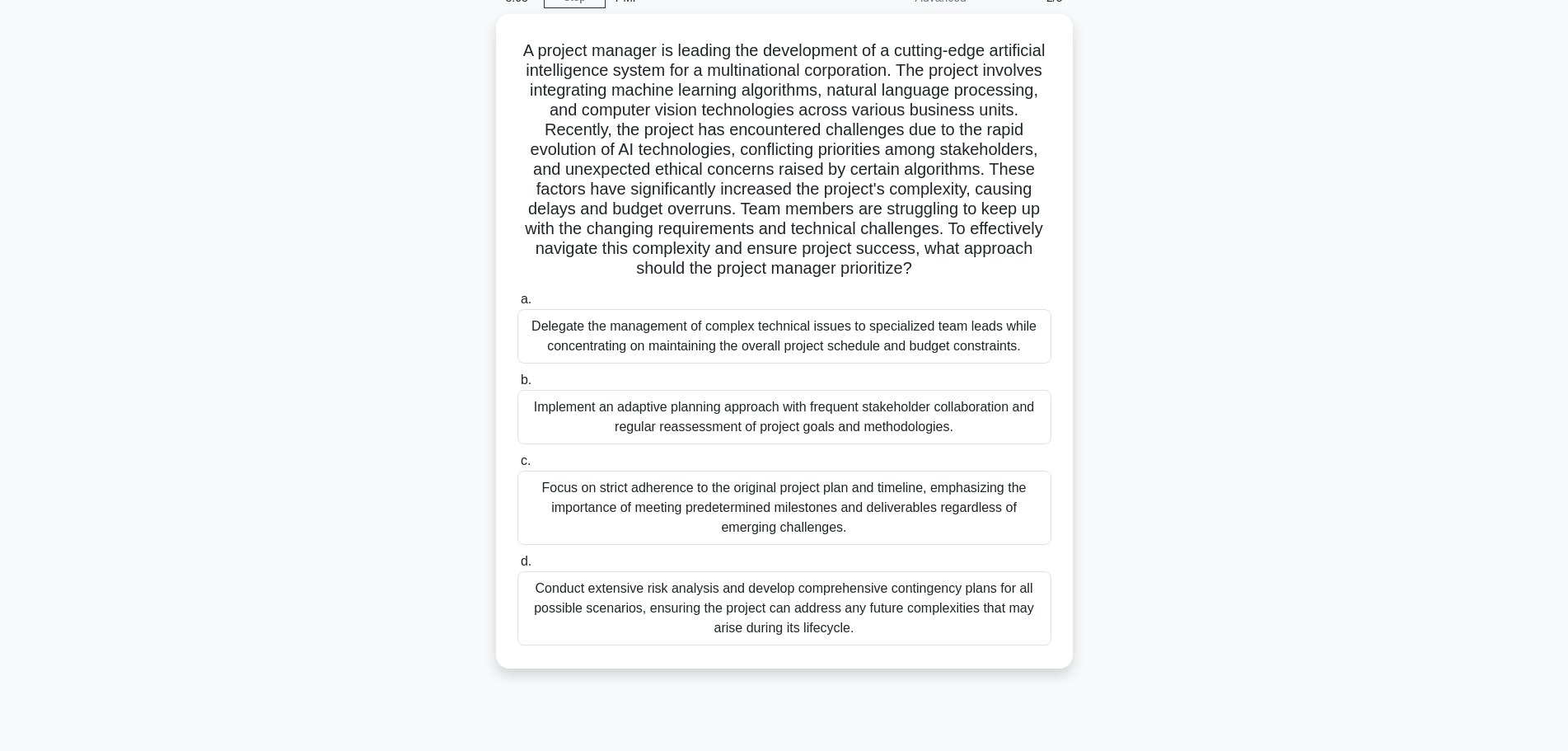
click at [1193, 359] on div "A project manager is leading the development of a cutting-edge artificial intel…" at bounding box center [784, 350] width 1087 height 674
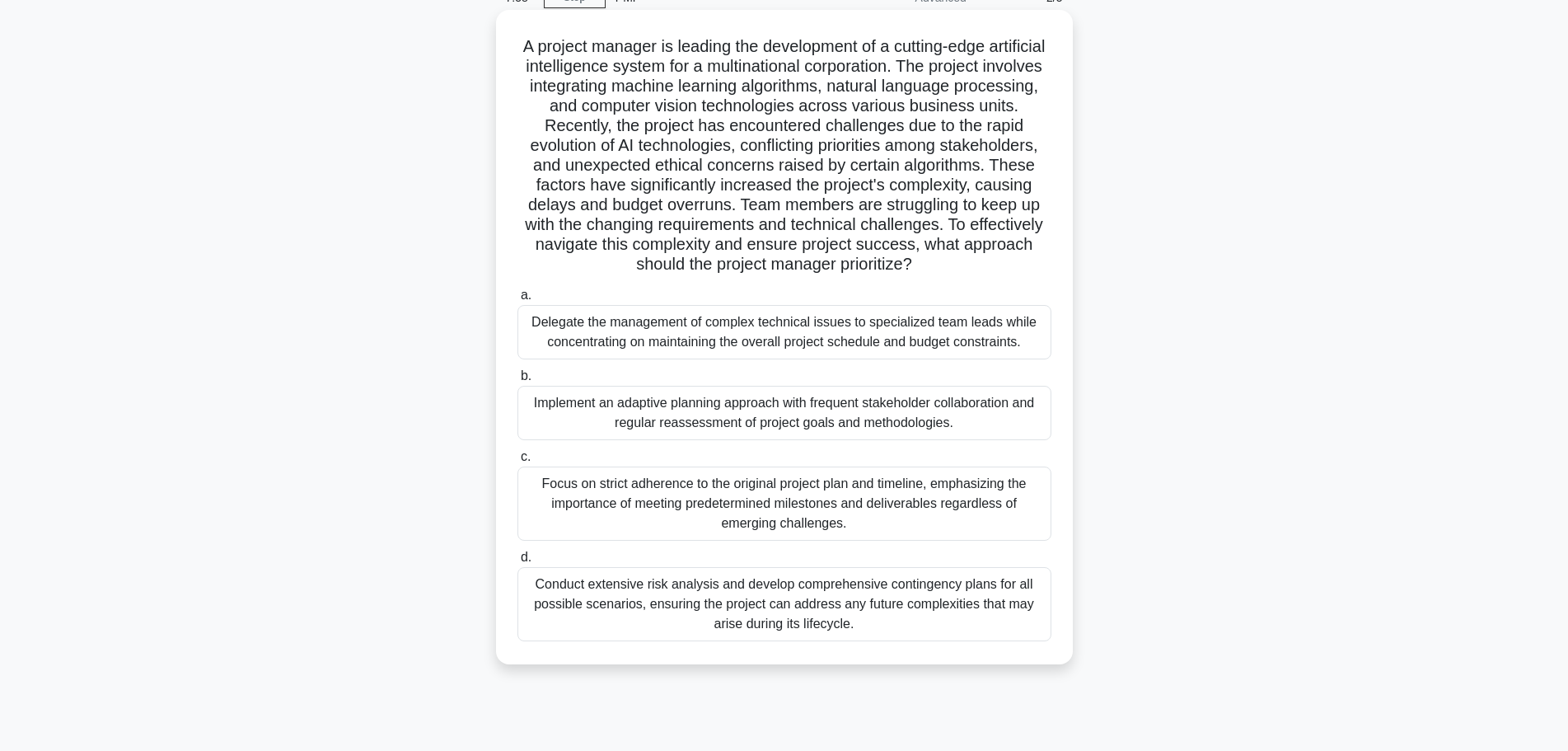
drag, startPoint x: 1004, startPoint y: 431, endPoint x: 510, endPoint y: 411, distance: 494.4
click at [510, 411] on div "b. Implement an adaptive planning approach with frequent stakeholder collaborat…" at bounding box center [784, 403] width 553 height 74
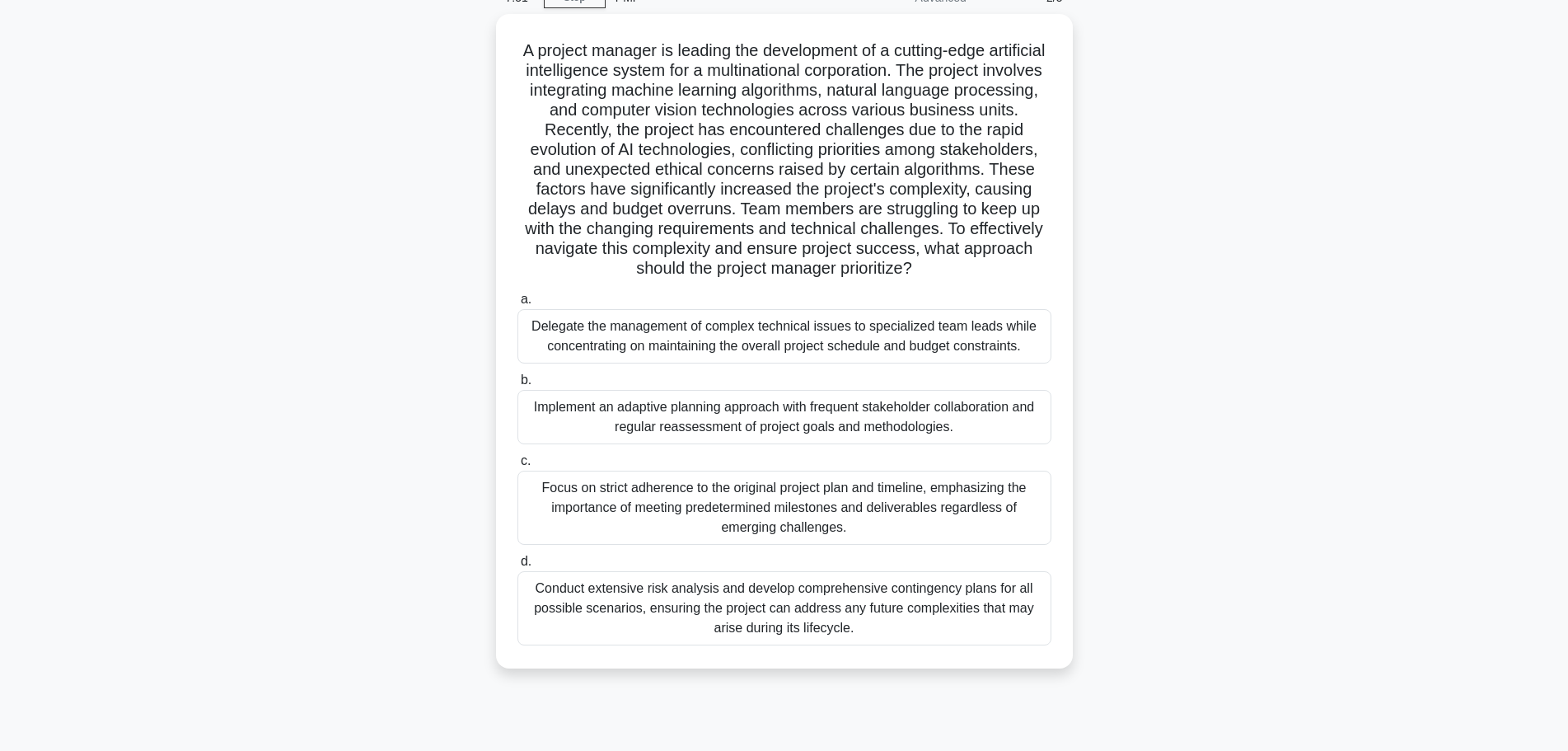
click at [1143, 418] on div "A project manager is leading the development of a cutting-edge artificial intel…" at bounding box center [784, 350] width 1087 height 674
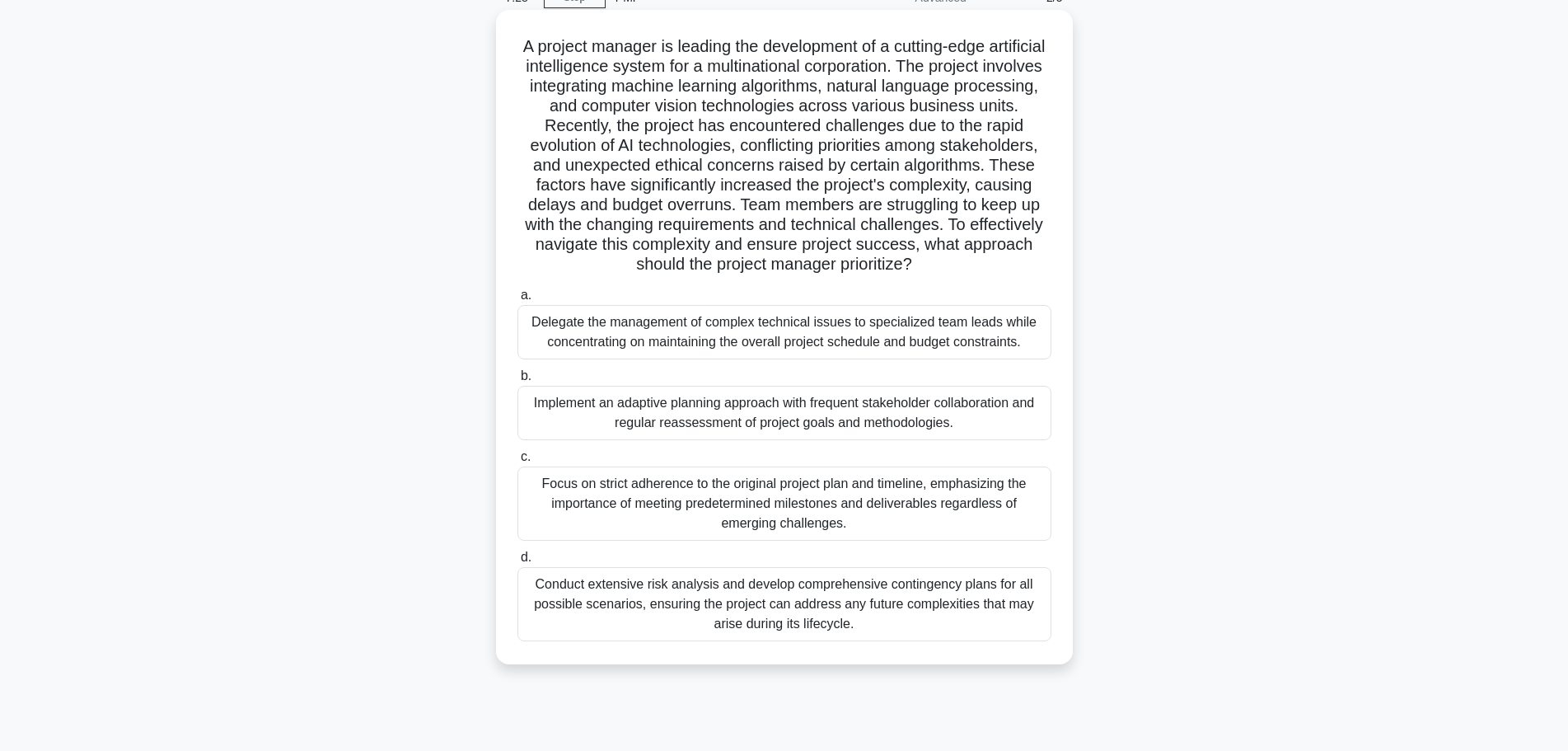
click at [667, 422] on div "Implement an adaptive planning approach with frequent stakeholder collaboration…" at bounding box center [784, 413] width 534 height 55
click at [517, 381] on input "b. Implement an adaptive planning approach with frequent stakeholder collaborat…" at bounding box center [517, 376] width 0 height 11
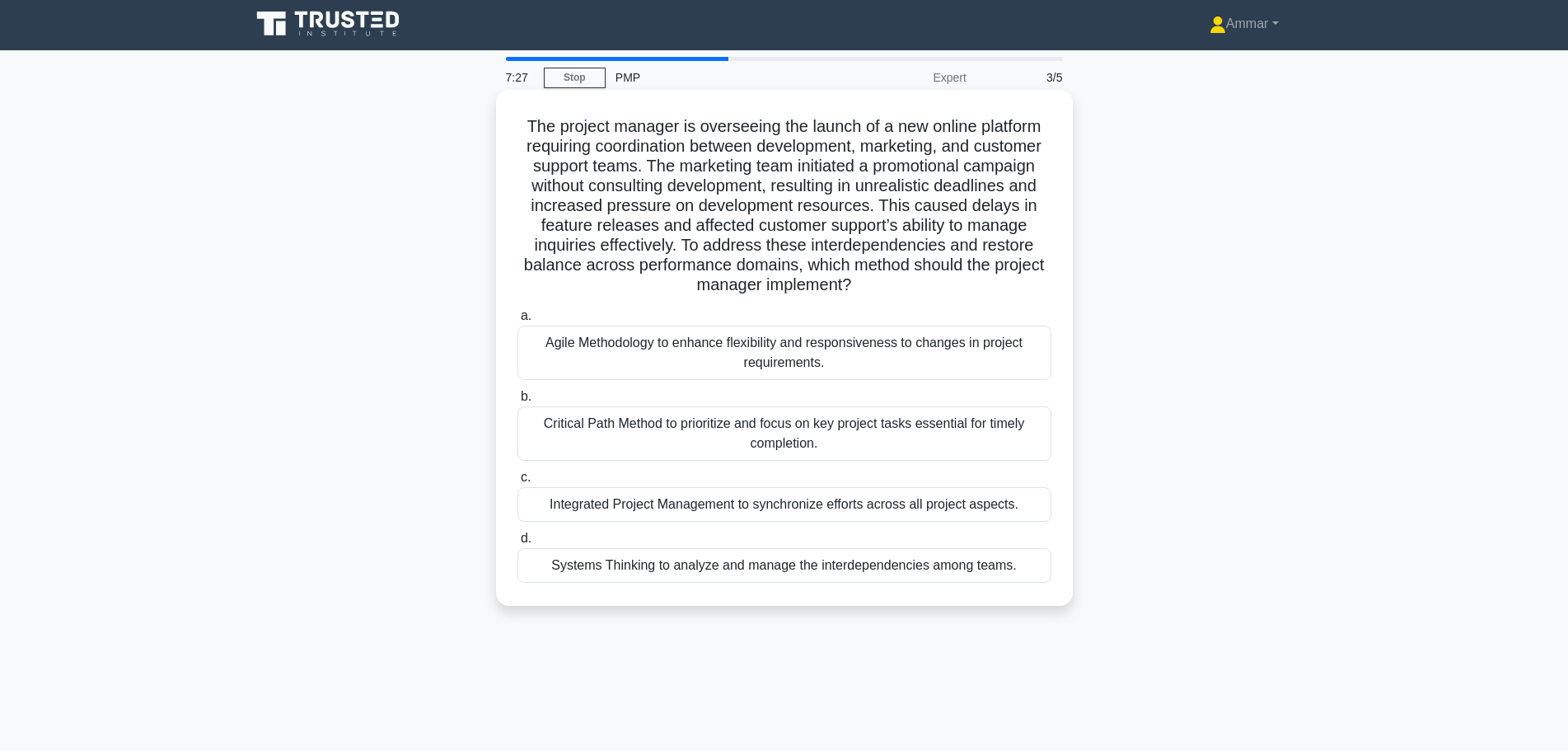
scroll to position [0, 0]
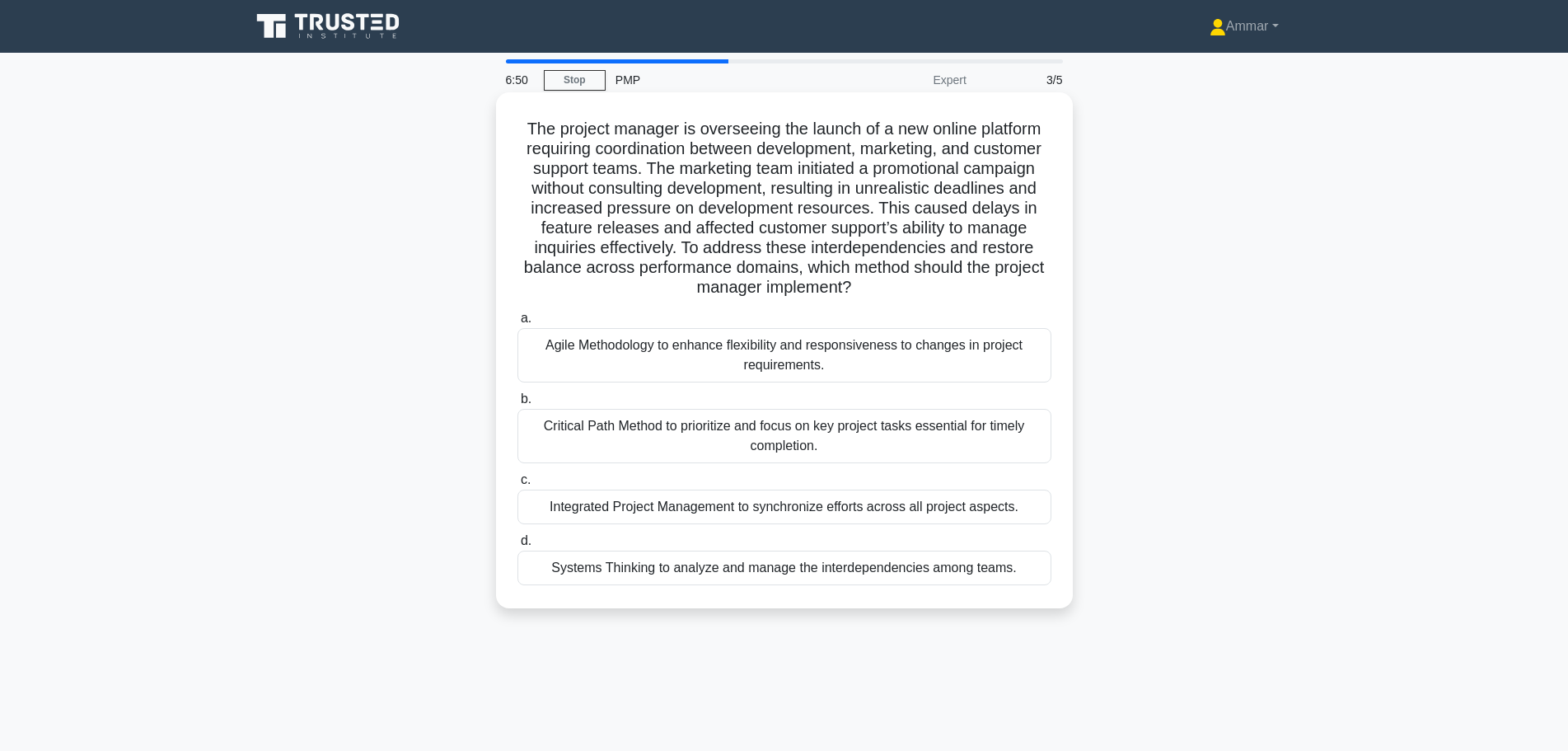
click at [914, 249] on h5 "The project manager is overseeing the launch of a new online platform requiring…" at bounding box center [784, 208] width 537 height 180
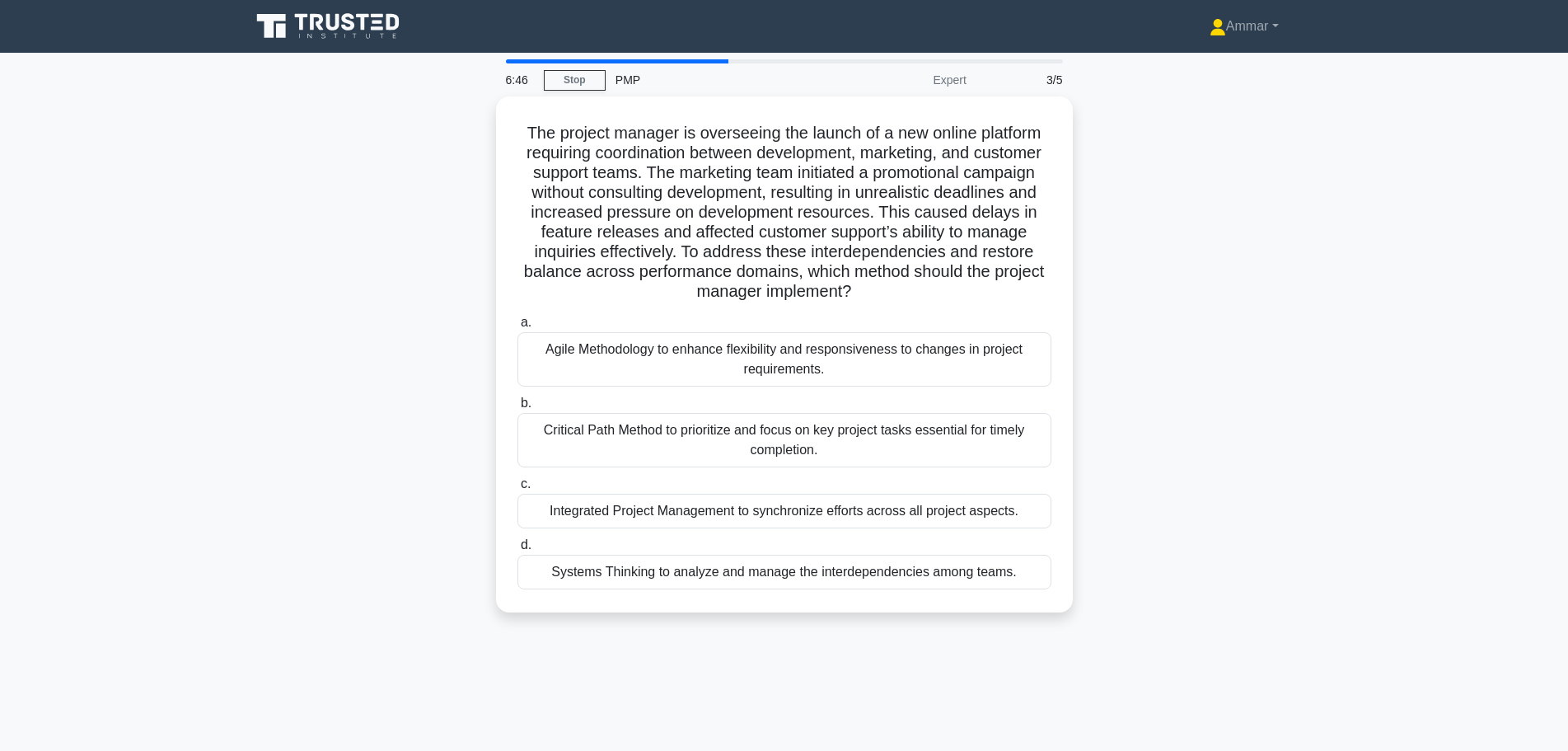
click at [1229, 308] on div "The project manager is overseeing the launch of a new online platform requiring…" at bounding box center [784, 365] width 1087 height 536
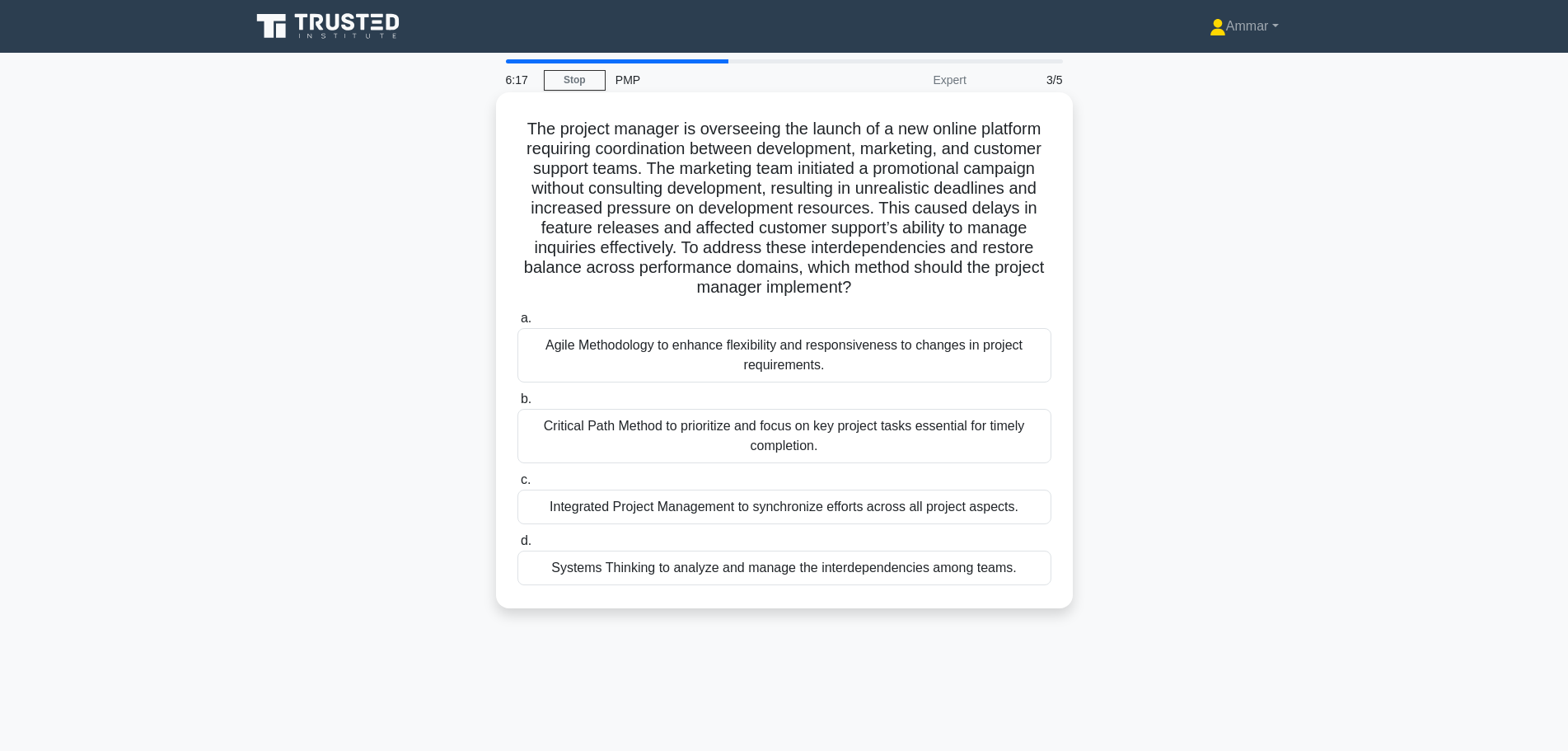
drag, startPoint x: 1049, startPoint y: 526, endPoint x: 521, endPoint y: 504, distance: 528.5
click at [521, 504] on div "a. Agile Methodology to enhance flexibility and responsiveness to changes in pr…" at bounding box center [784, 447] width 553 height 284
click at [717, 361] on div "Agile Methodology to enhance flexibility and responsiveness to changes in proje…" at bounding box center [784, 355] width 534 height 55
click at [517, 324] on input "a. Agile Methodology to enhance flexibility and responsiveness to changes in pr…" at bounding box center [517, 318] width 0 height 11
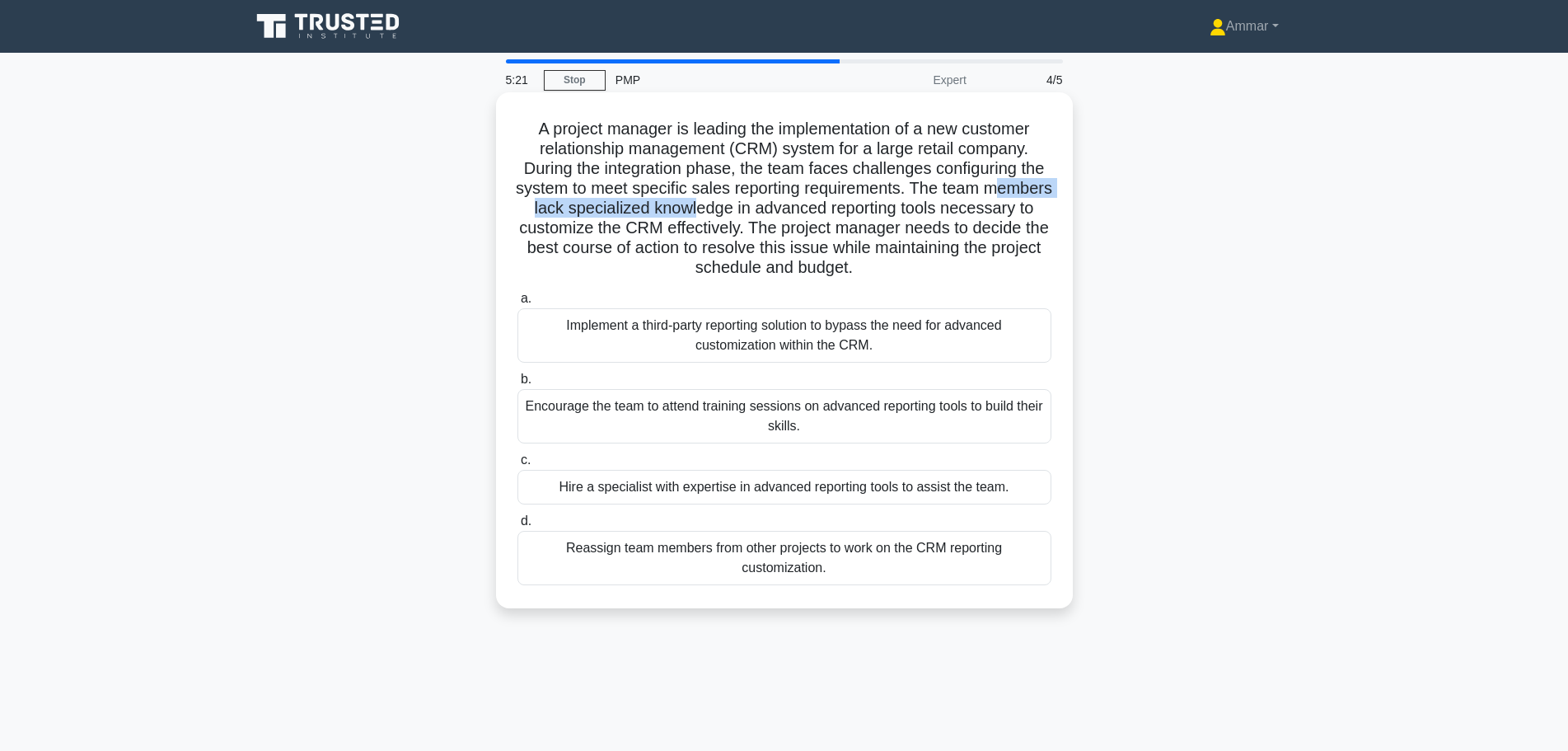
drag, startPoint x: 550, startPoint y: 209, endPoint x: 783, endPoint y: 201, distance: 233.1
click at [781, 201] on h5 "A project manager is leading the implementation of a new customer relationship …" at bounding box center [784, 198] width 537 height 159
click at [783, 201] on h5 "A project manager is leading the implementation of a new customer relationship …" at bounding box center [784, 198] width 537 height 159
click at [953, 484] on div "Hire a specialist with expertise in advanced reporting tools to assist the team." at bounding box center [784, 486] width 534 height 34
click at [517, 465] on input "c. Hire a specialist with expertise in advanced reporting tools to assist the t…" at bounding box center [517, 460] width 0 height 11
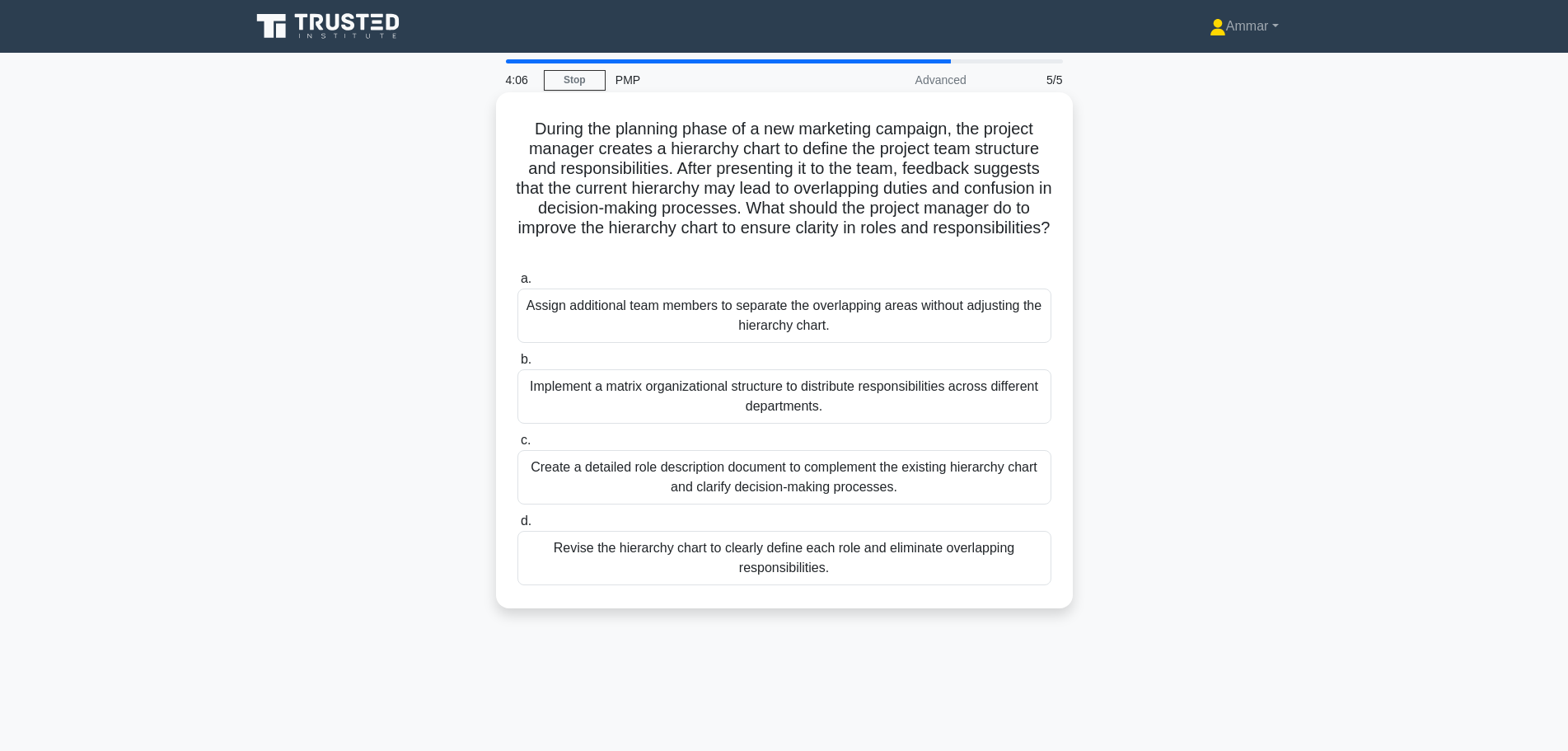
click at [693, 399] on div "Implement a matrix organizational structure to distribute responsibilities acro…" at bounding box center [784, 397] width 534 height 55
click at [517, 365] on input "b. Implement a matrix organizational structure to distribute responsibilities a…" at bounding box center [517, 359] width 0 height 11
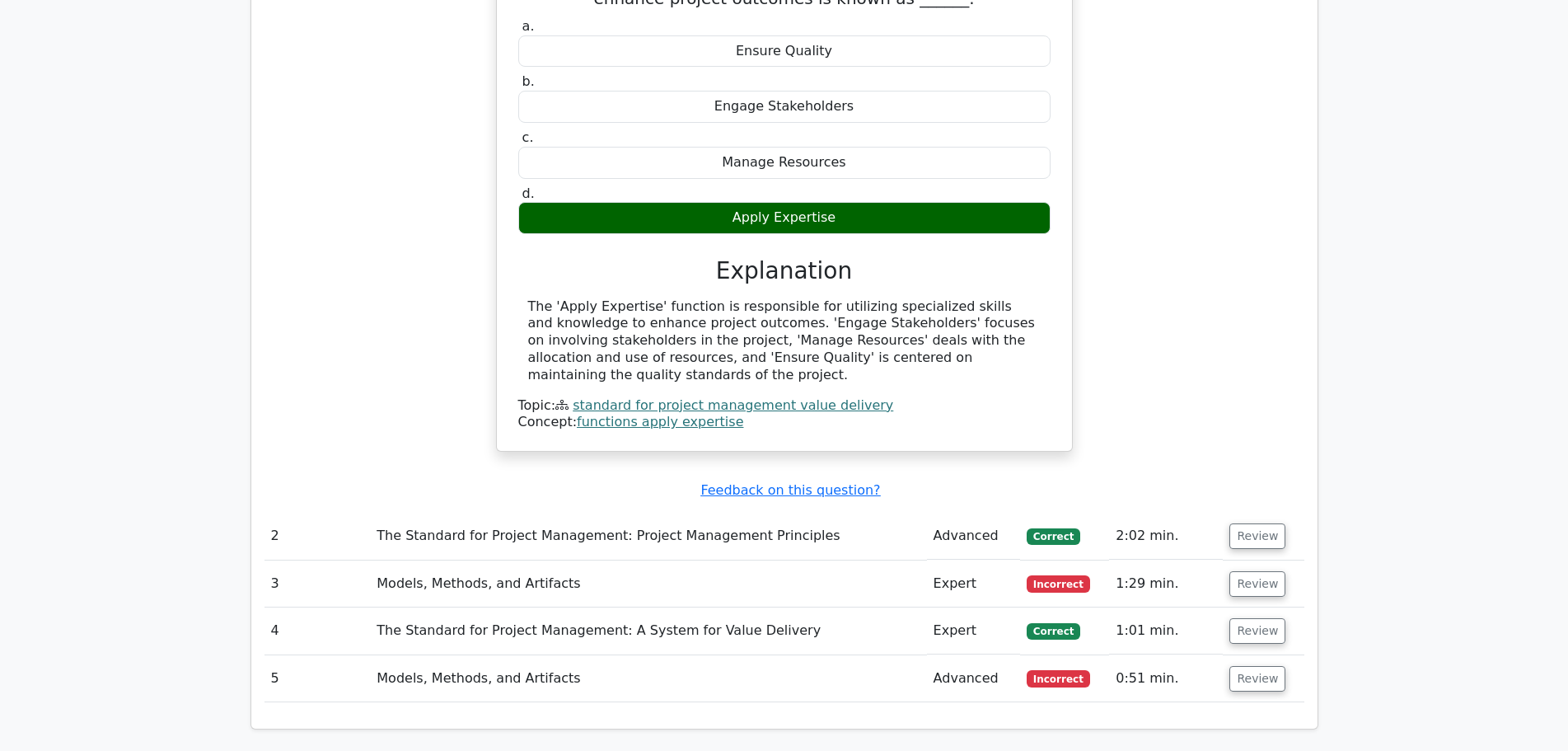
scroll to position [1154, 0]
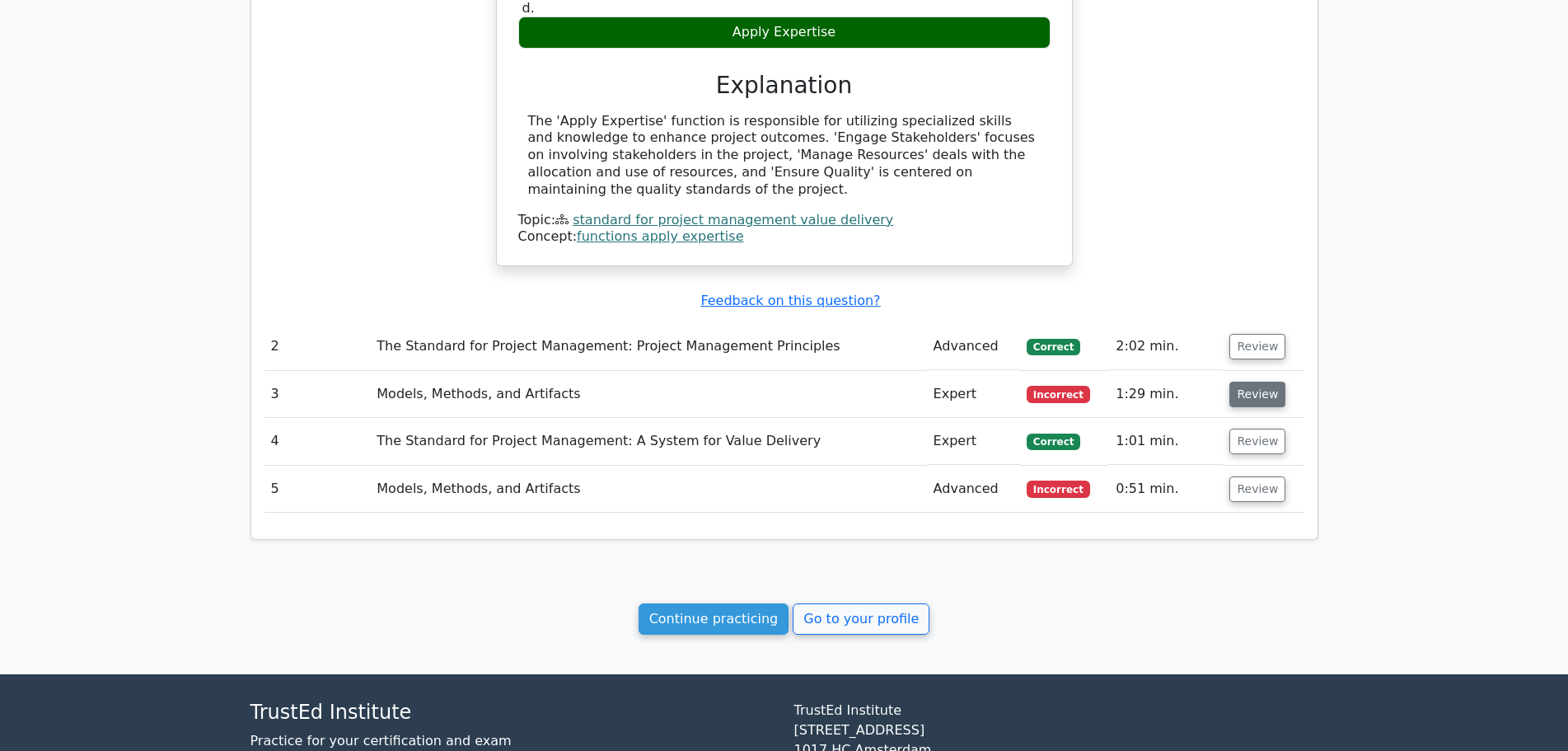
click at [1270, 400] on button "Review" at bounding box center [1256, 394] width 56 height 25
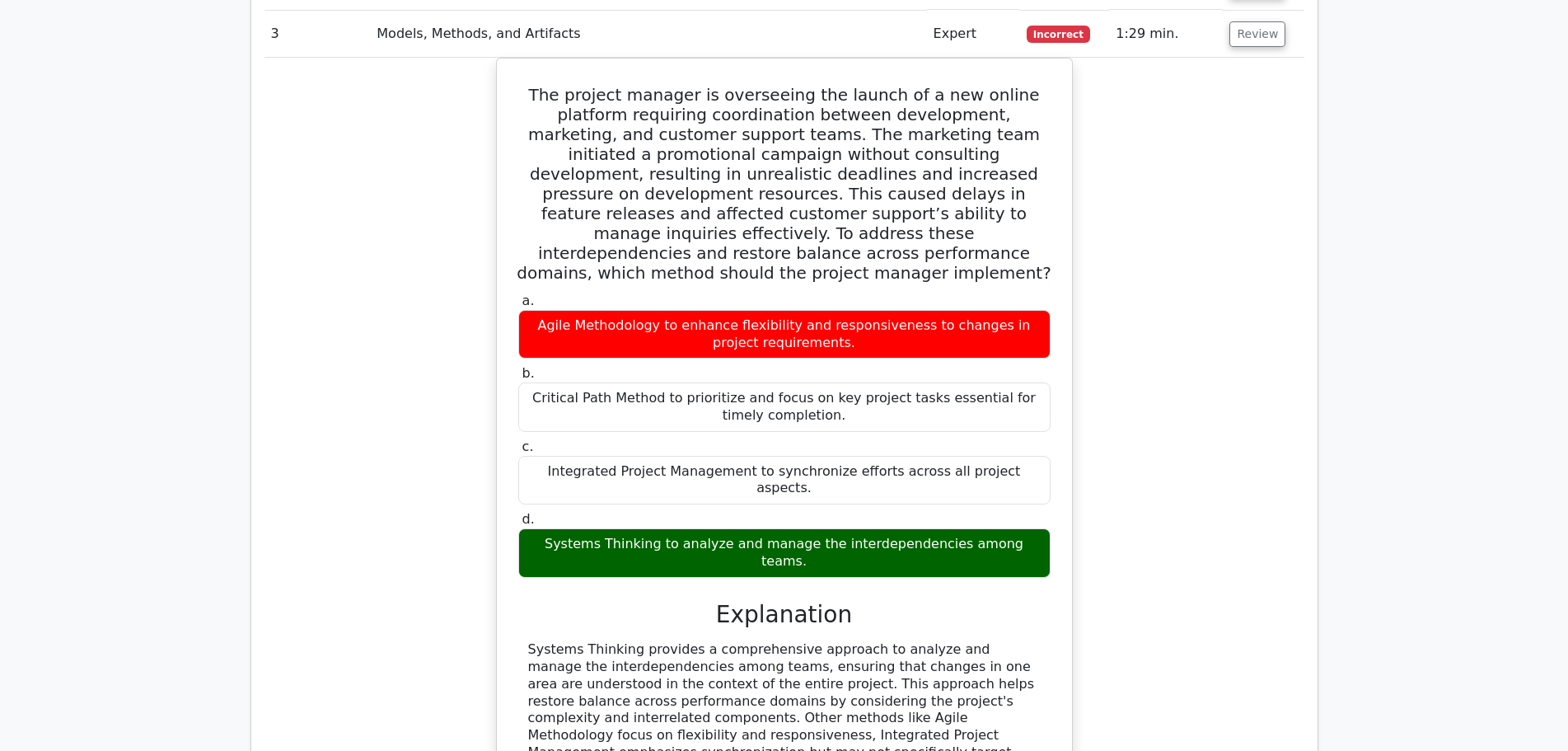
scroll to position [1566, 0]
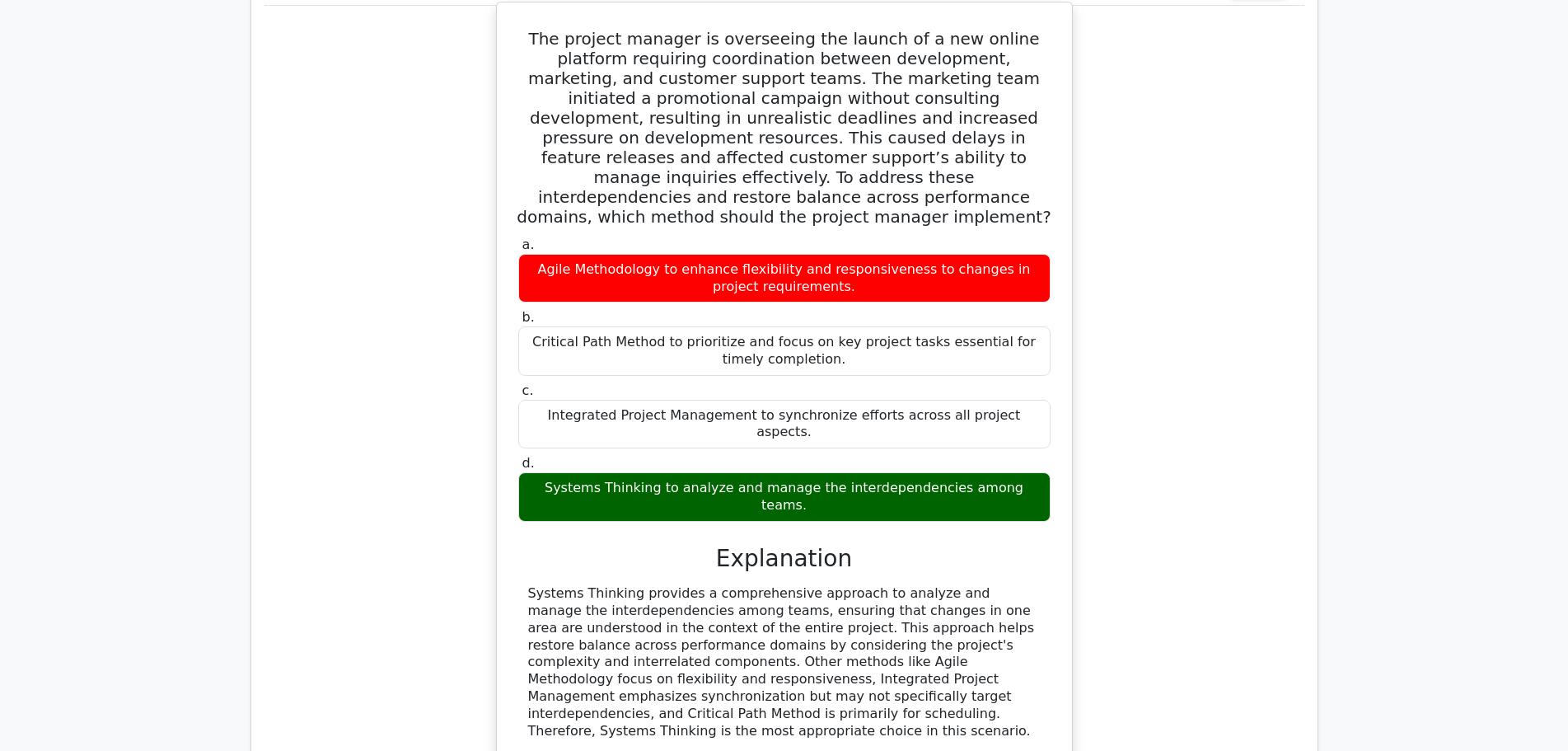
click at [672, 472] on div "Systems Thinking to analyze and manage the interdependencies among teams." at bounding box center [784, 497] width 532 height 50
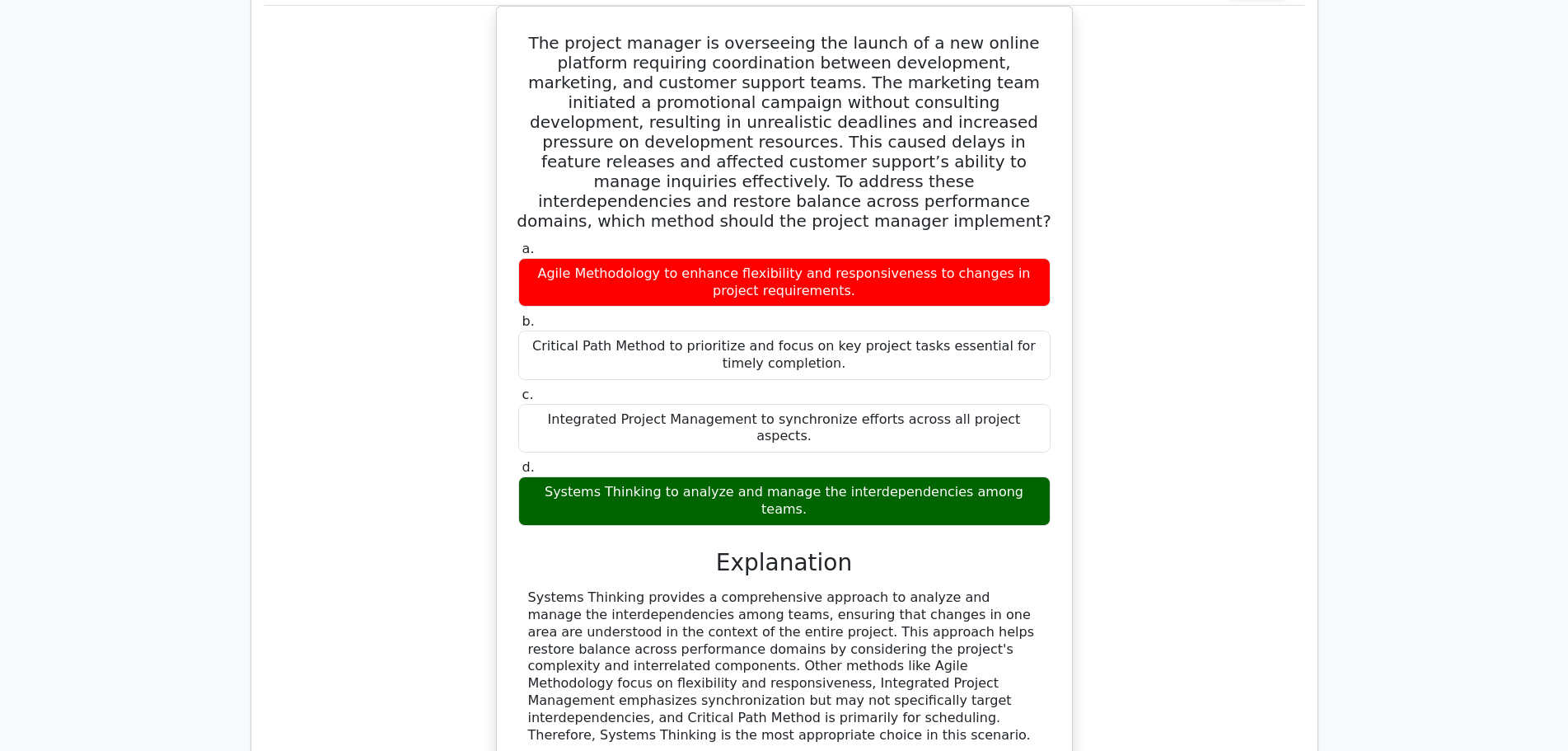
click at [1154, 527] on div "The project manager is overseeing the launch of a new online platform requiring…" at bounding box center [783, 419] width 1039 height 825
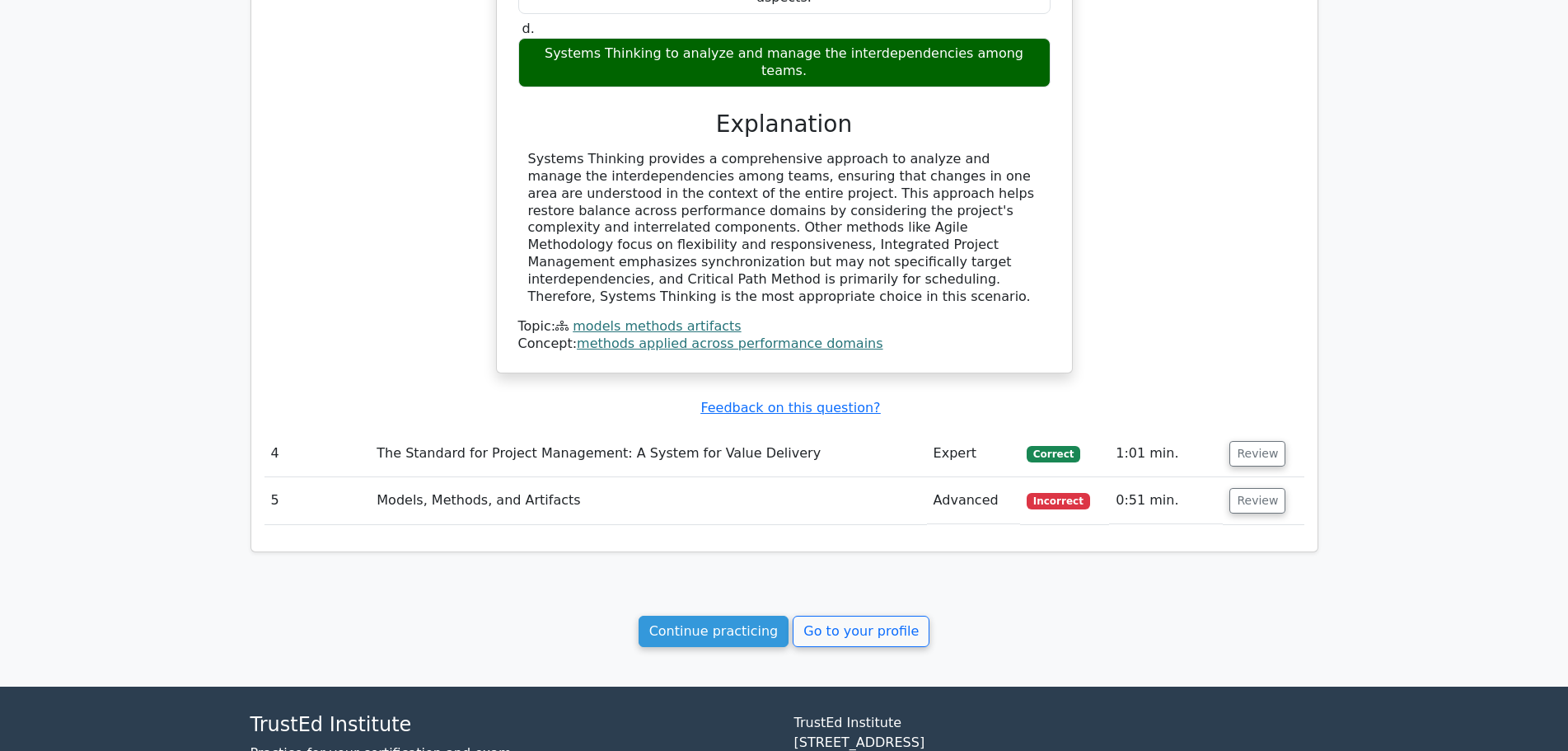
scroll to position [2077, 0]
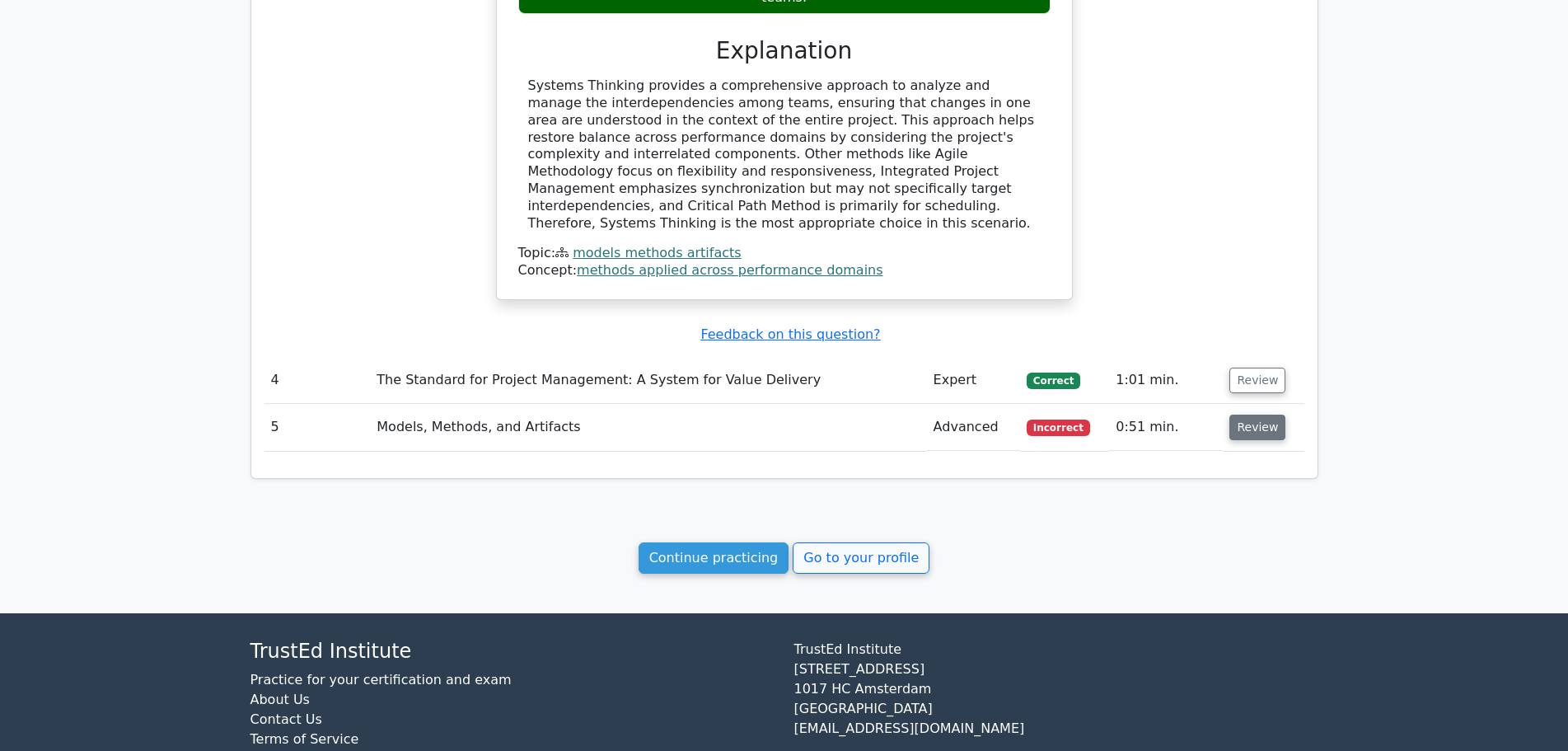
click at [1254, 415] on button "Review" at bounding box center [1256, 427] width 56 height 25
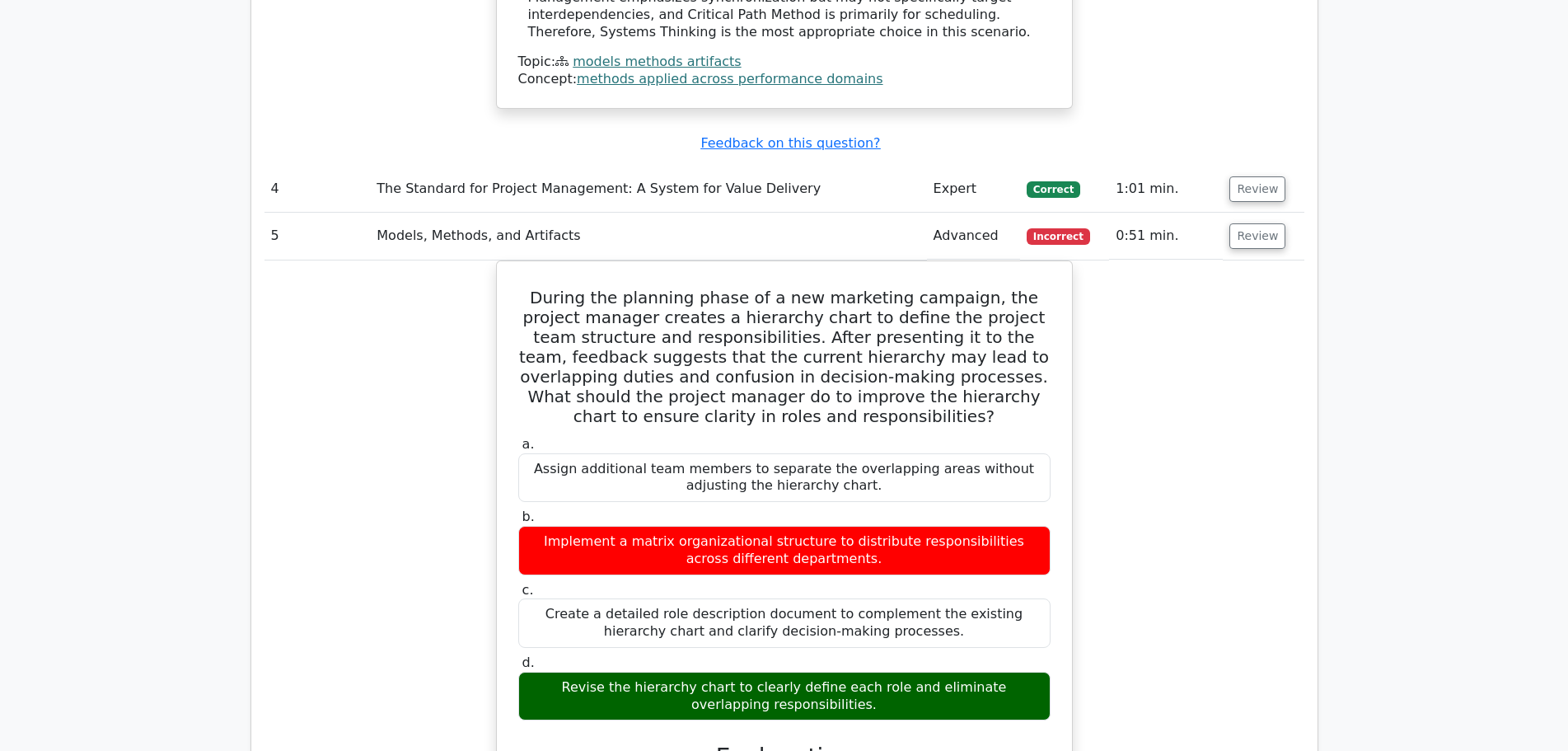
scroll to position [2324, 0]
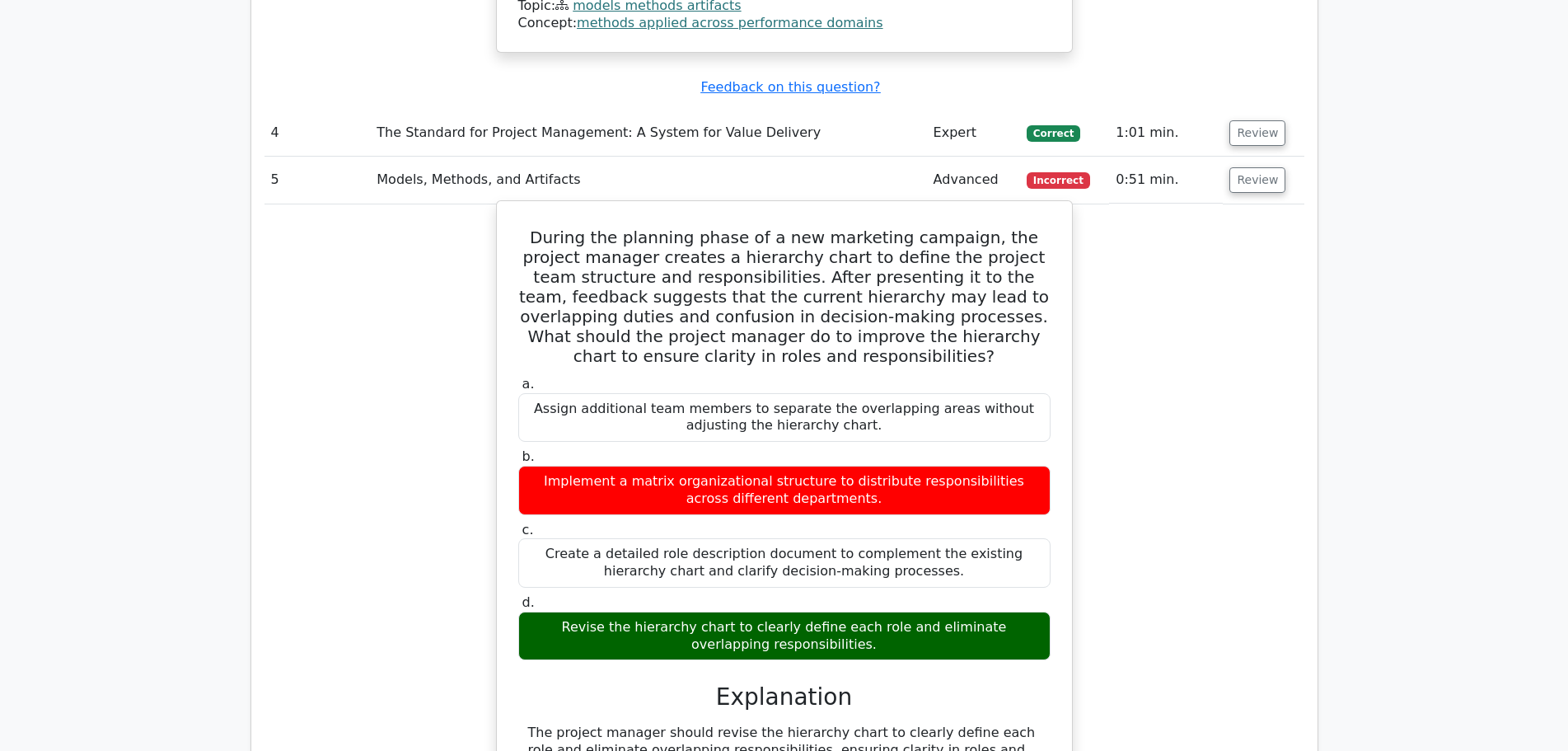
click at [709, 611] on div "Revise the hierarchy chart to clearly define each role and eliminate overlappin…" at bounding box center [784, 636] width 532 height 50
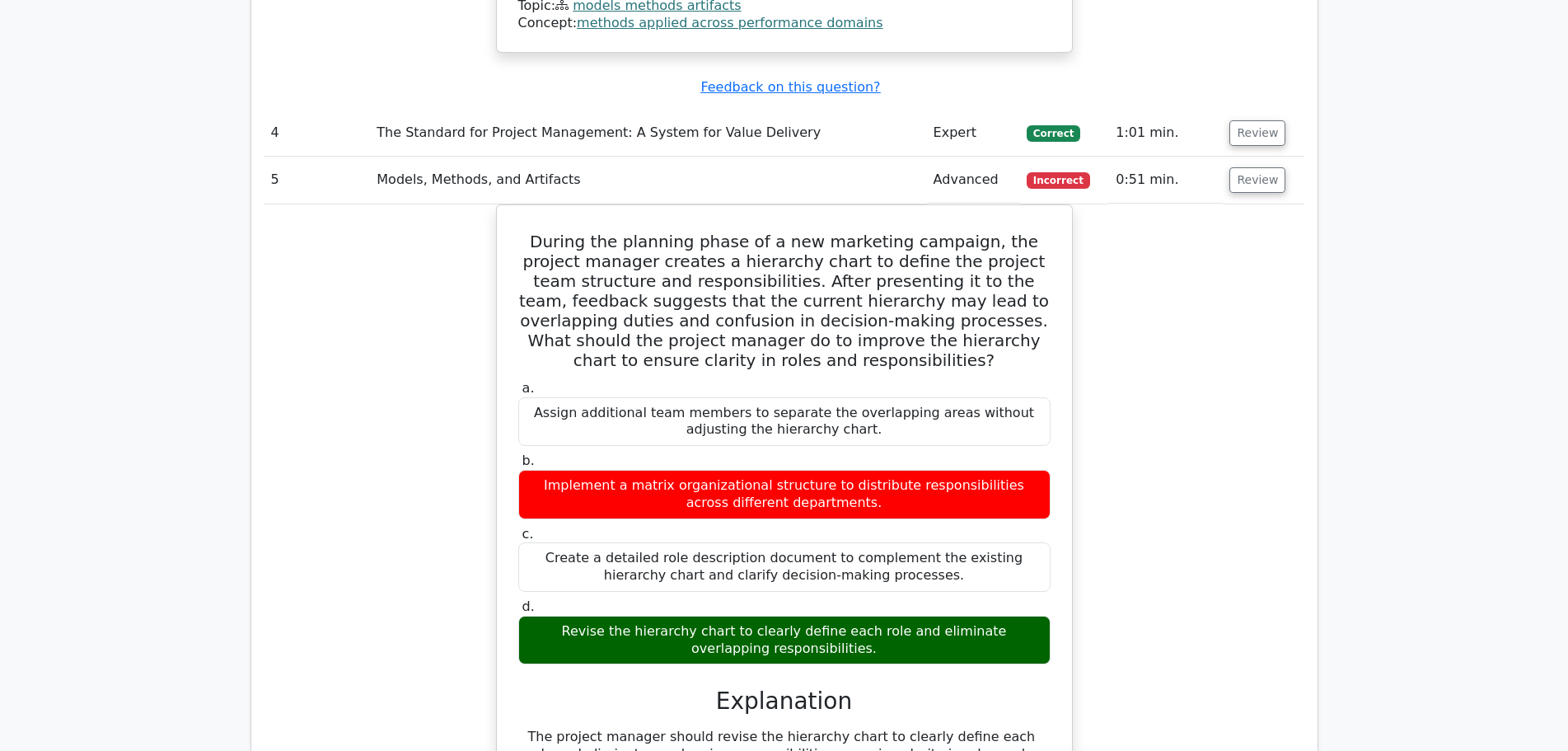
click at [1227, 569] on div "During the planning phase of a new marketing campaign, the project manager crea…" at bounding box center [783, 561] width 1039 height 715
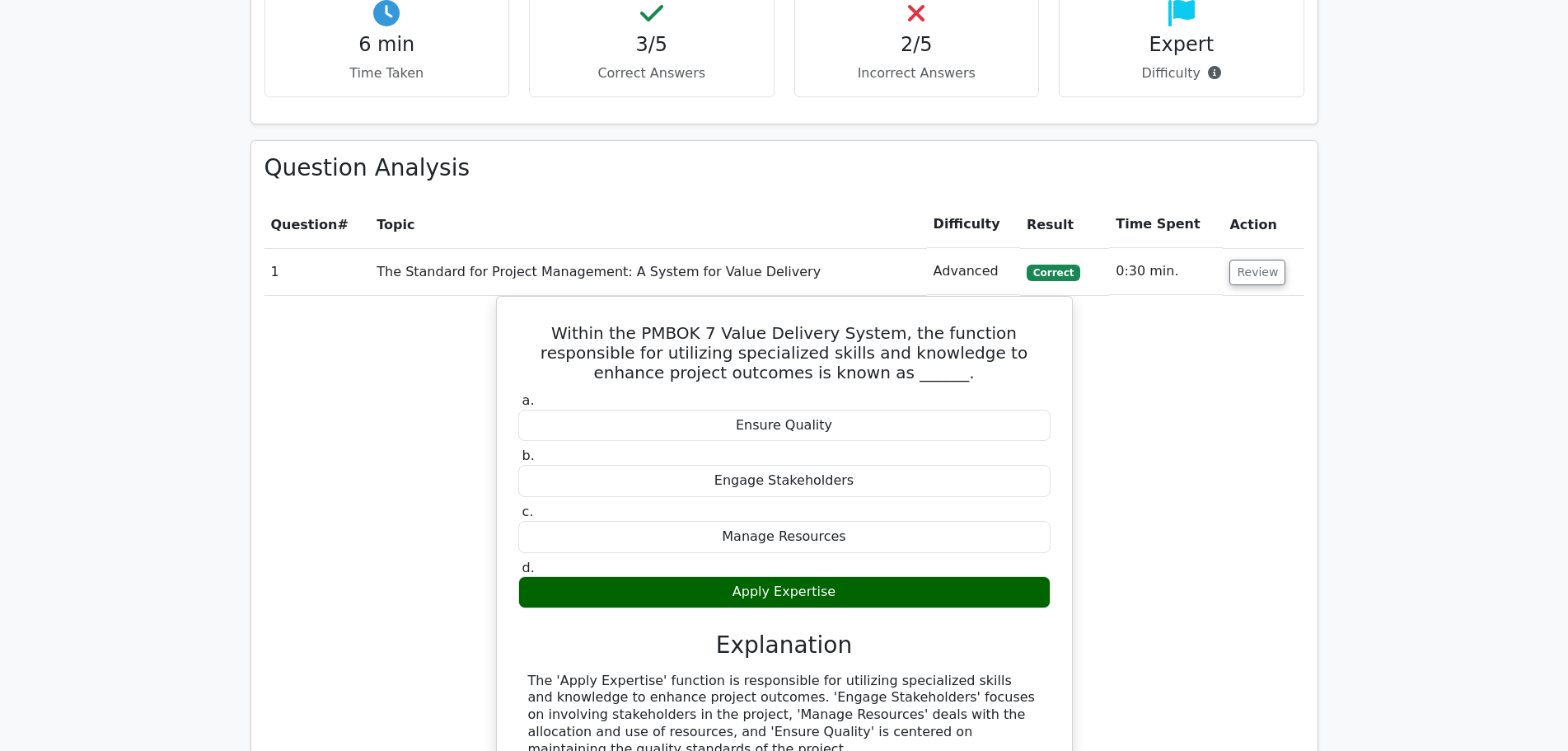
scroll to position [100, 0]
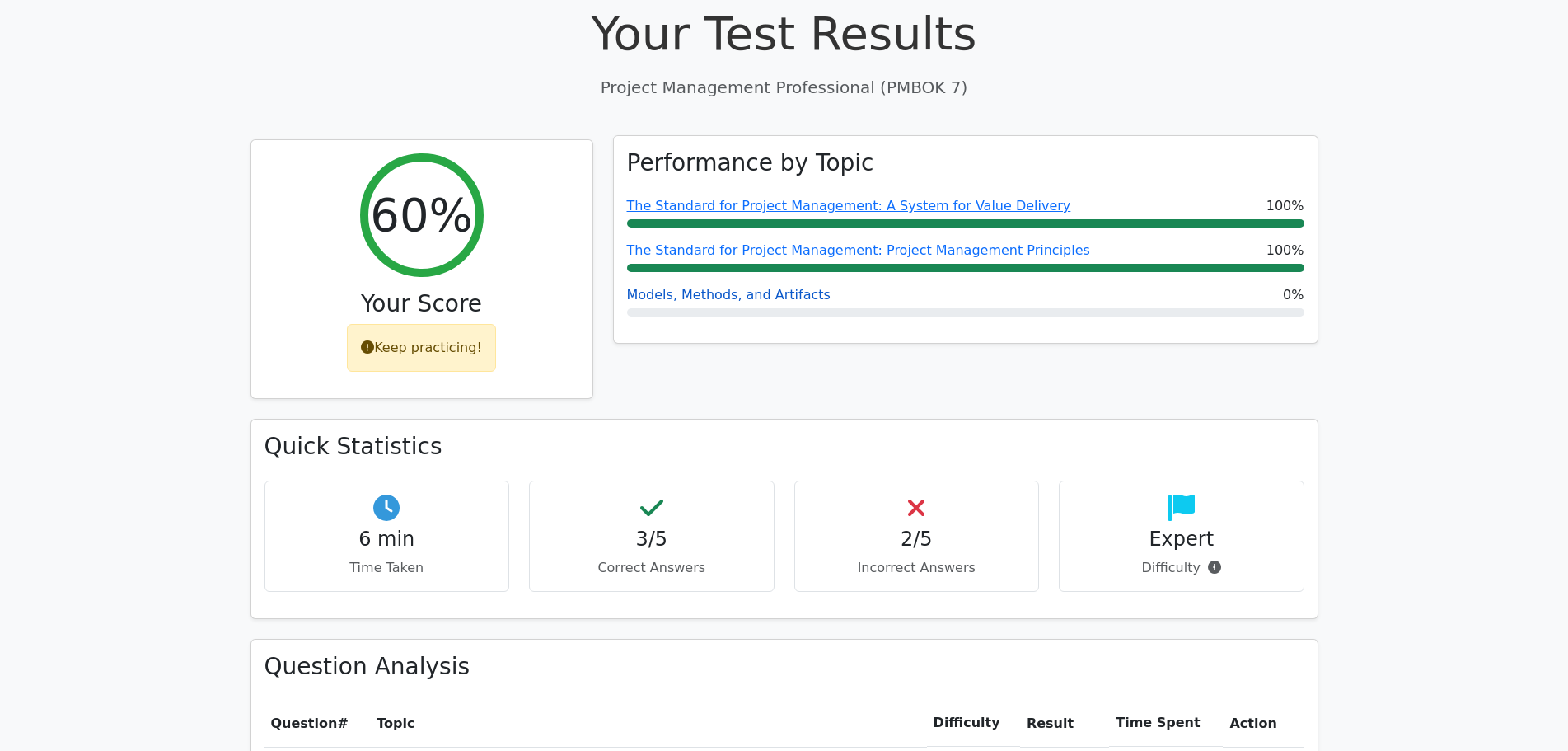
click at [779, 298] on link "Models, Methods, and Artifacts" at bounding box center [728, 294] width 203 height 16
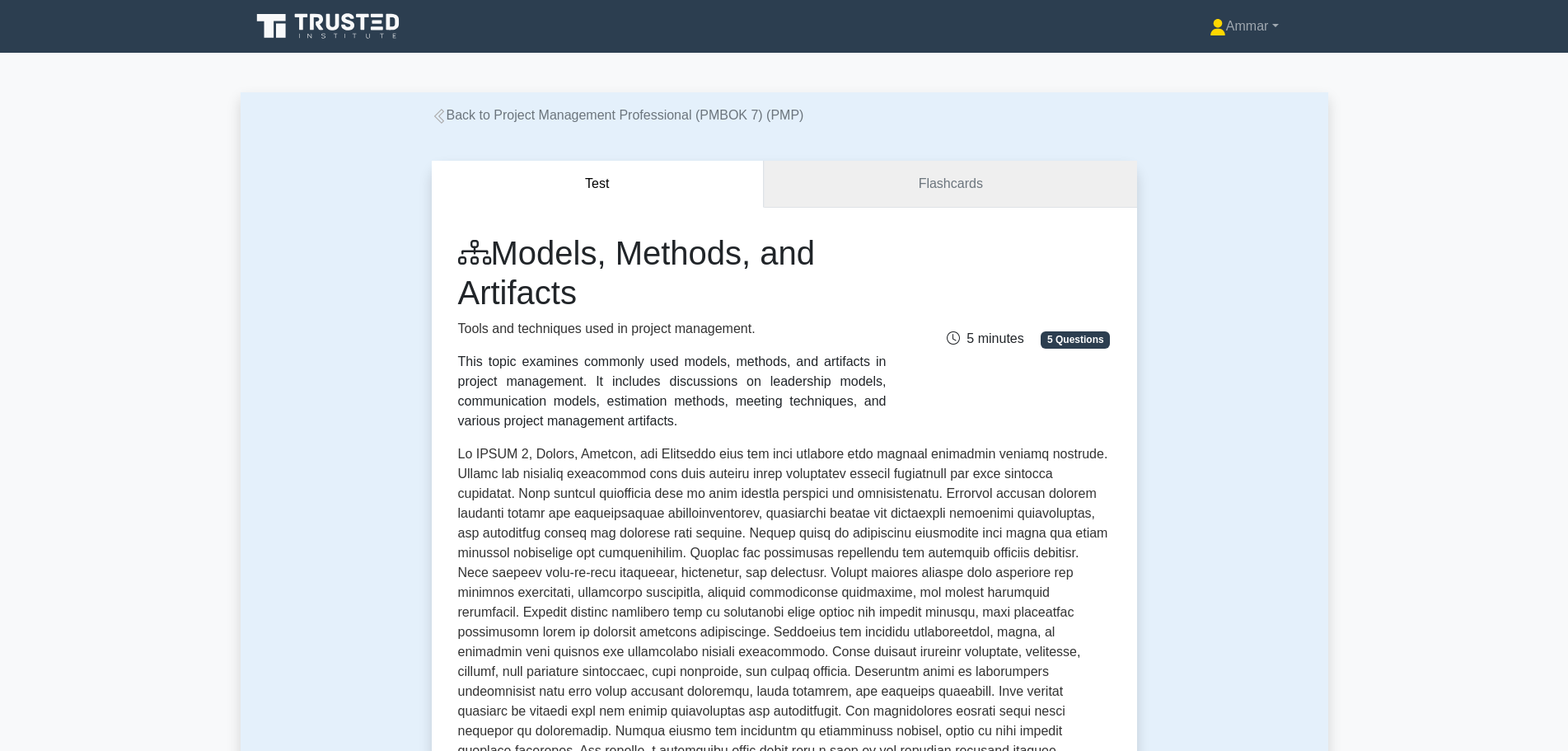
click at [895, 205] on link "Flashcards" at bounding box center [949, 184] width 372 height 47
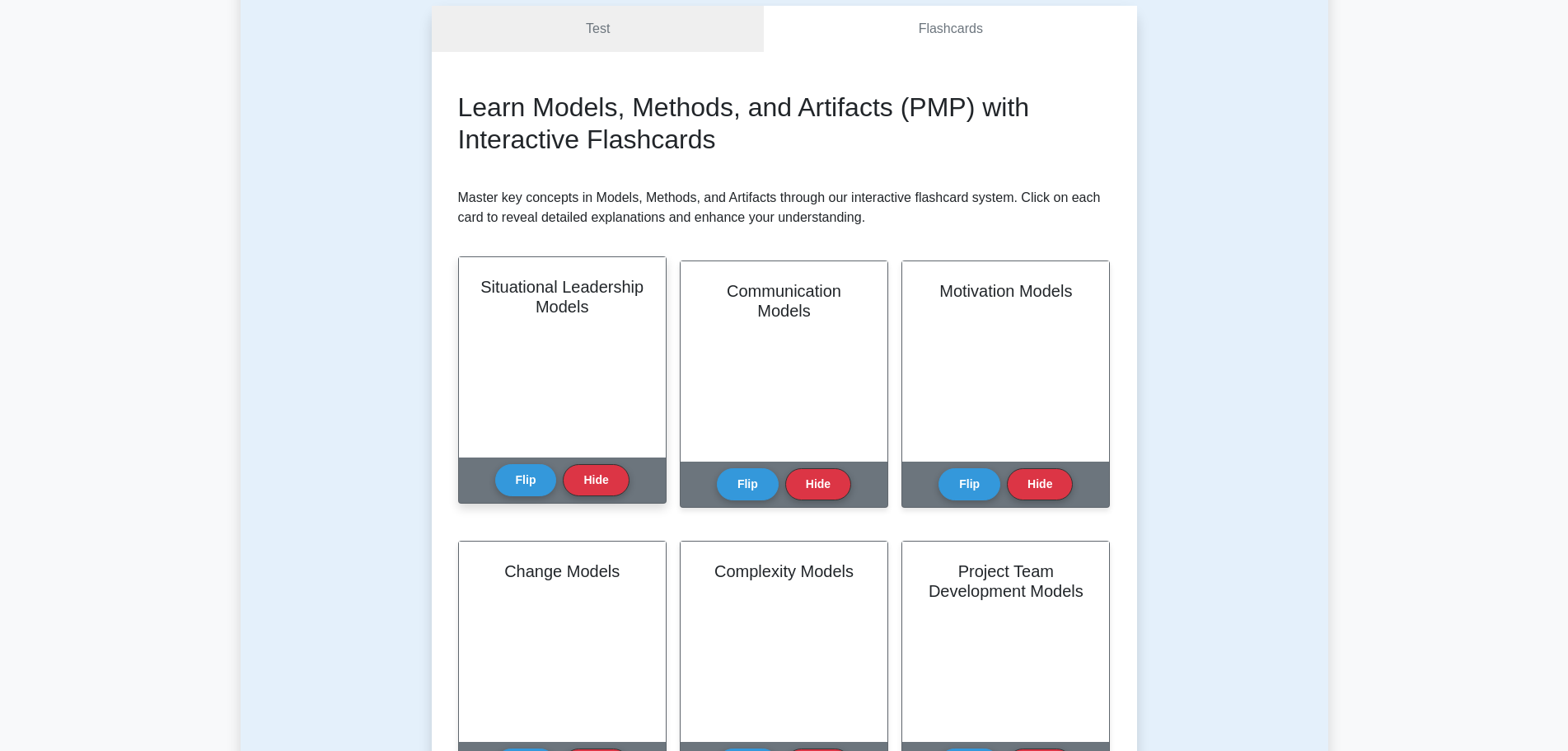
scroll to position [165, 0]
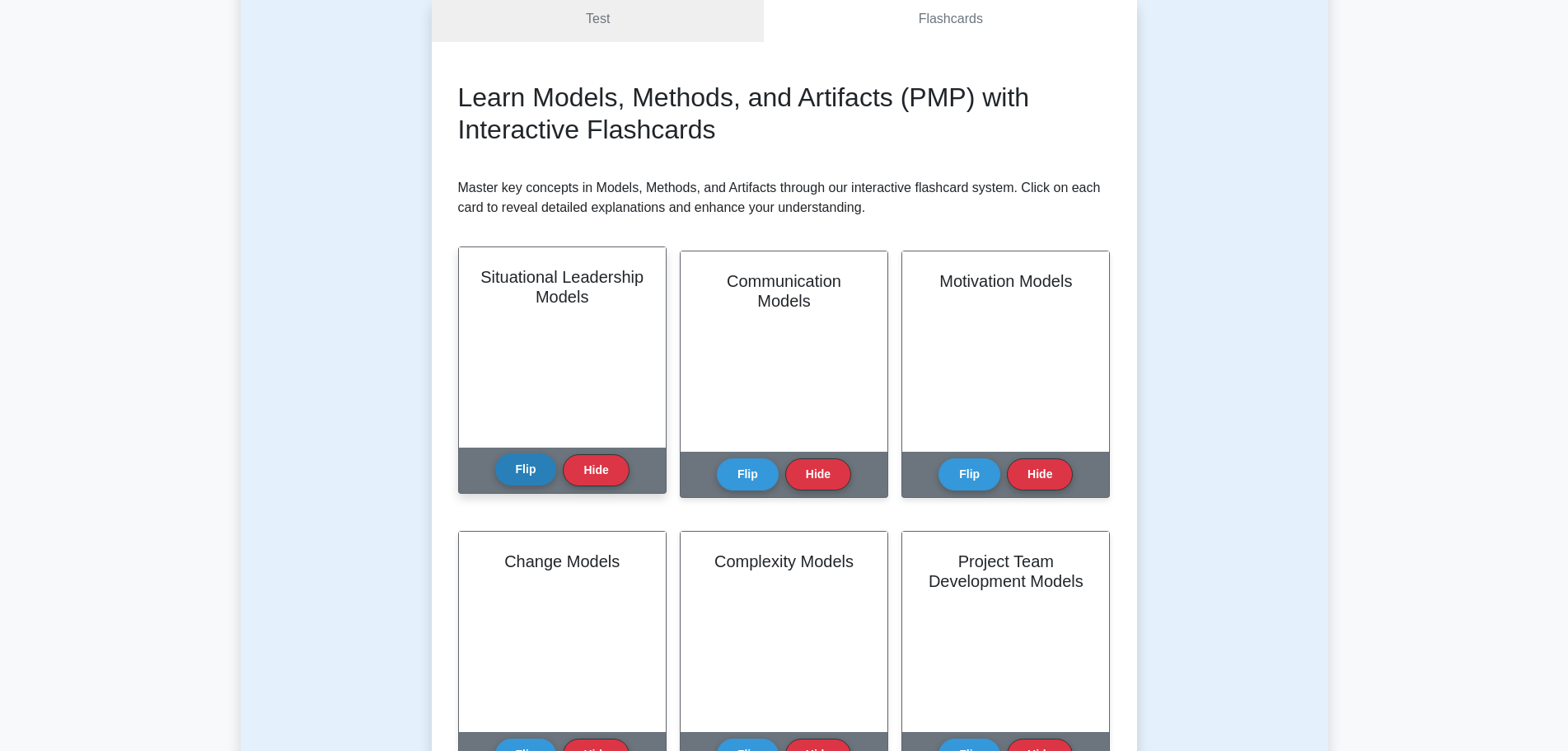
click at [526, 478] on button "Flip" at bounding box center [525, 468] width 62 height 32
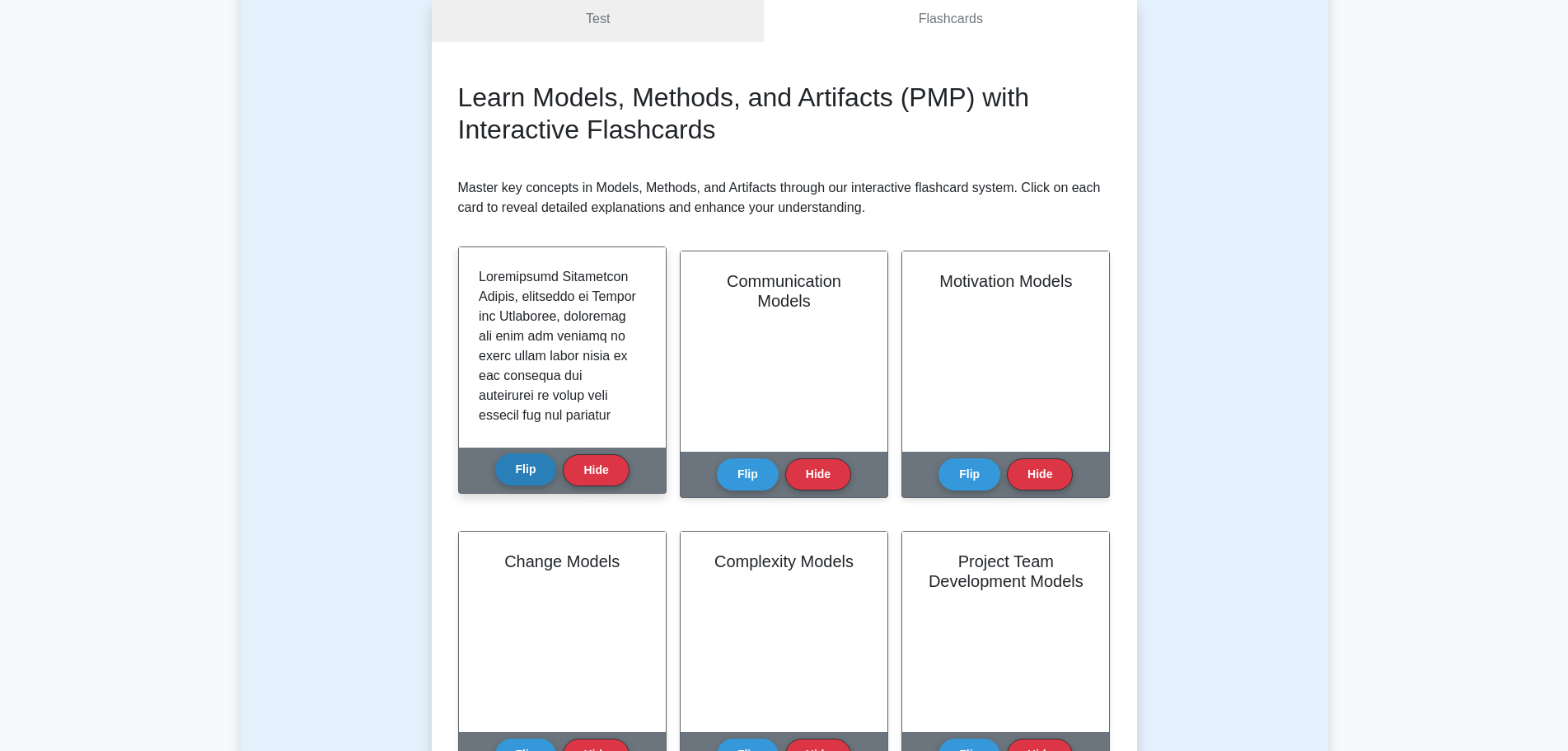
click at [526, 478] on button "Flip" at bounding box center [525, 468] width 62 height 32
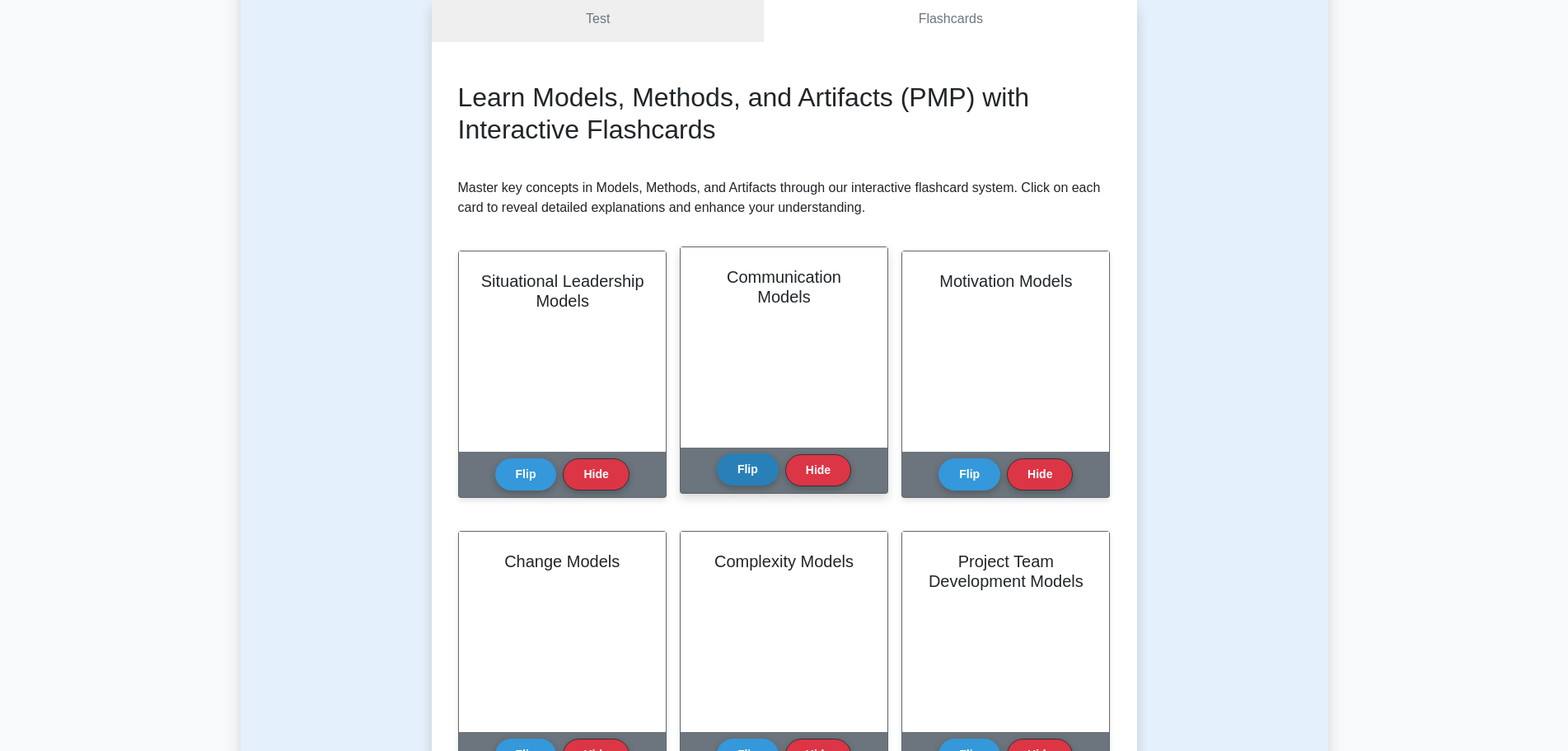
click at [728, 476] on button "Flip" at bounding box center [747, 468] width 62 height 32
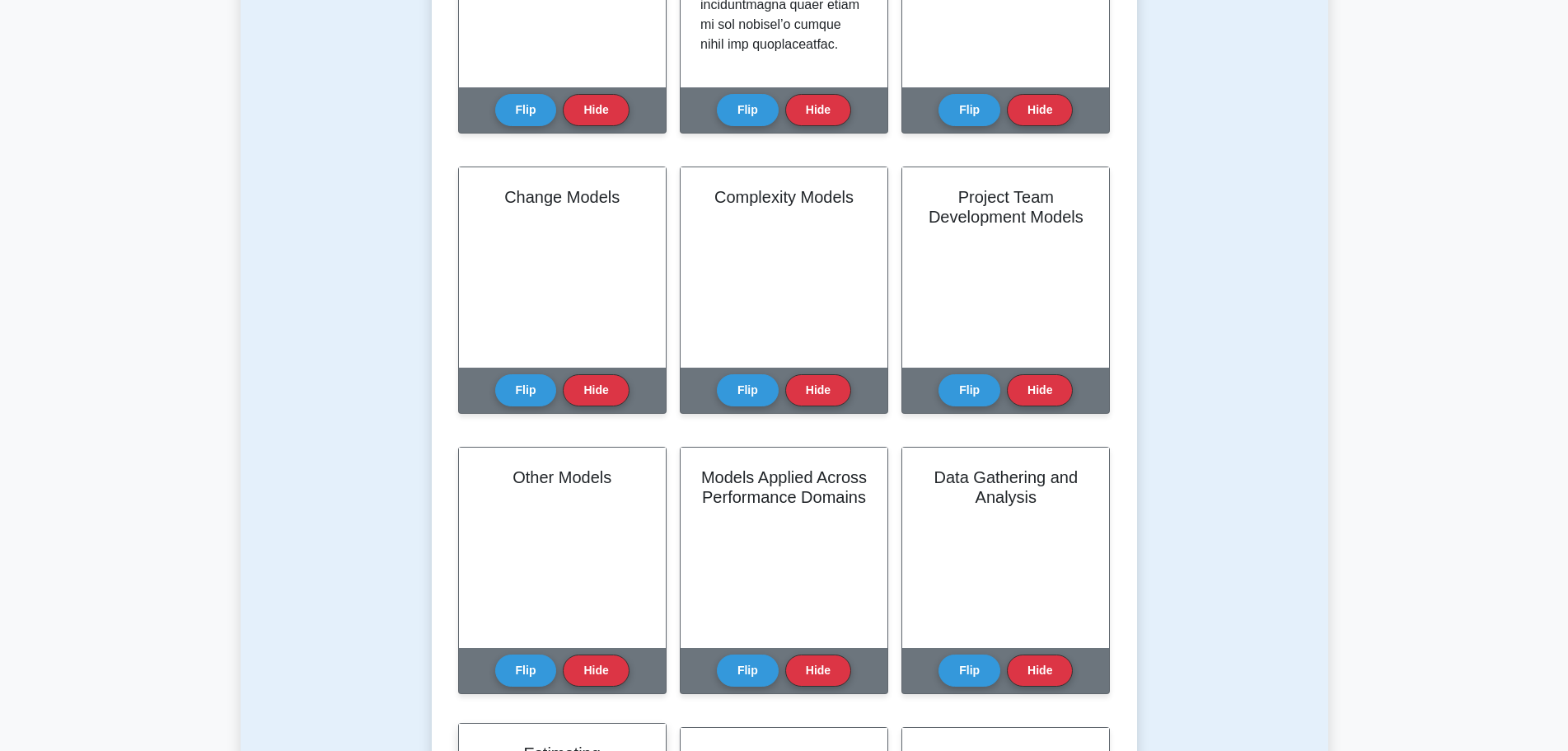
scroll to position [0, 0]
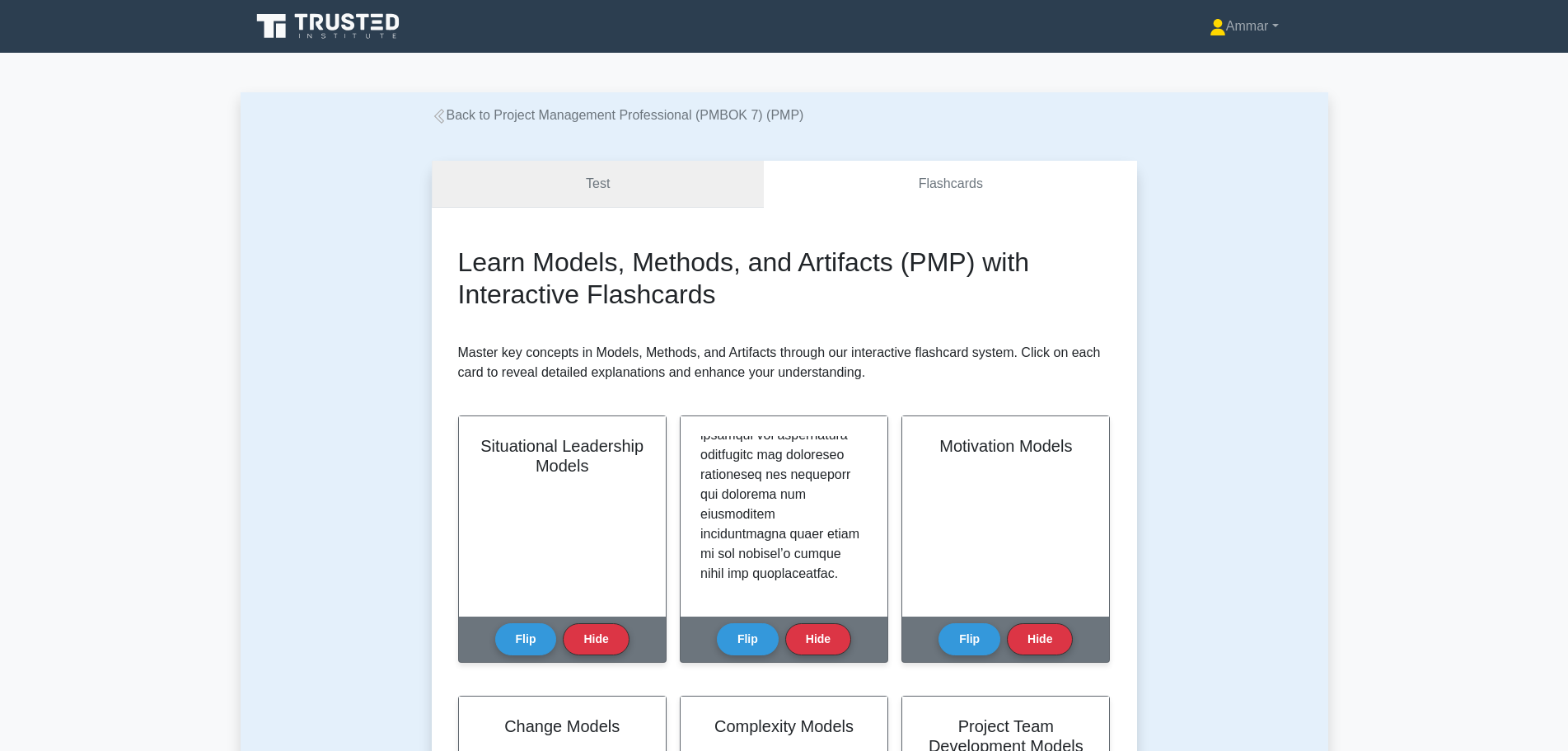
click at [675, 191] on link "Test" at bounding box center [598, 184] width 332 height 47
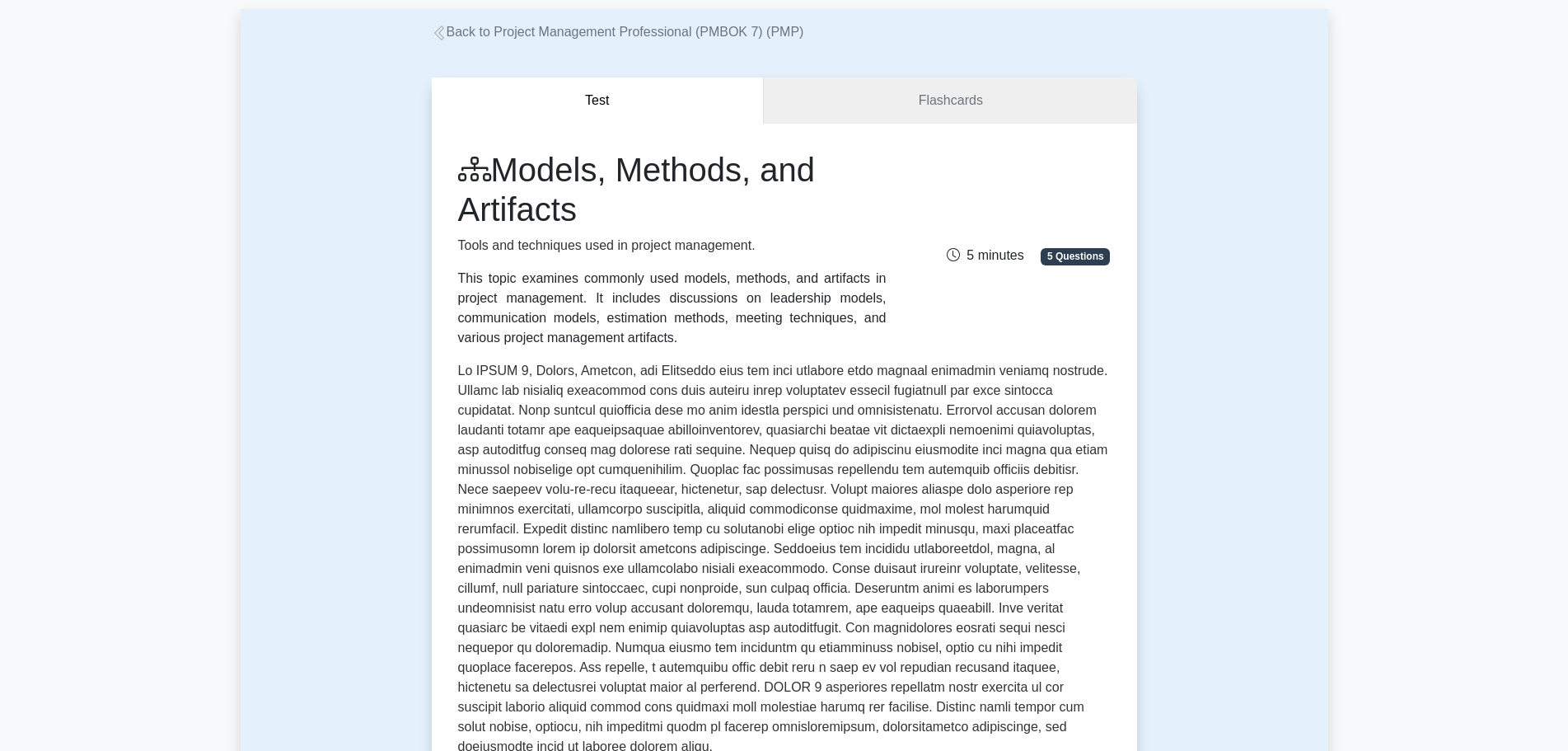
scroll to position [82, 0]
click at [691, 369] on p at bounding box center [784, 562] width 652 height 402
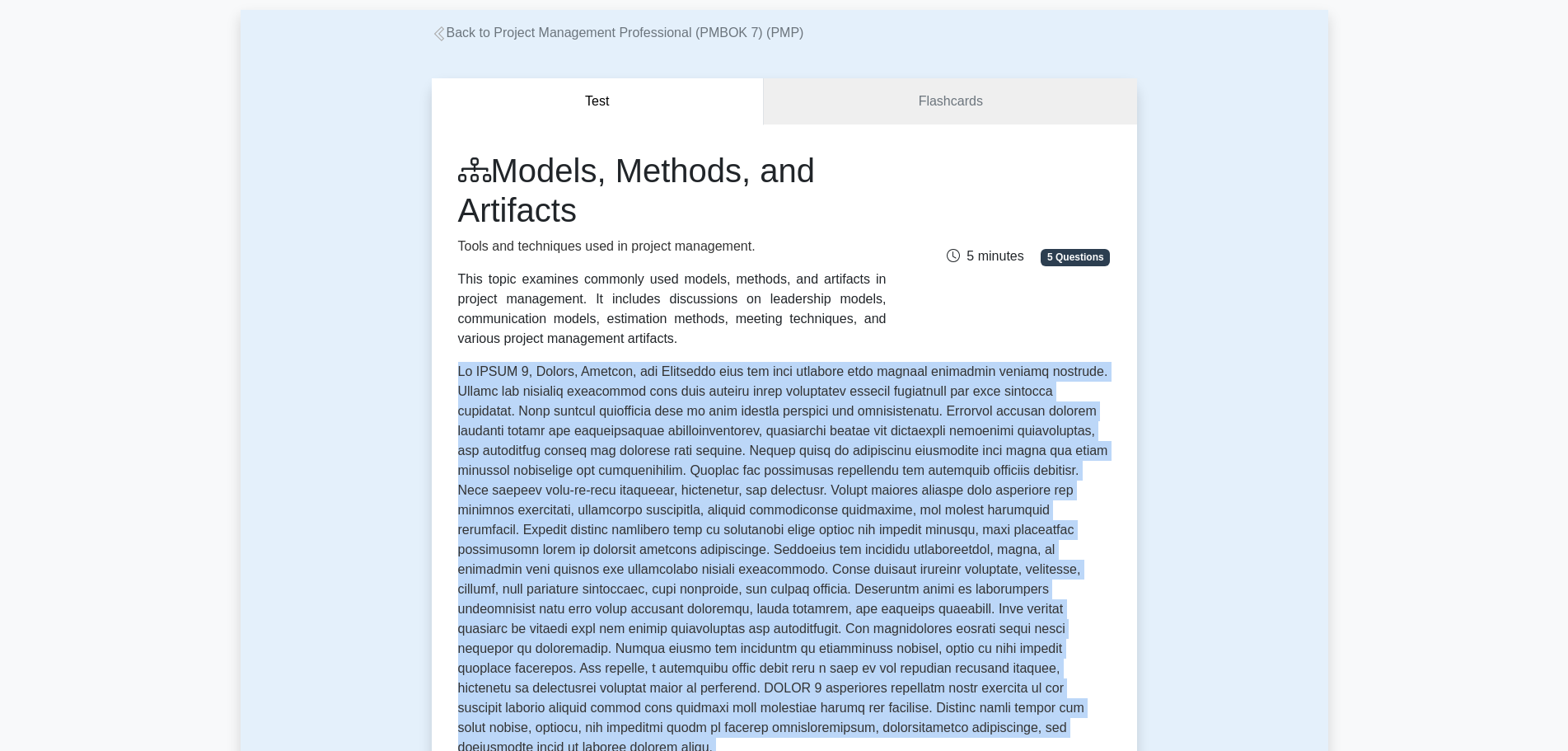
click at [691, 369] on p at bounding box center [784, 562] width 652 height 402
